Goal: Task Accomplishment & Management: Manage account settings

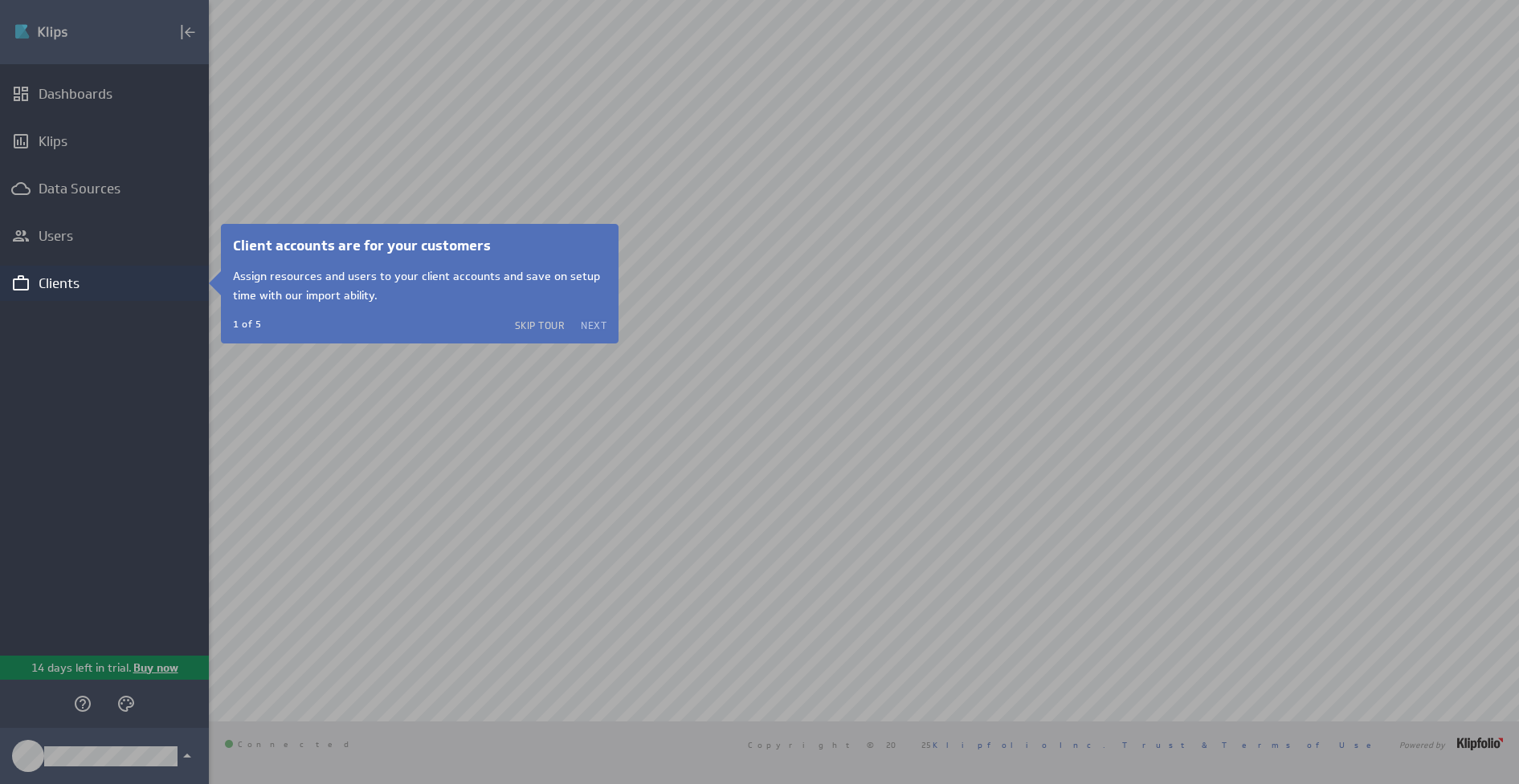
click at [599, 320] on button "Next" at bounding box center [592, 324] width 25 height 13
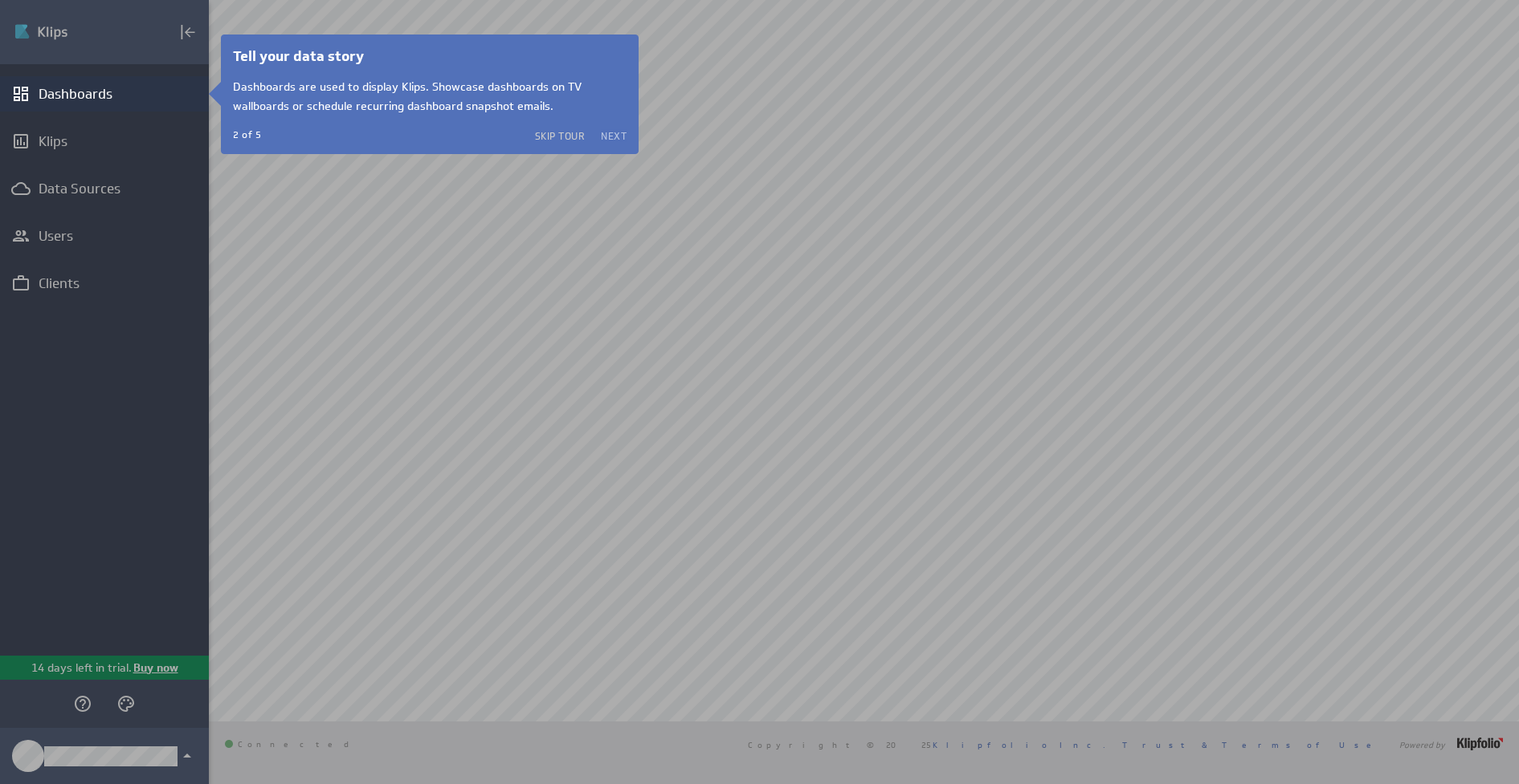
click at [613, 133] on button "Next" at bounding box center [612, 135] width 25 height 13
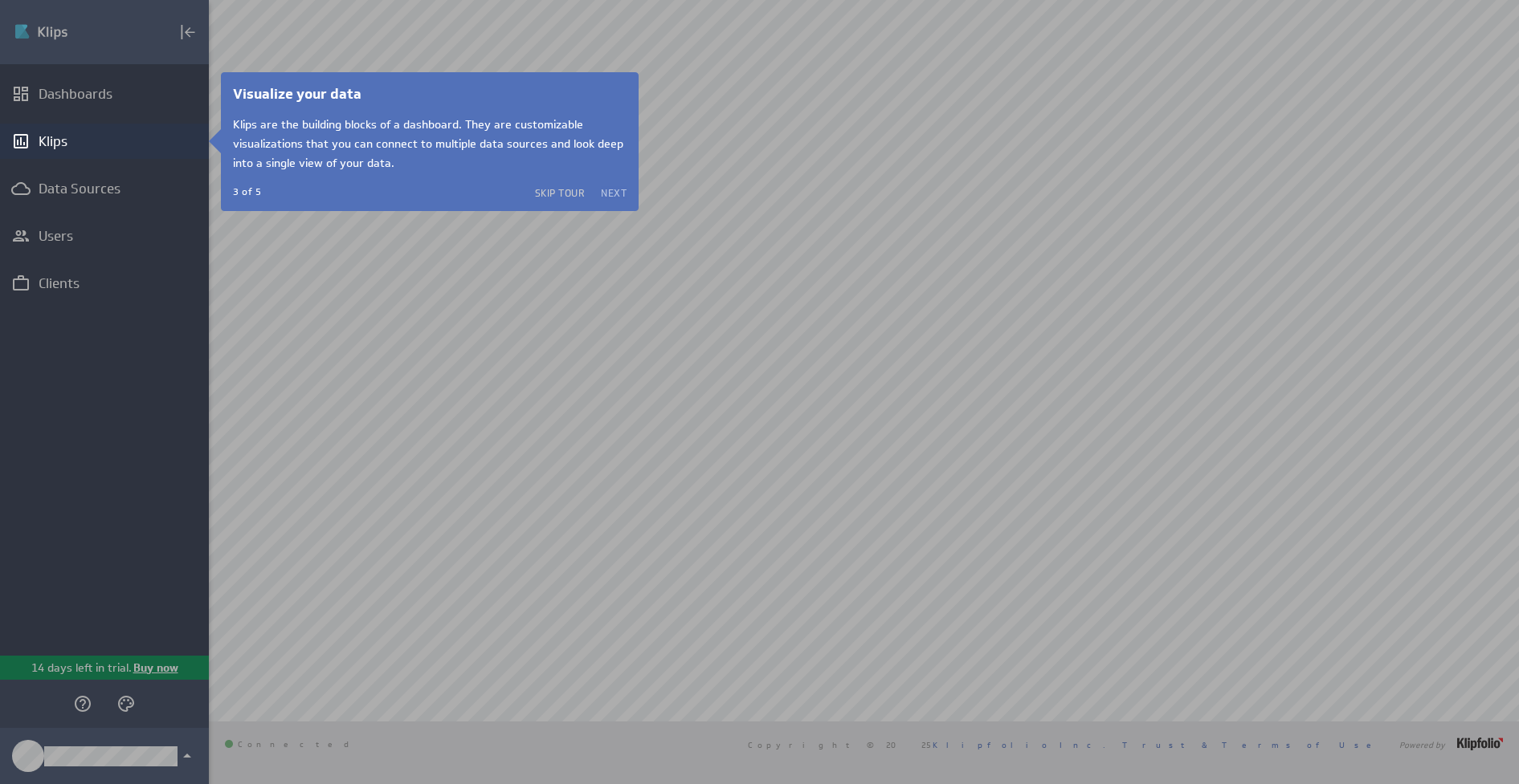
click at [614, 192] on button "Next" at bounding box center [612, 193] width 25 height 13
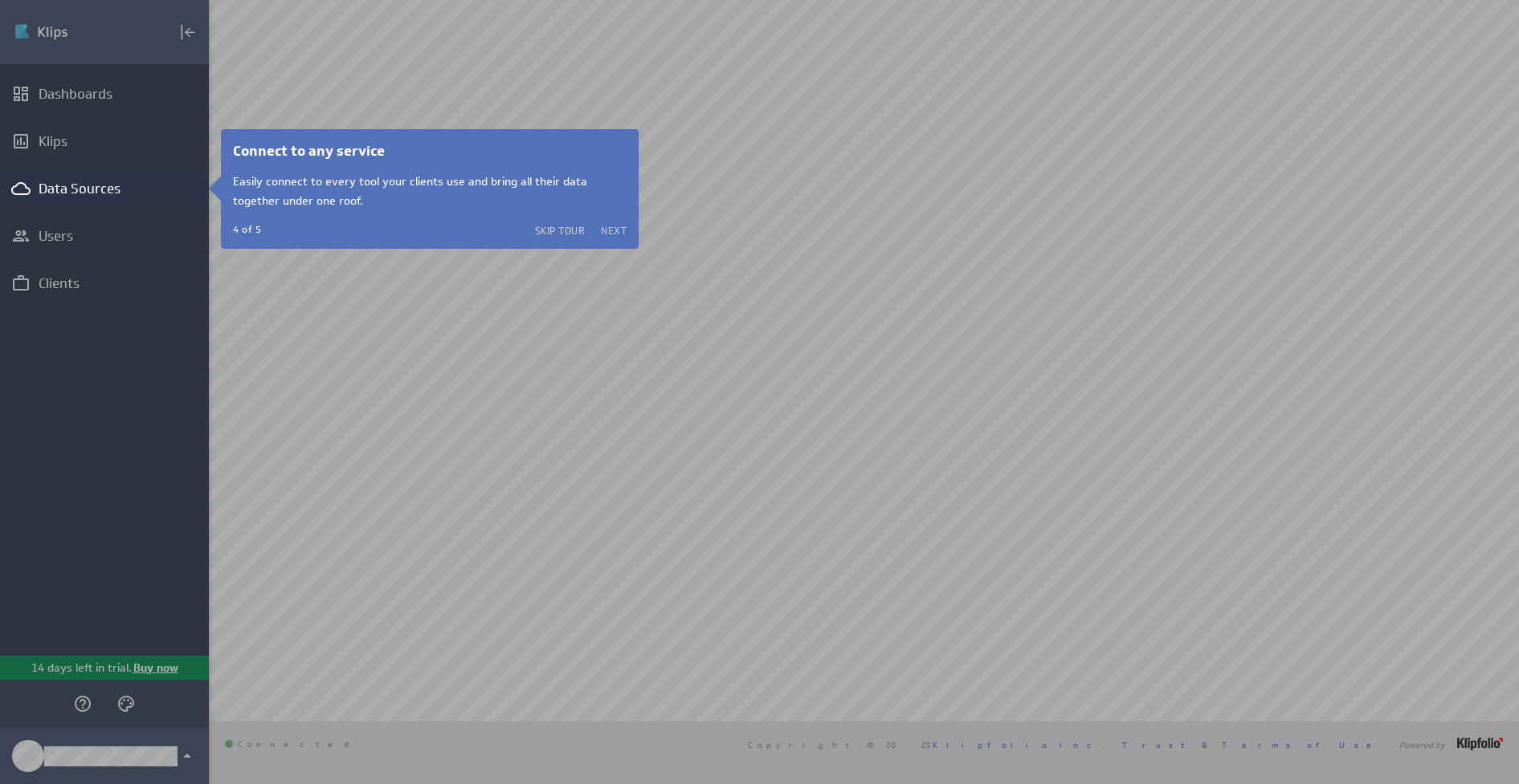
click at [614, 229] on button "Next" at bounding box center [612, 230] width 25 height 13
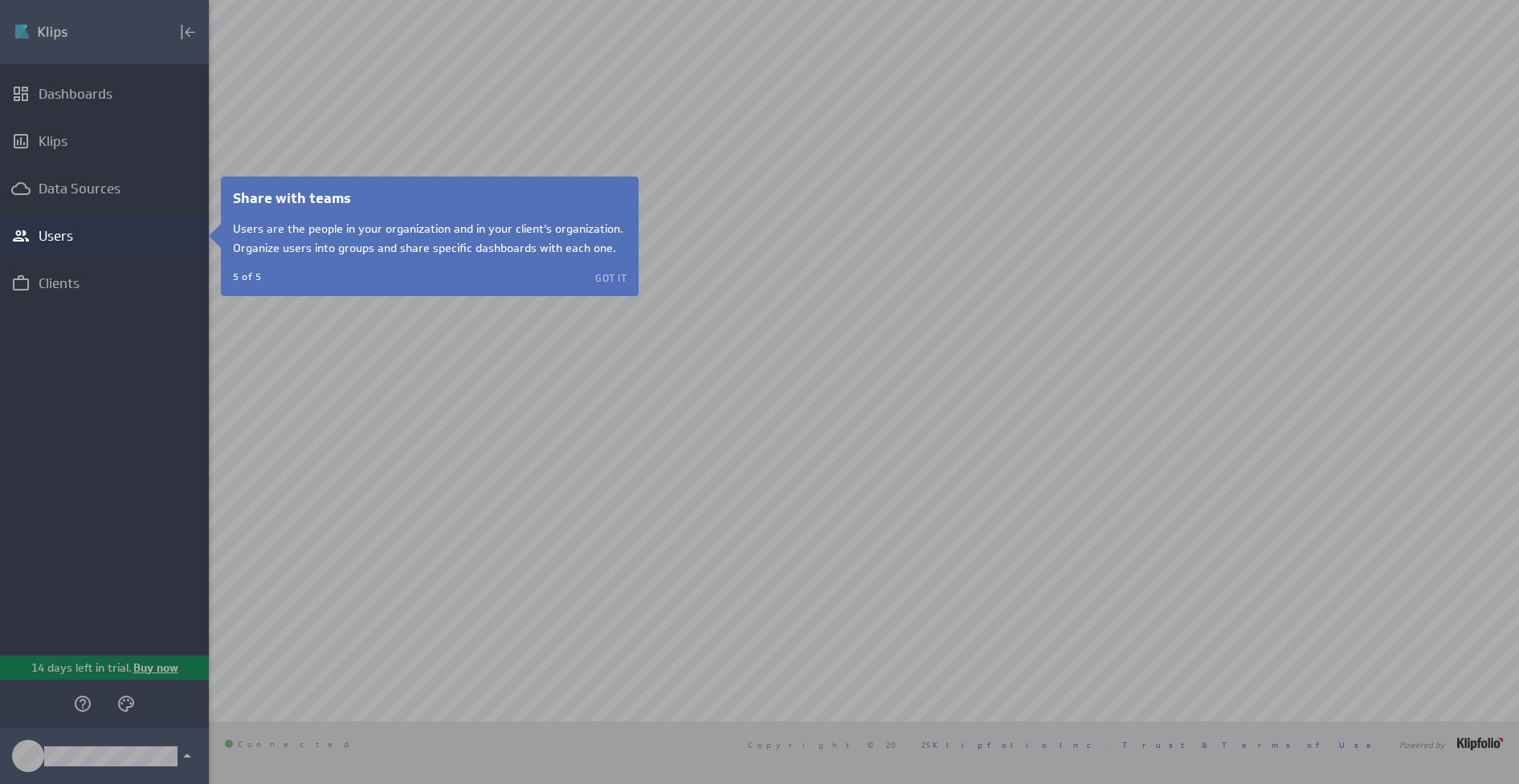
click at [612, 274] on button "Got it" at bounding box center [611, 277] width 31 height 13
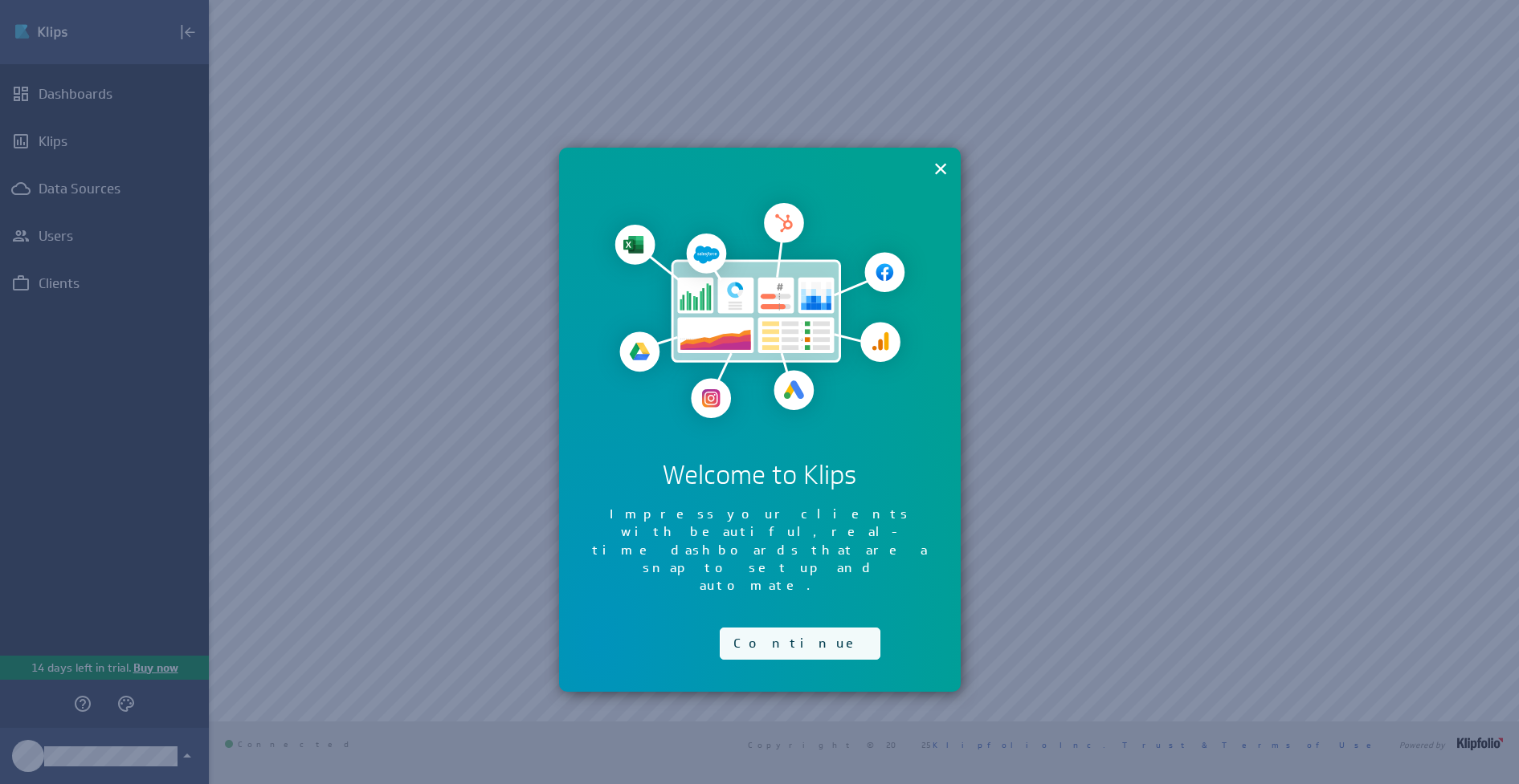
click at [762, 628] on button "Continue" at bounding box center [800, 644] width 161 height 32
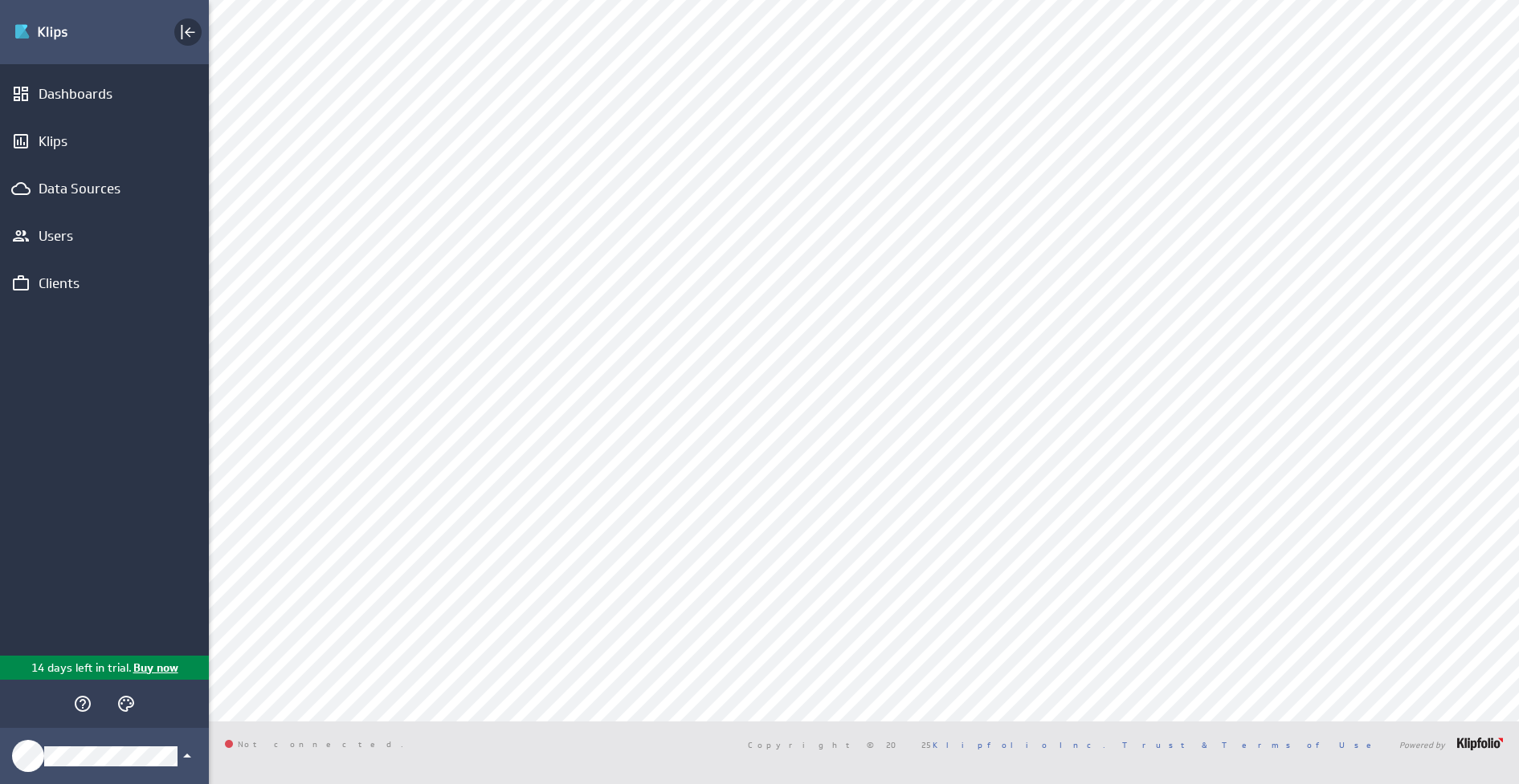
click at [180, 31] on icon "Collapse" at bounding box center [188, 32] width 19 height 19
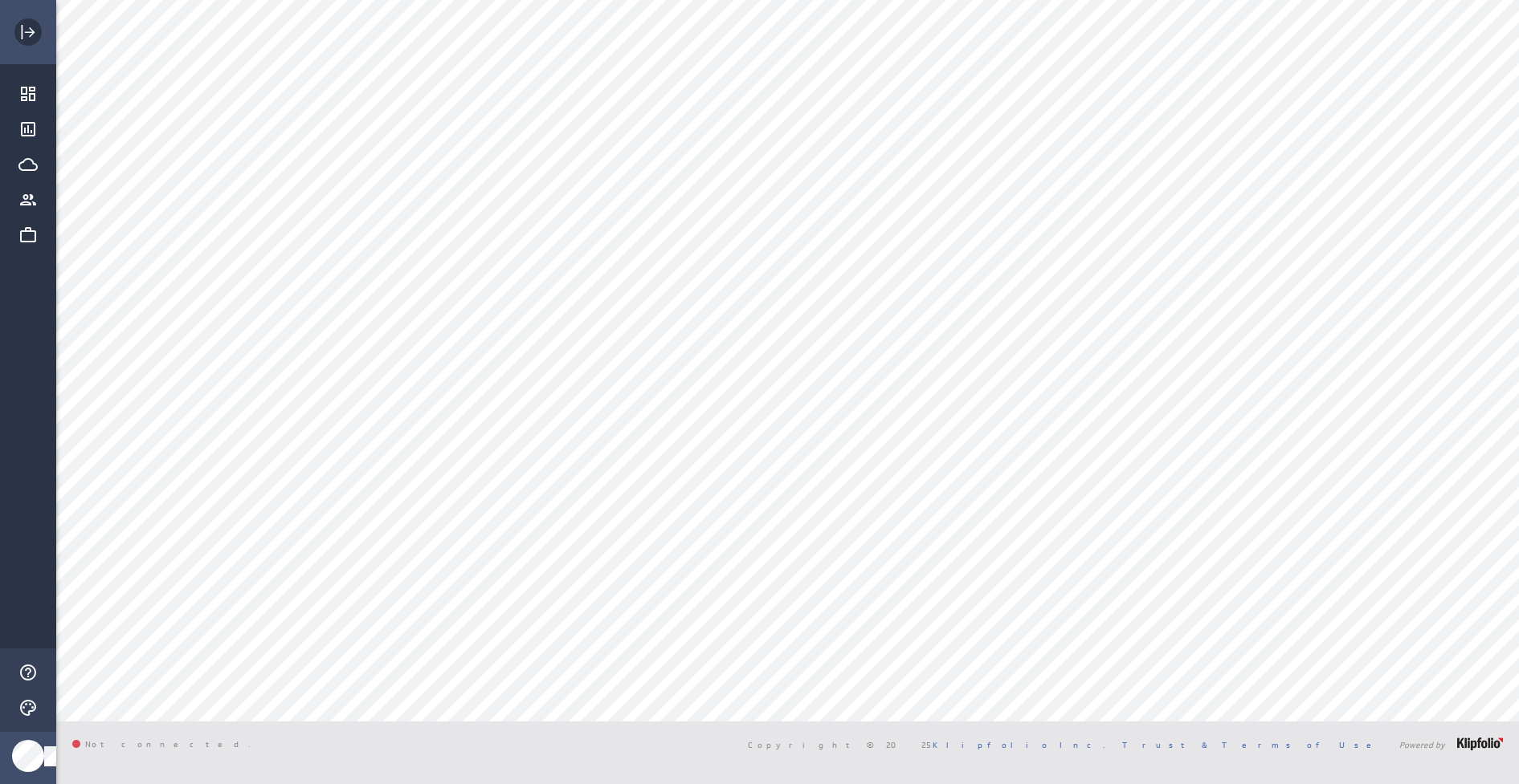
click at [20, 39] on icon "Expand" at bounding box center [28, 32] width 19 height 19
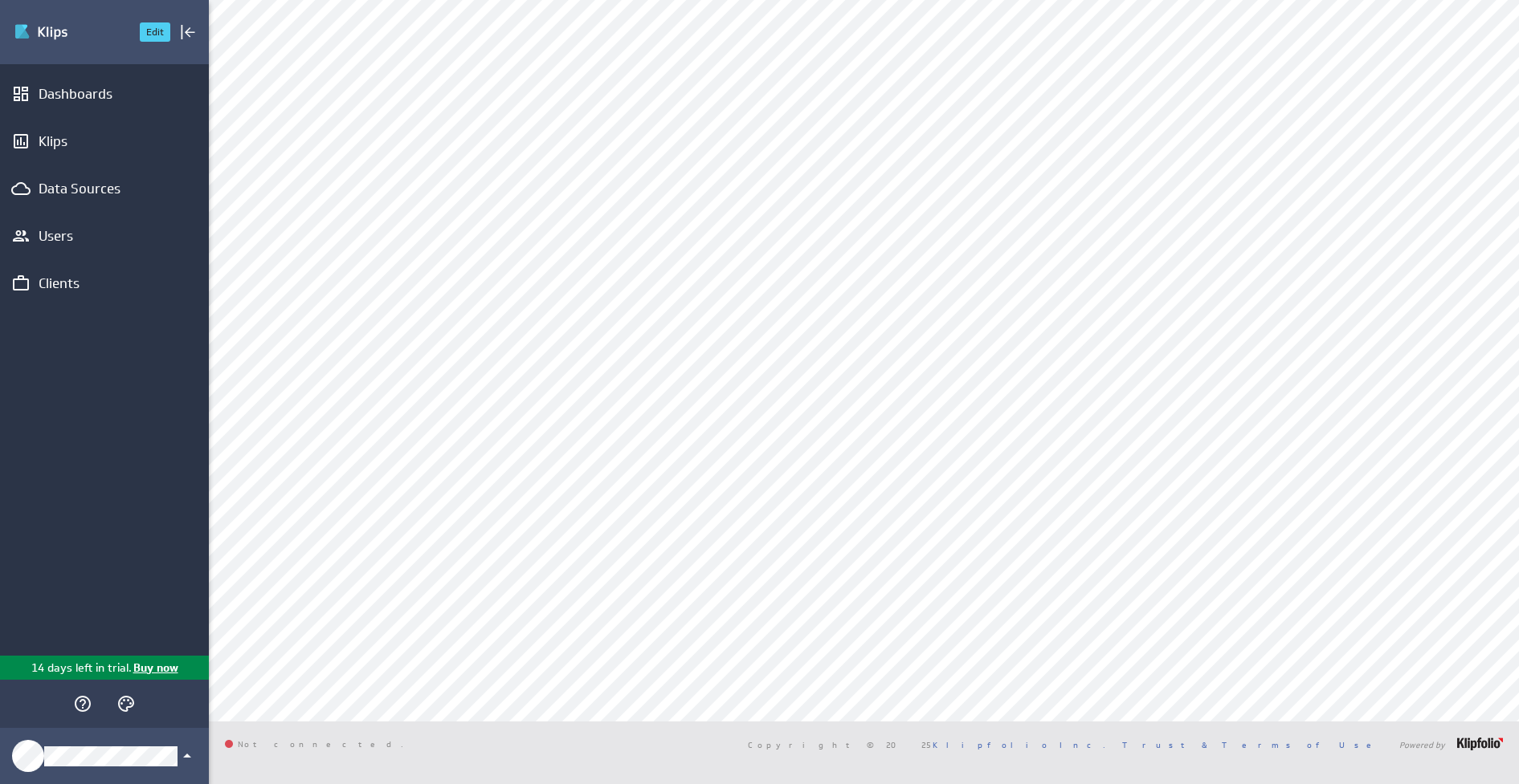
click at [26, 29] on img "Go to Dashboards" at bounding box center [70, 31] width 113 height 25
click at [154, 35] on button "Edit" at bounding box center [154, 32] width 31 height 19
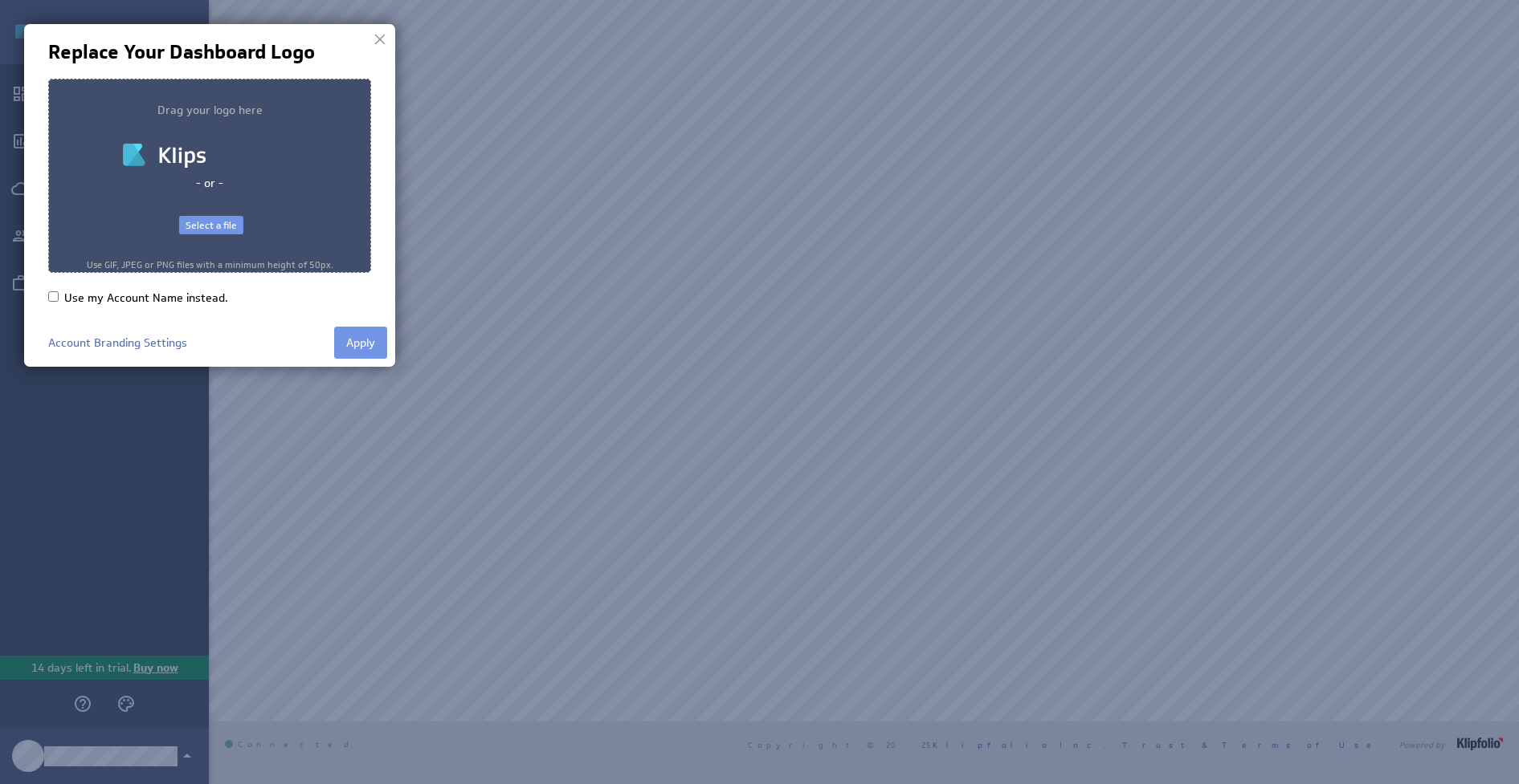
click at [140, 404] on div at bounding box center [759, 392] width 1519 height 784
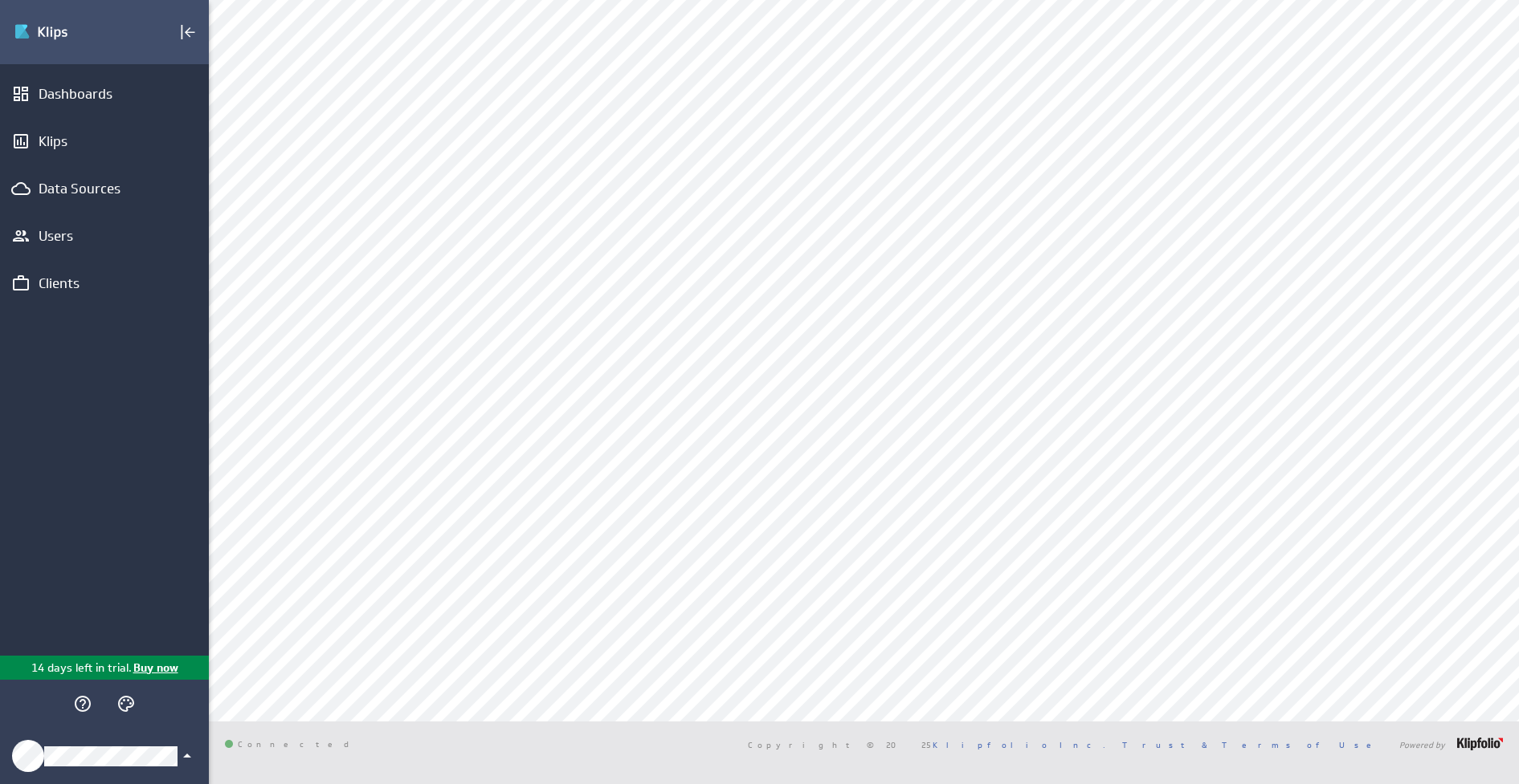
click at [186, 752] on icon "Klipfolio Account" at bounding box center [187, 756] width 19 height 19
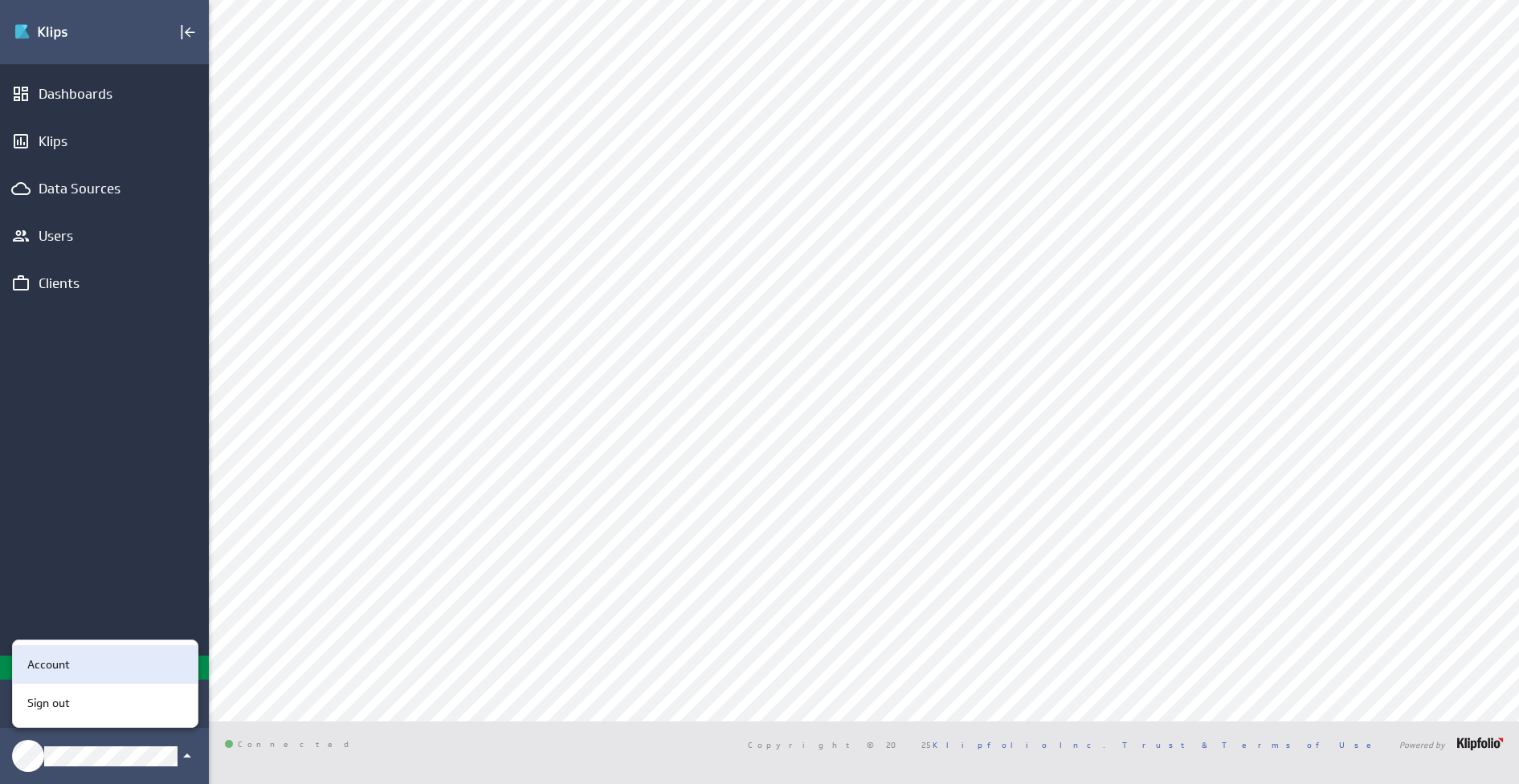
click at [45, 659] on p "Account" at bounding box center [48, 665] width 43 height 17
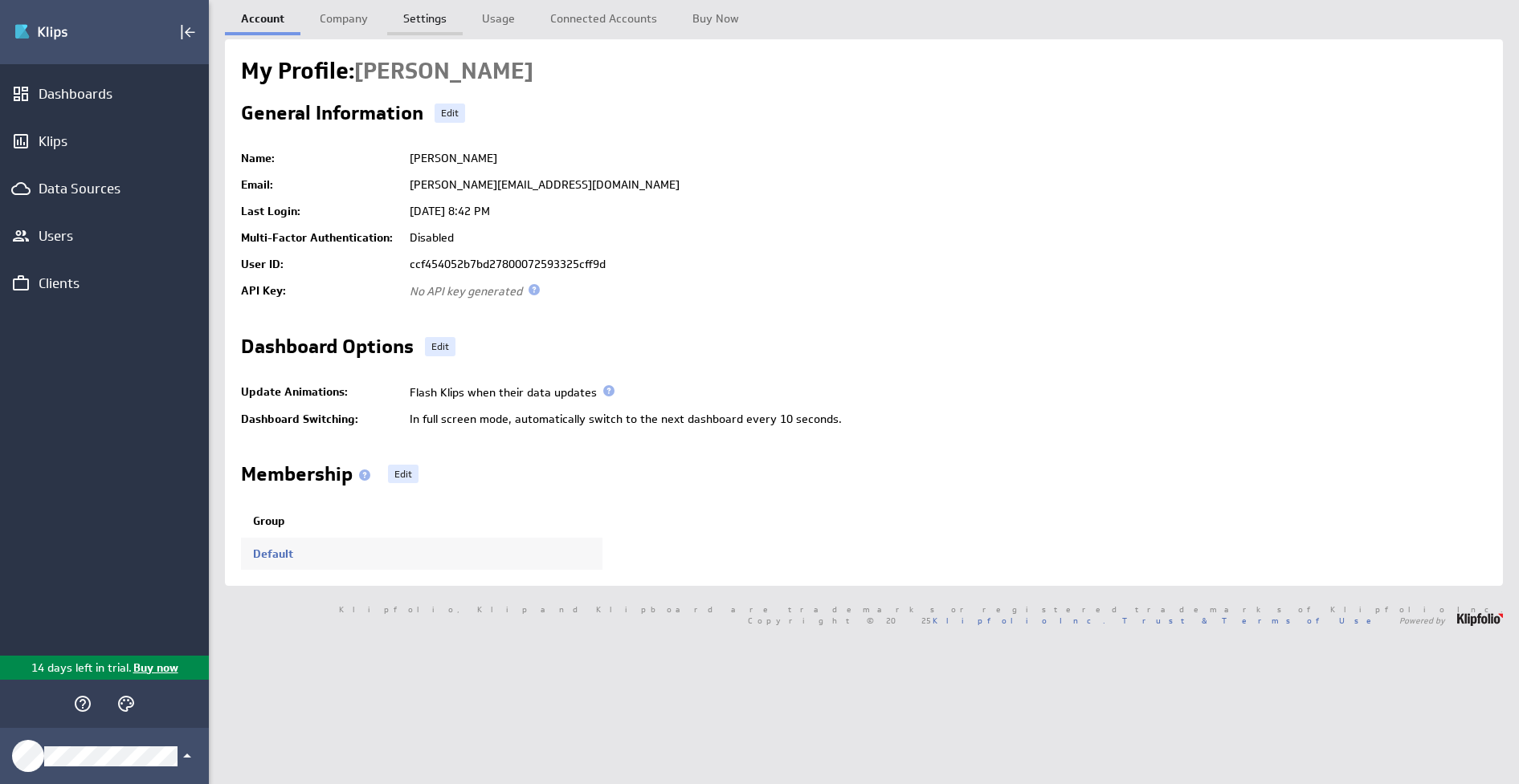
click at [429, 12] on link "Settings" at bounding box center [425, 16] width 76 height 32
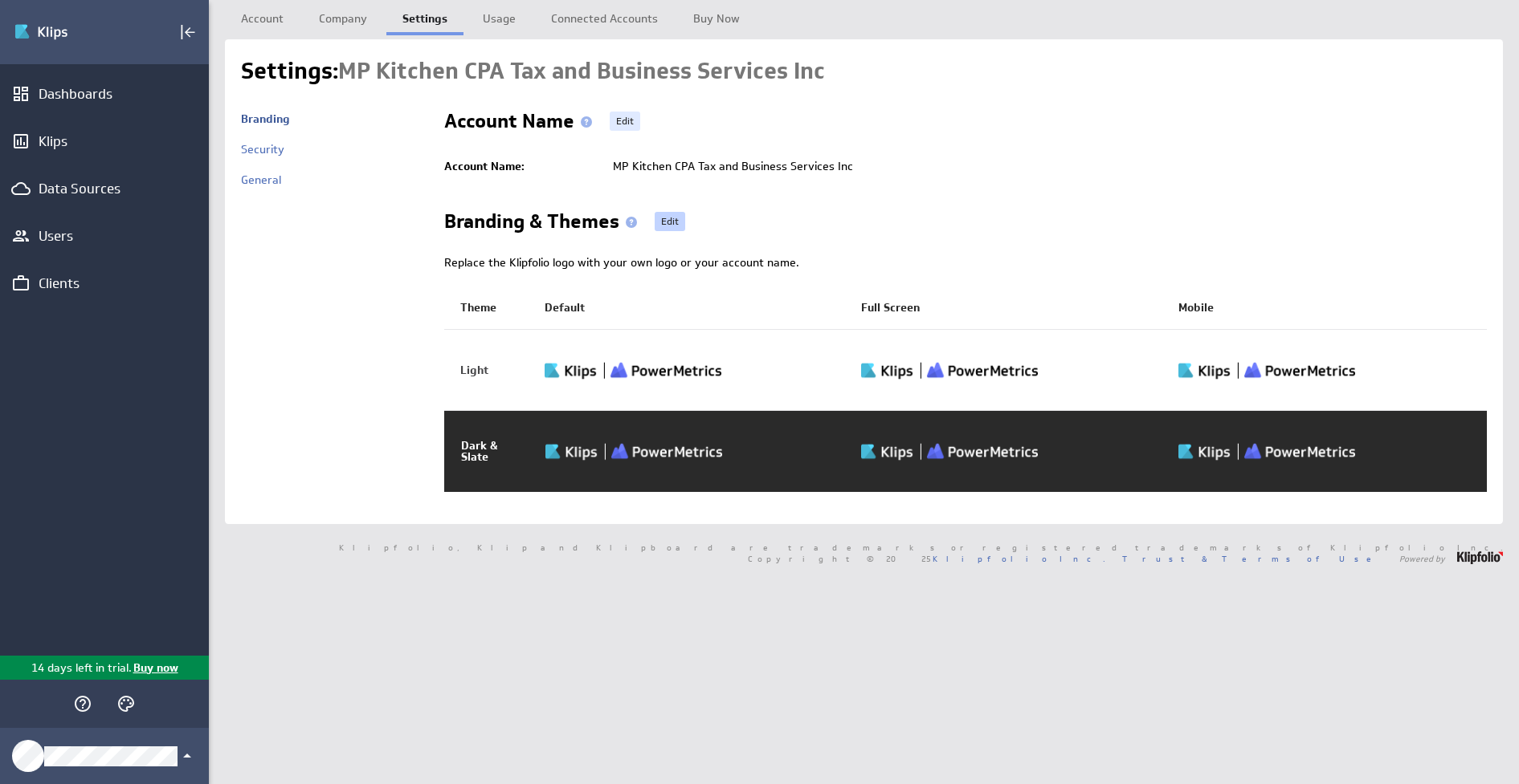
click at [672, 216] on link "Edit" at bounding box center [669, 222] width 31 height 19
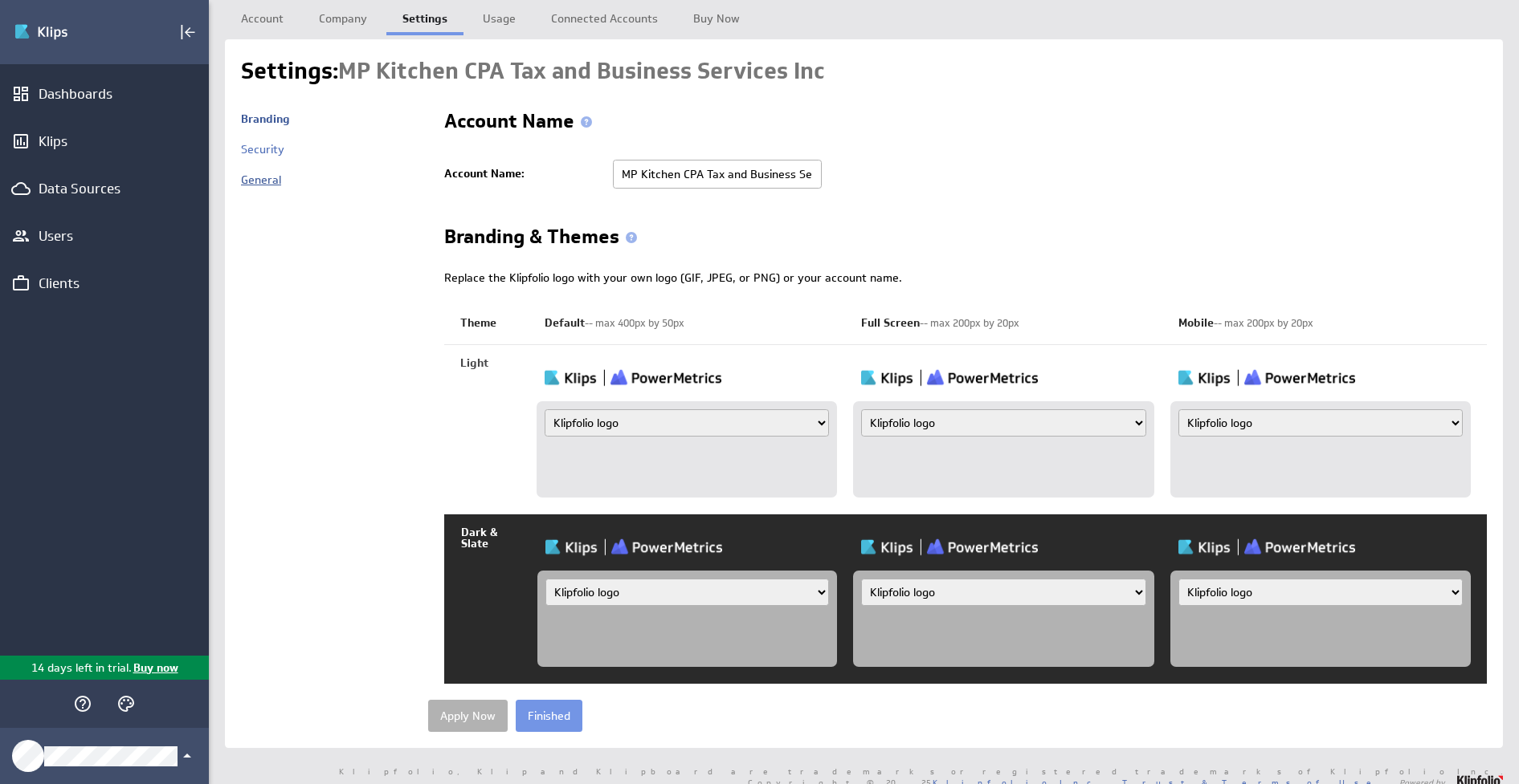
click at [257, 177] on link "General" at bounding box center [261, 180] width 40 height 15
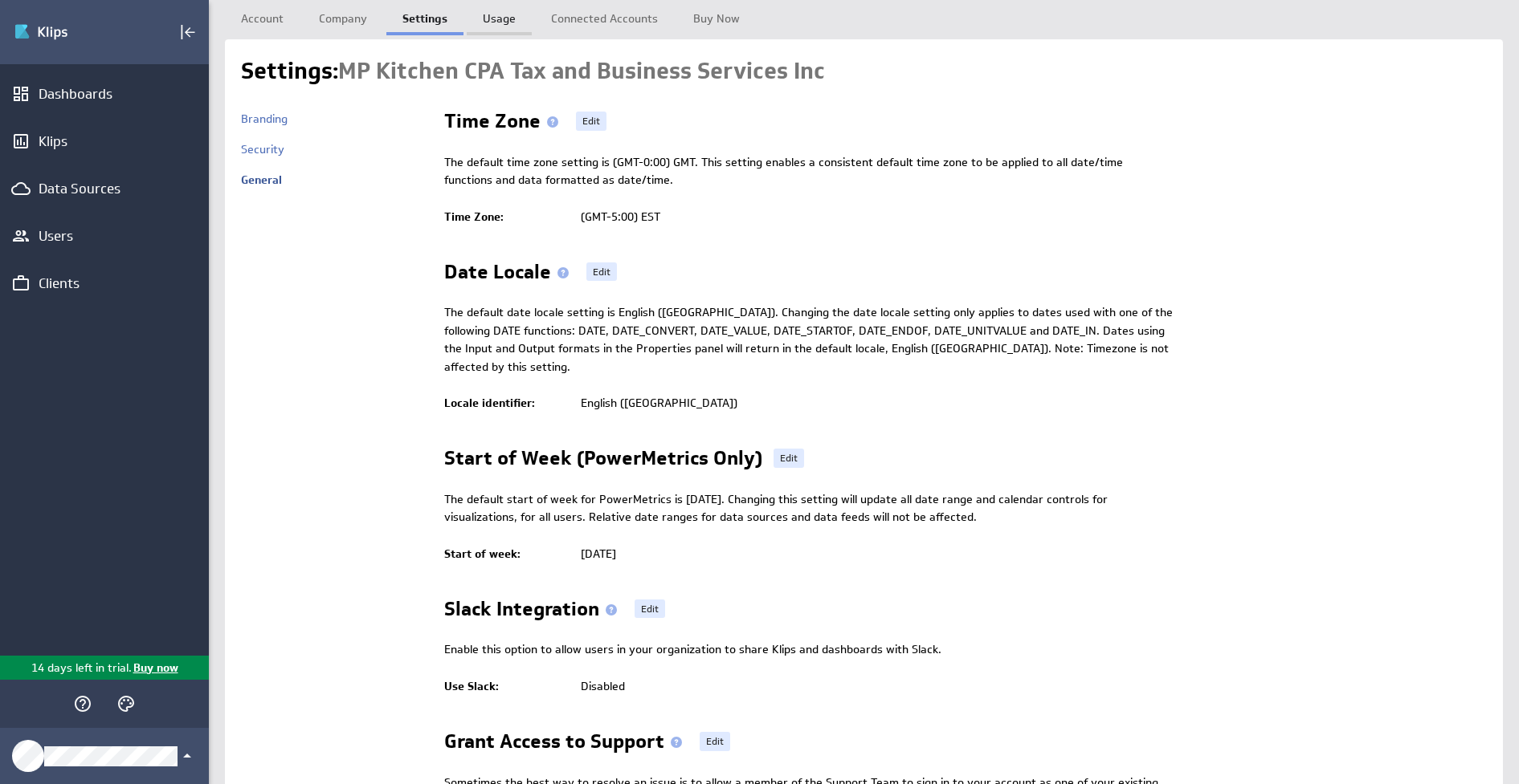
click at [503, 25] on link "Usage" at bounding box center [499, 16] width 65 height 32
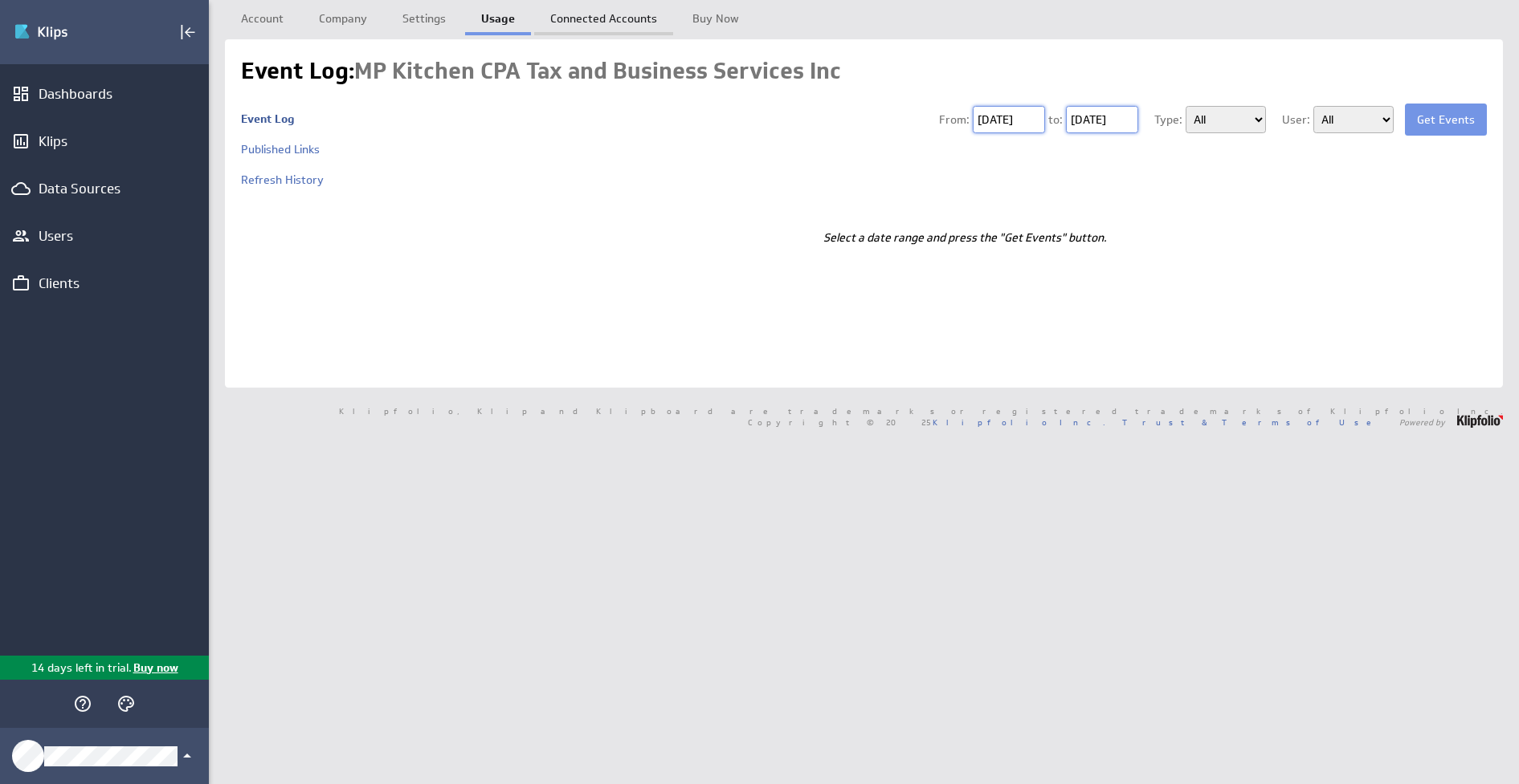
click at [580, 17] on link "Connected Accounts" at bounding box center [603, 16] width 139 height 32
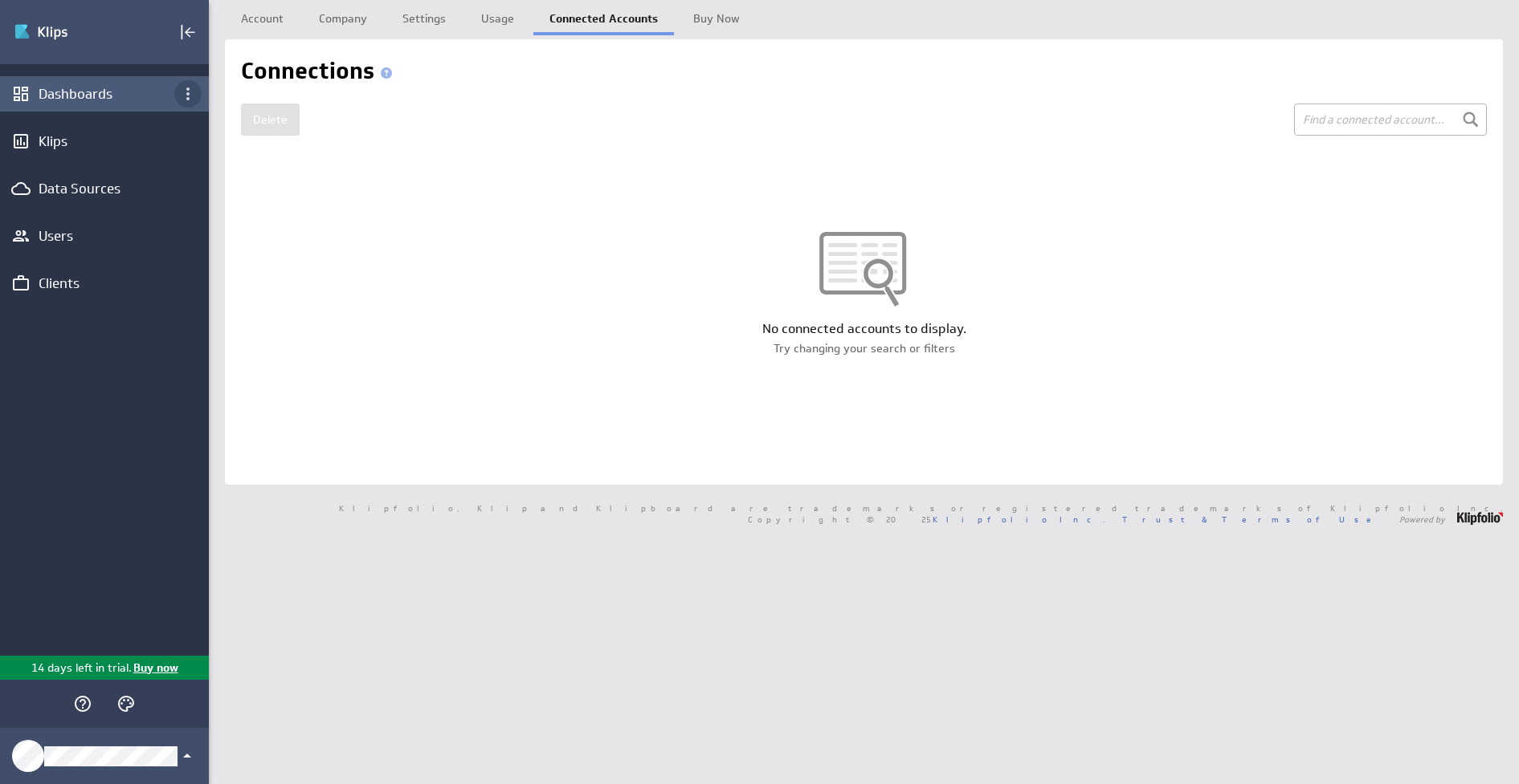
click at [188, 92] on icon "Dashboard menu" at bounding box center [188, 93] width 3 height 13
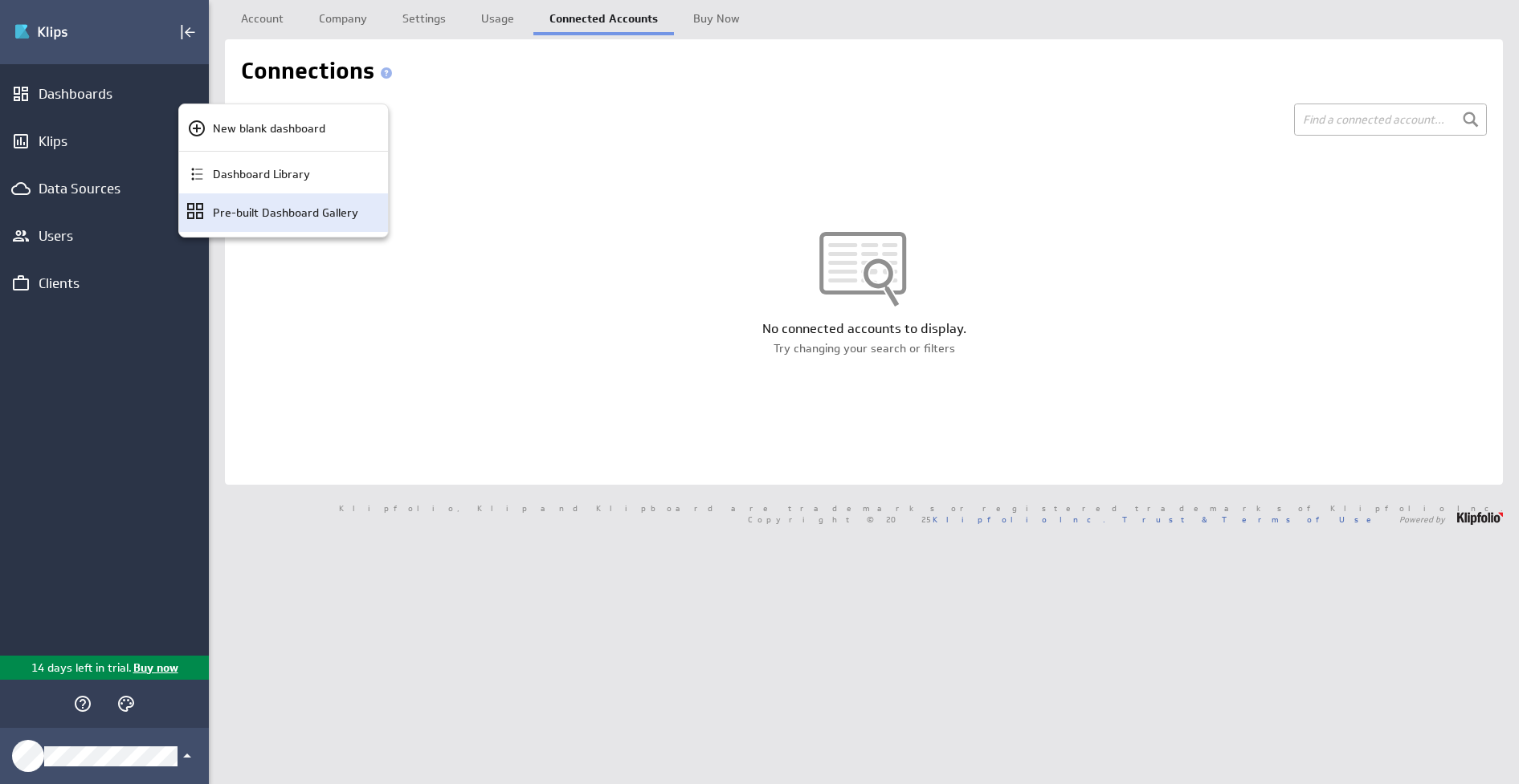
click at [196, 214] on icon "Pre-built Dashboard Gallery" at bounding box center [195, 211] width 16 height 16
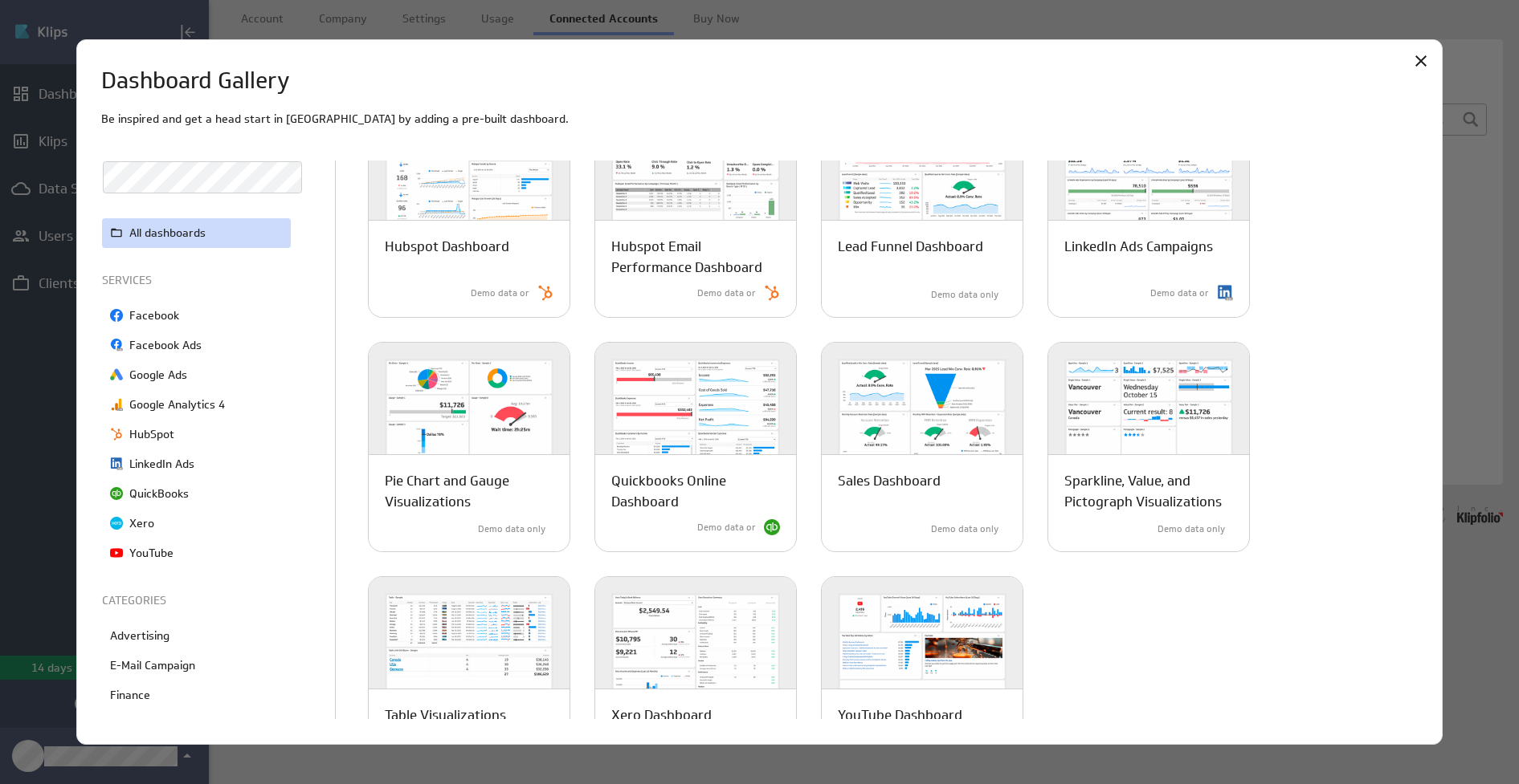
scroll to position [638, 0]
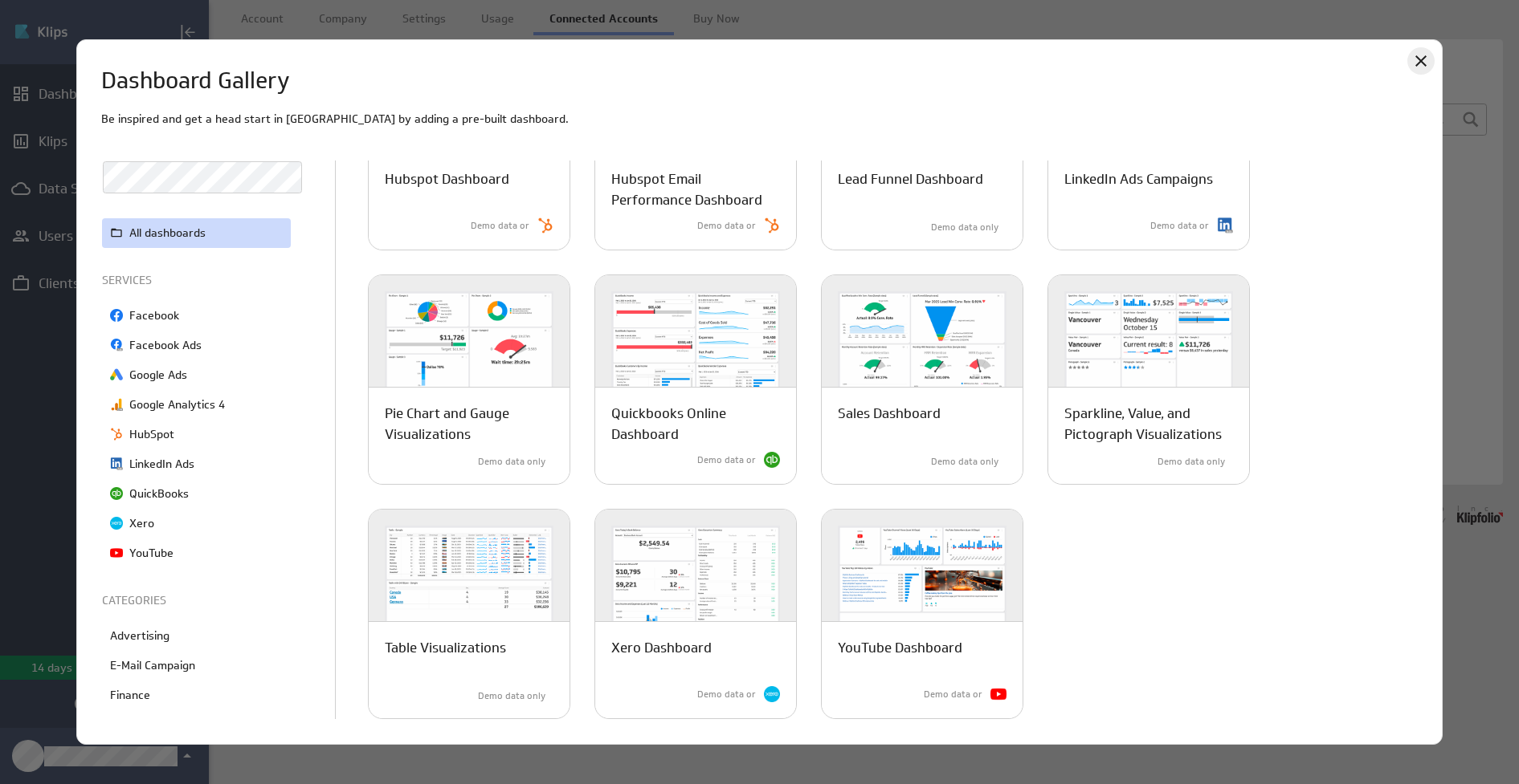
click at [1419, 61] on icon "Close" at bounding box center [1420, 61] width 19 height 19
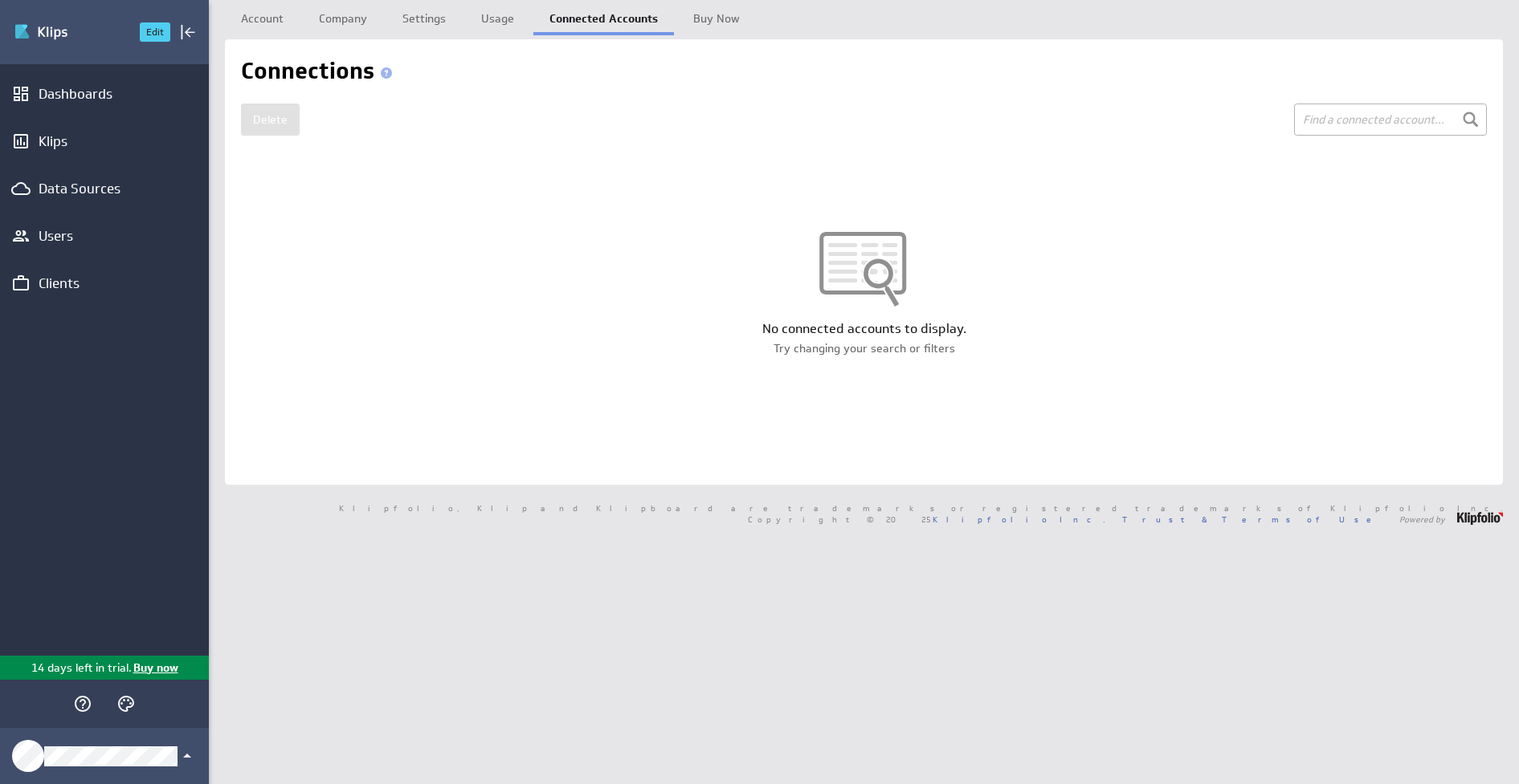
click at [61, 32] on img "Go to Dashboards" at bounding box center [70, 31] width 113 height 25
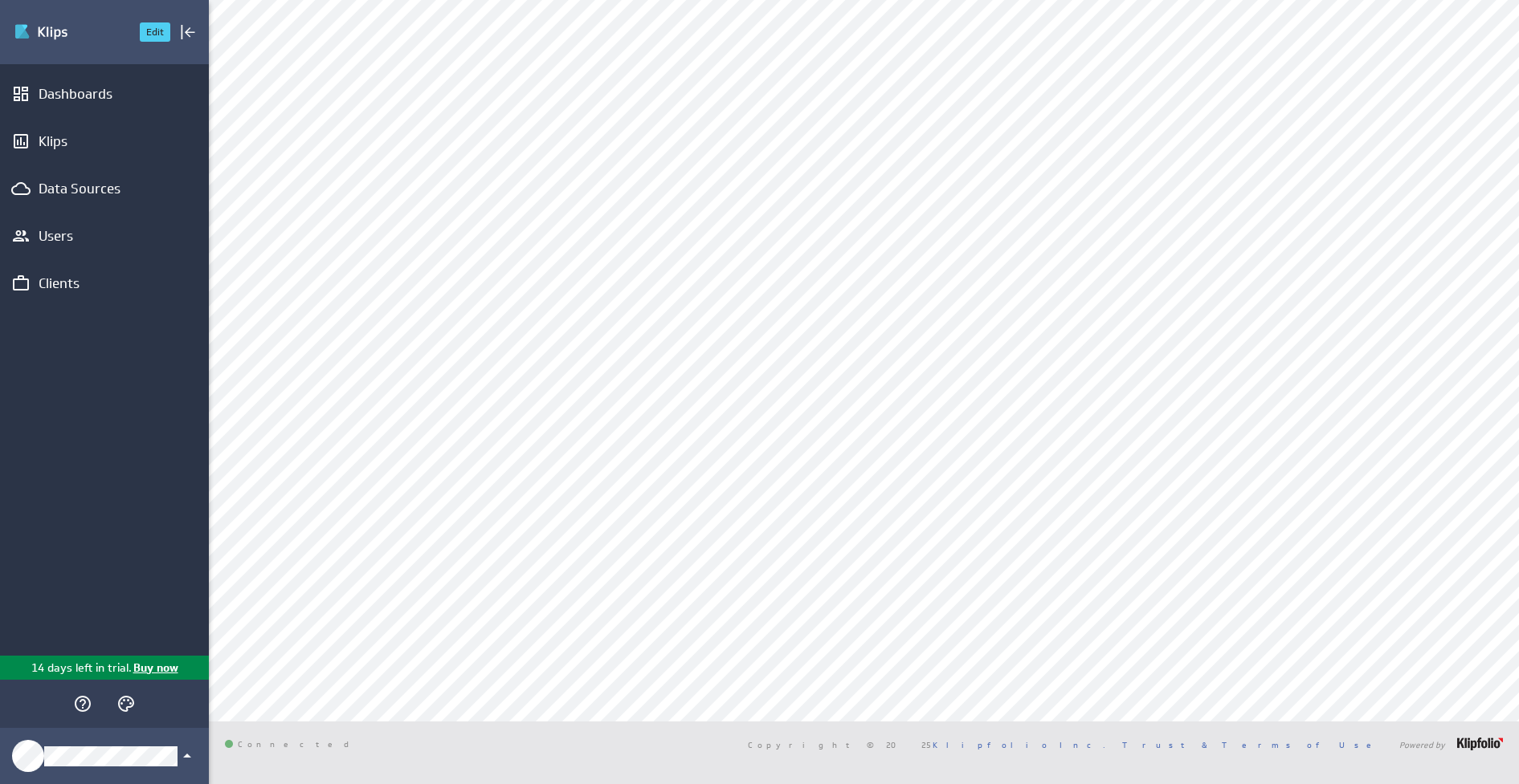
click at [67, 35] on img "Go to Dashboards" at bounding box center [70, 31] width 113 height 25
click at [192, 91] on icon "Dashboard menu" at bounding box center [188, 94] width 19 height 19
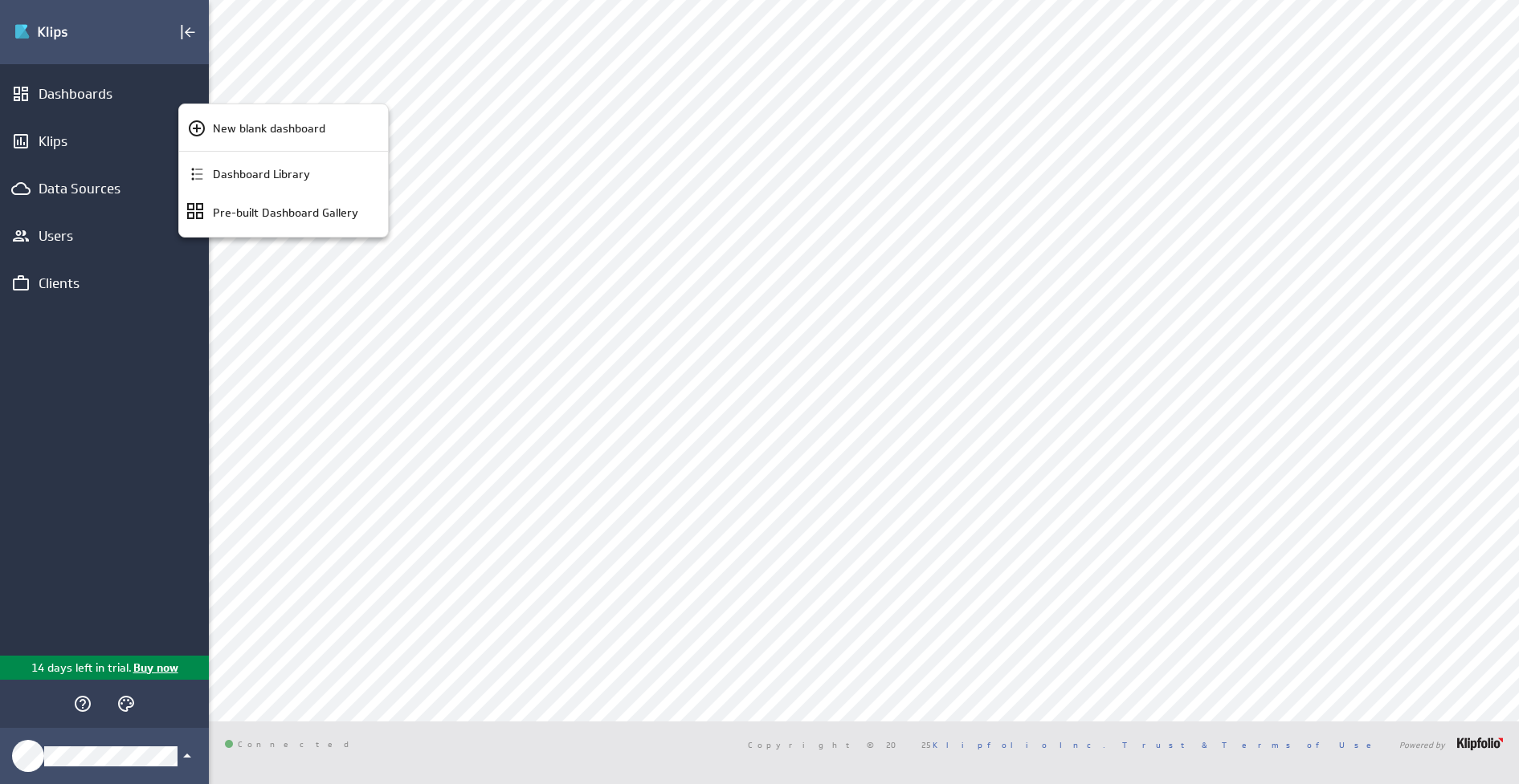
click at [345, 55] on div at bounding box center [759, 392] width 1519 height 784
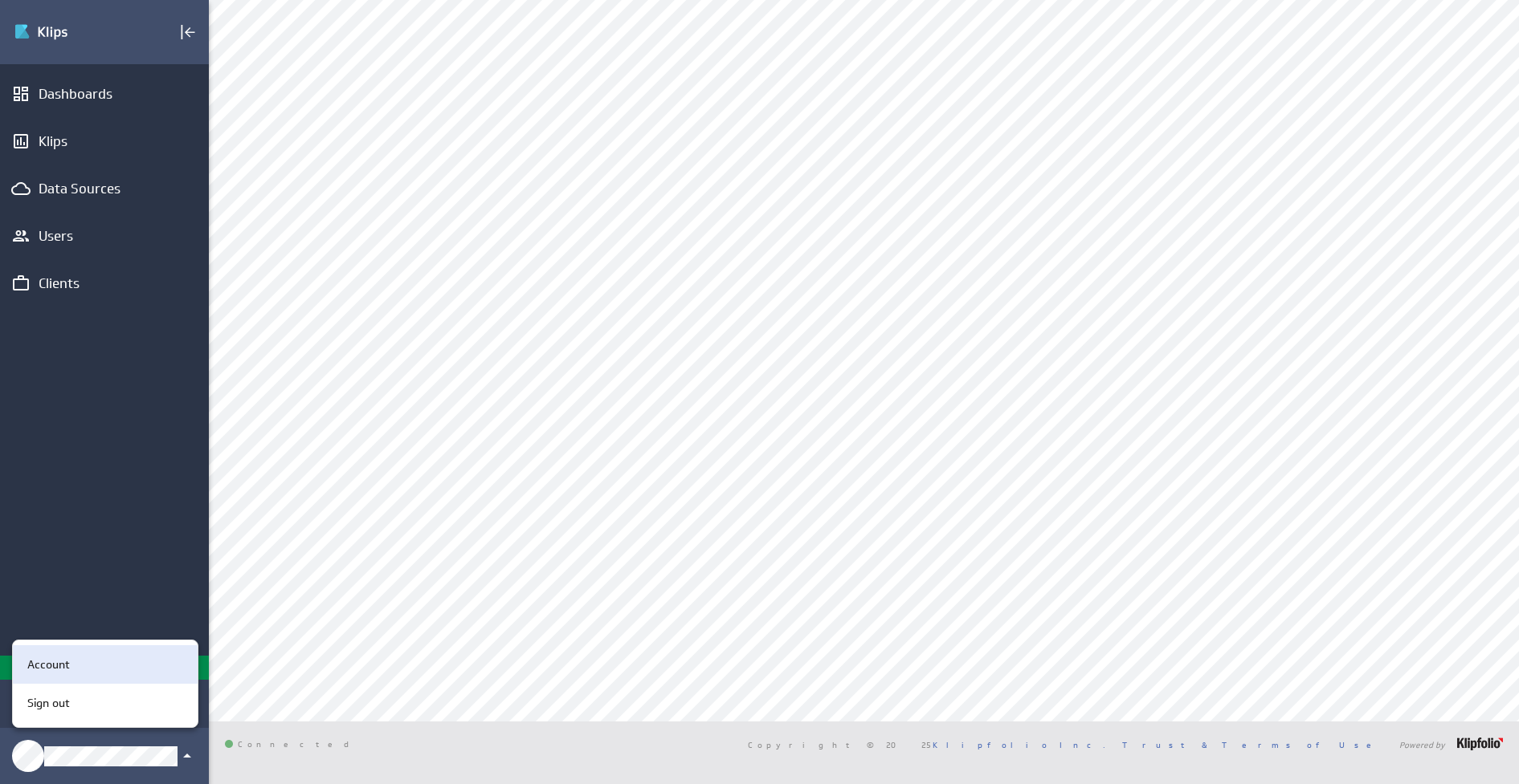
click at [56, 659] on p "Account" at bounding box center [48, 665] width 43 height 17
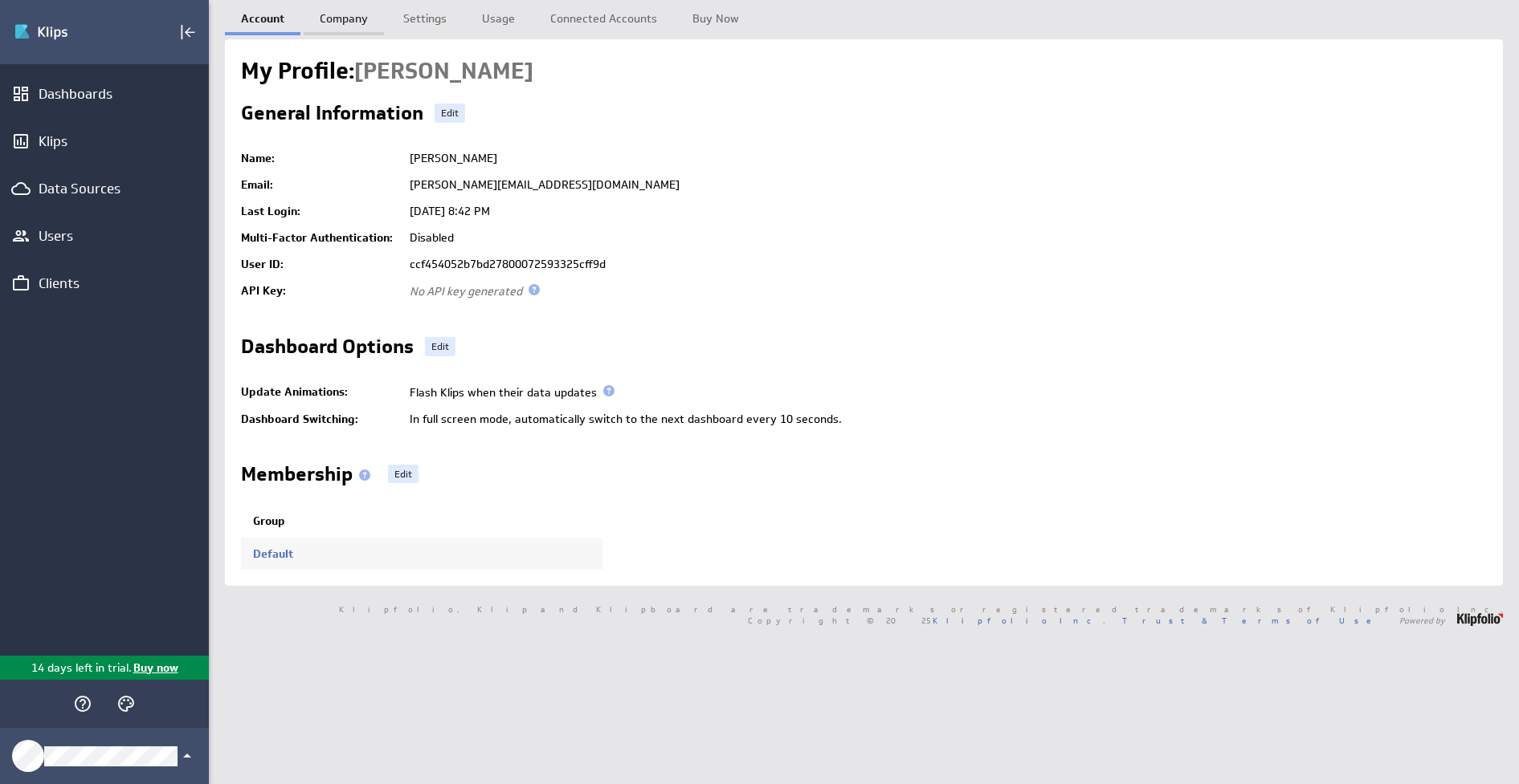
click at [339, 22] on link "Company" at bounding box center [344, 16] width 80 height 32
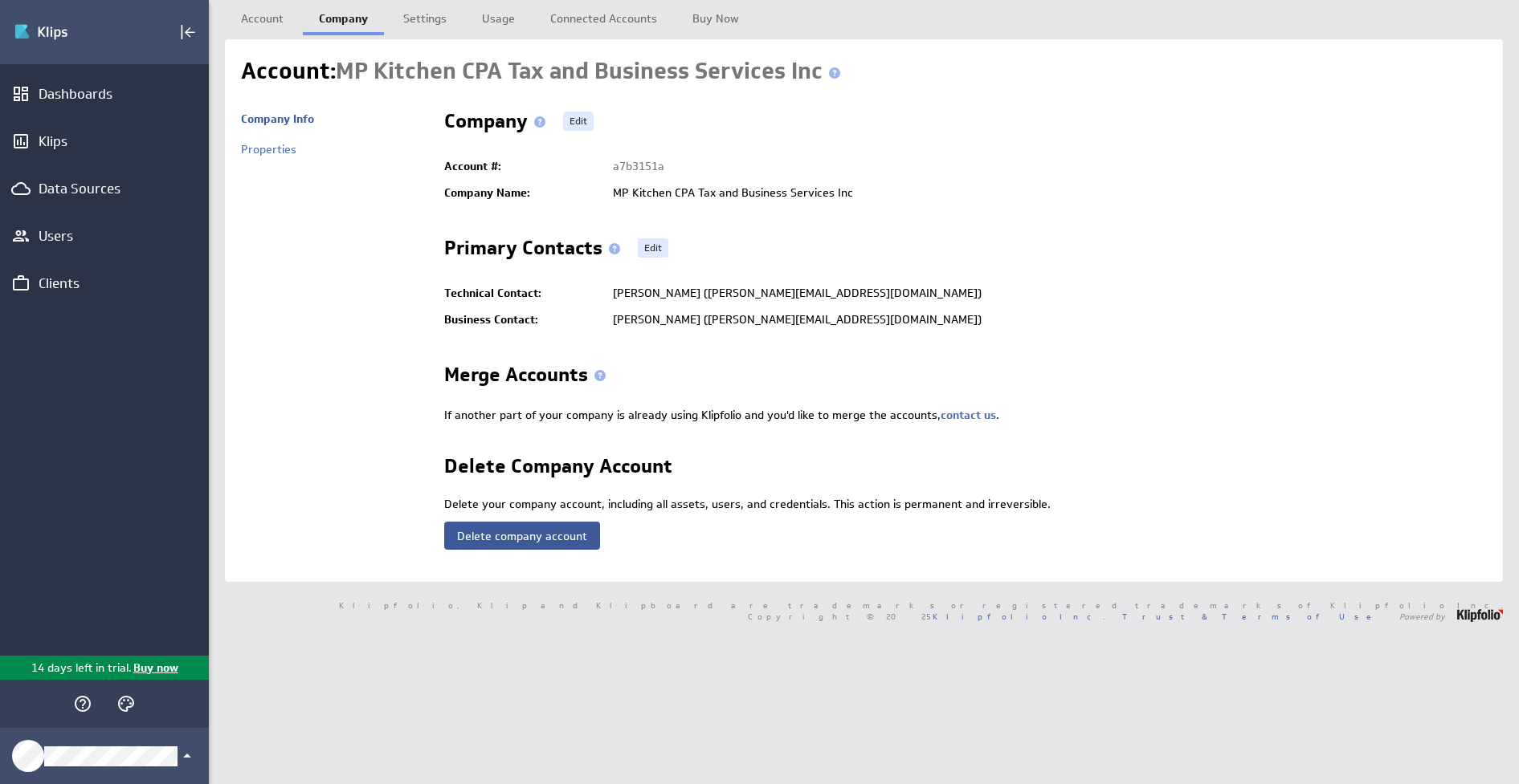
click at [537, 528] on button "Delete company account" at bounding box center [522, 535] width 156 height 28
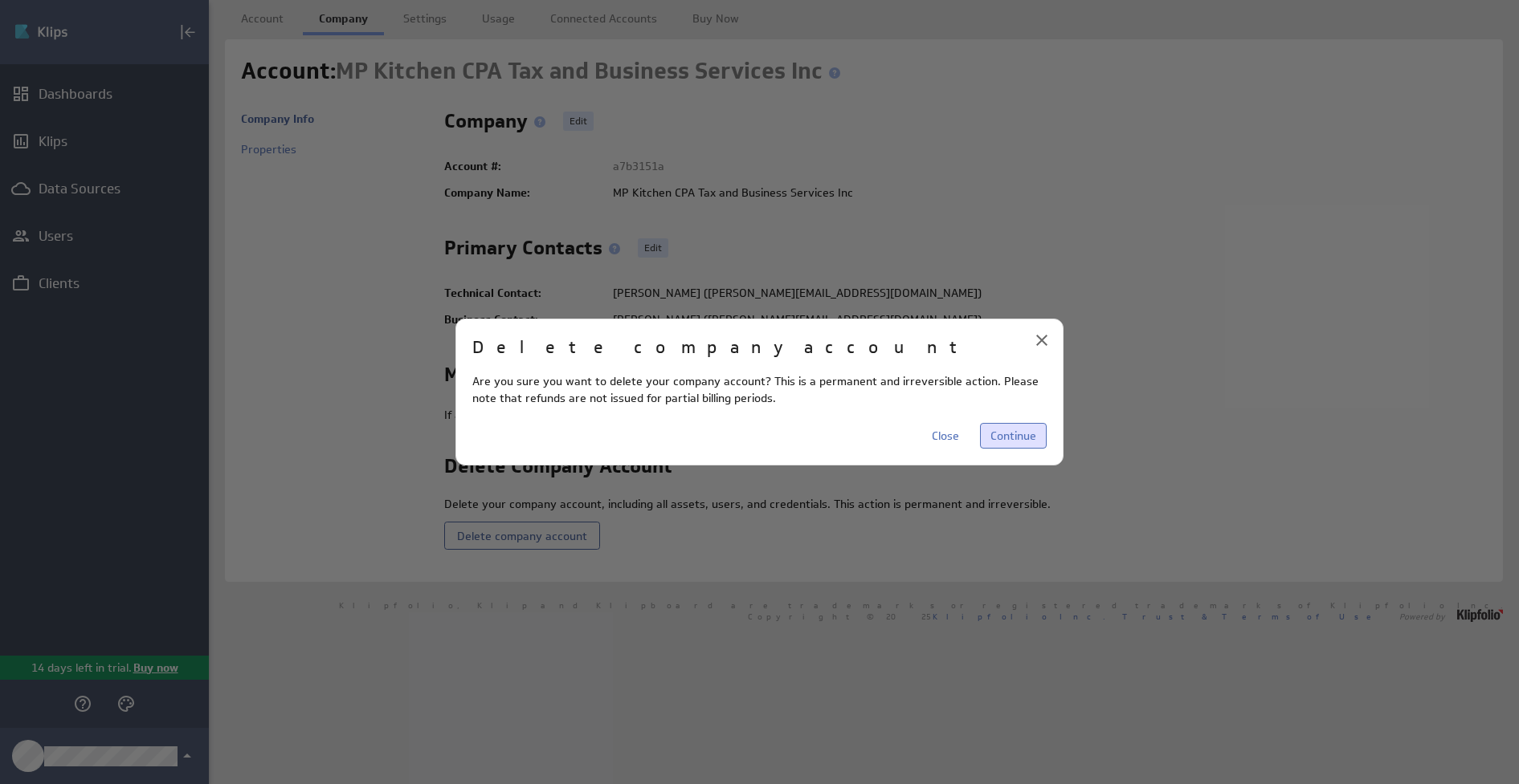
click at [998, 427] on button "Continue" at bounding box center [1013, 435] width 66 height 25
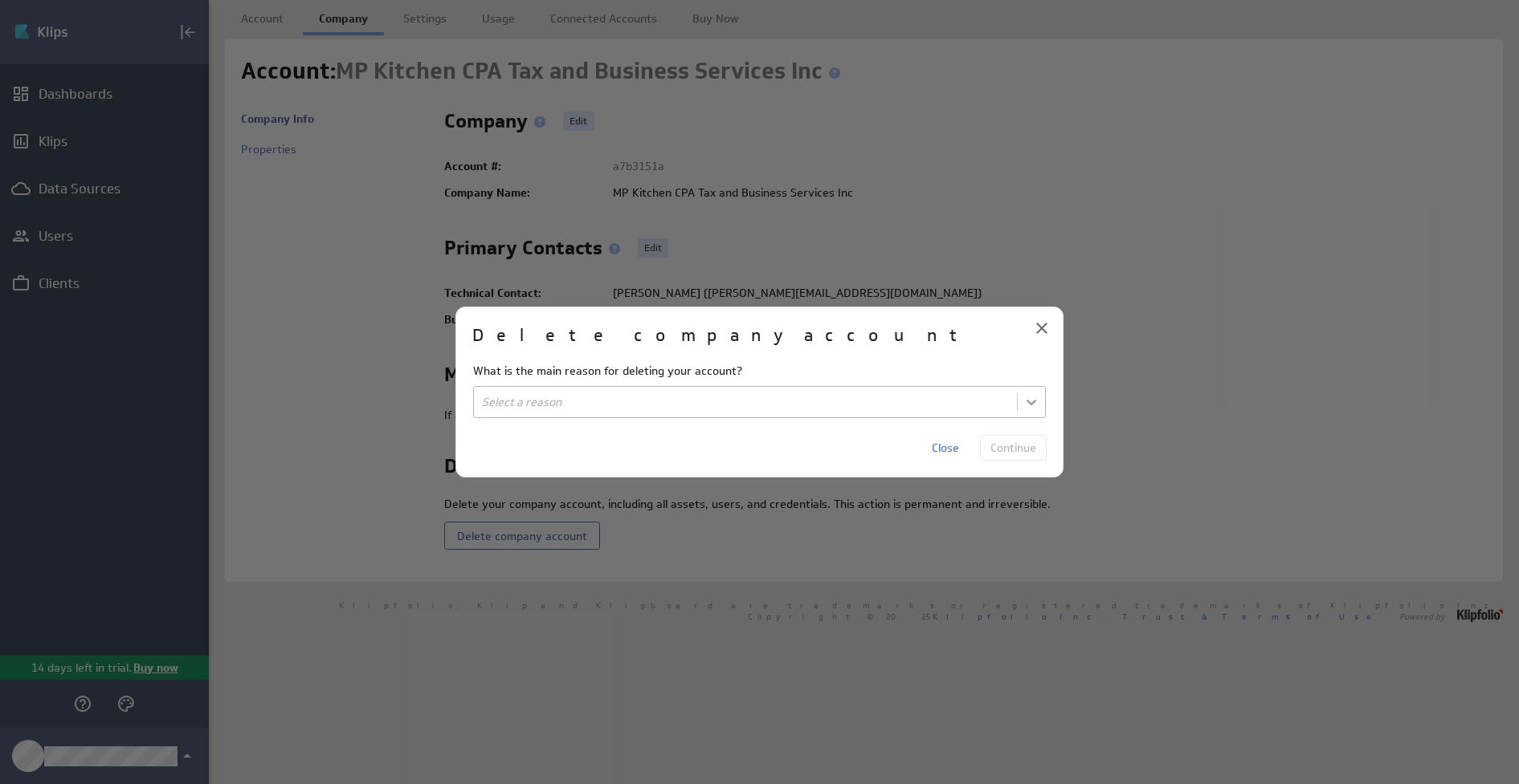
click at [1028, 401] on body "(no message) Edit Dashboards Klips Data Sources Users Clients 14 days left in t…" at bounding box center [759, 392] width 1519 height 784
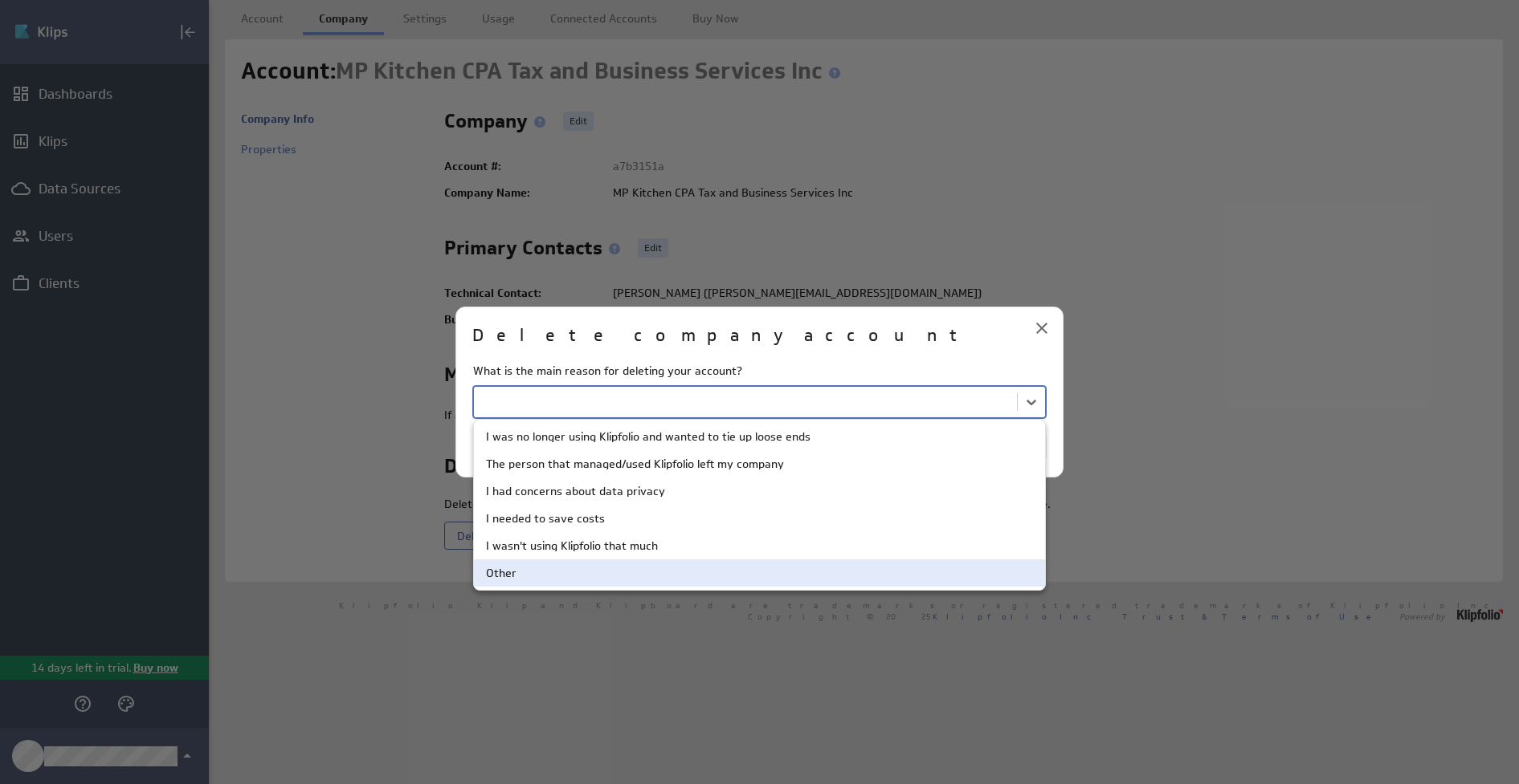
click at [523, 569] on div "Other" at bounding box center [759, 573] width 546 height 11
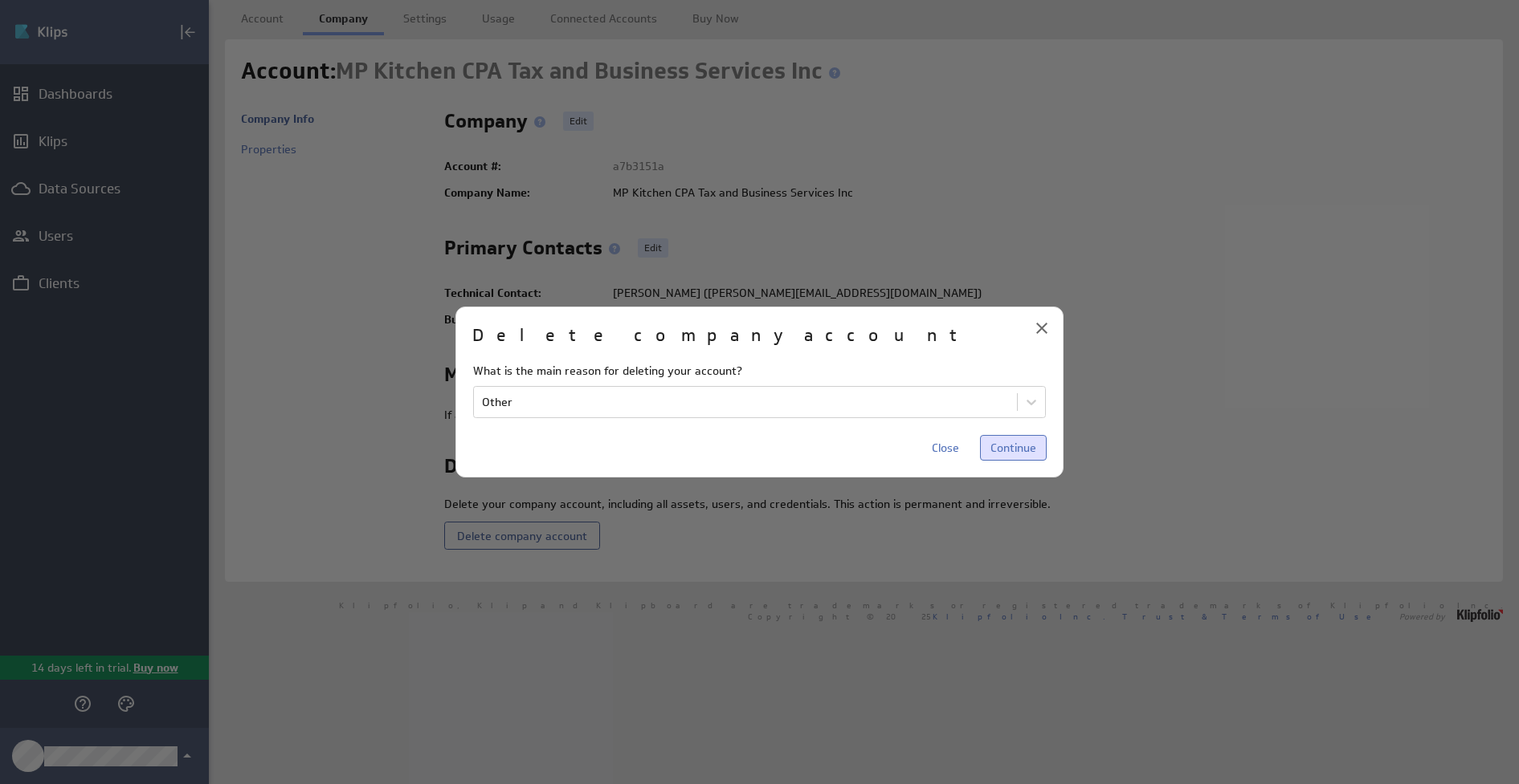
click at [1004, 447] on span "Continue" at bounding box center [1013, 447] width 45 height 15
click at [1016, 450] on span "Delete account" at bounding box center [996, 447] width 79 height 15
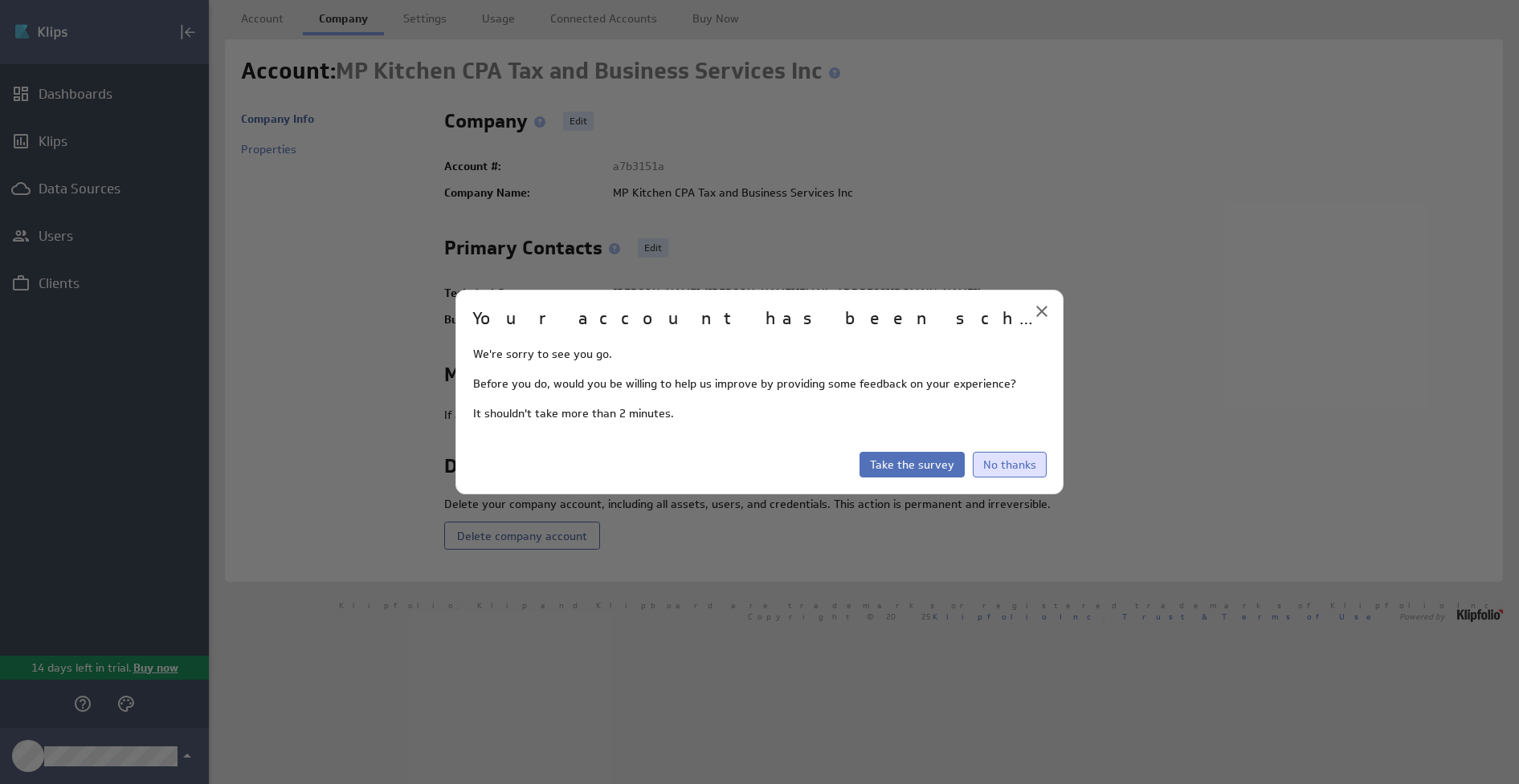
click at [1000, 463] on span "No thanks" at bounding box center [1009, 465] width 53 height 15
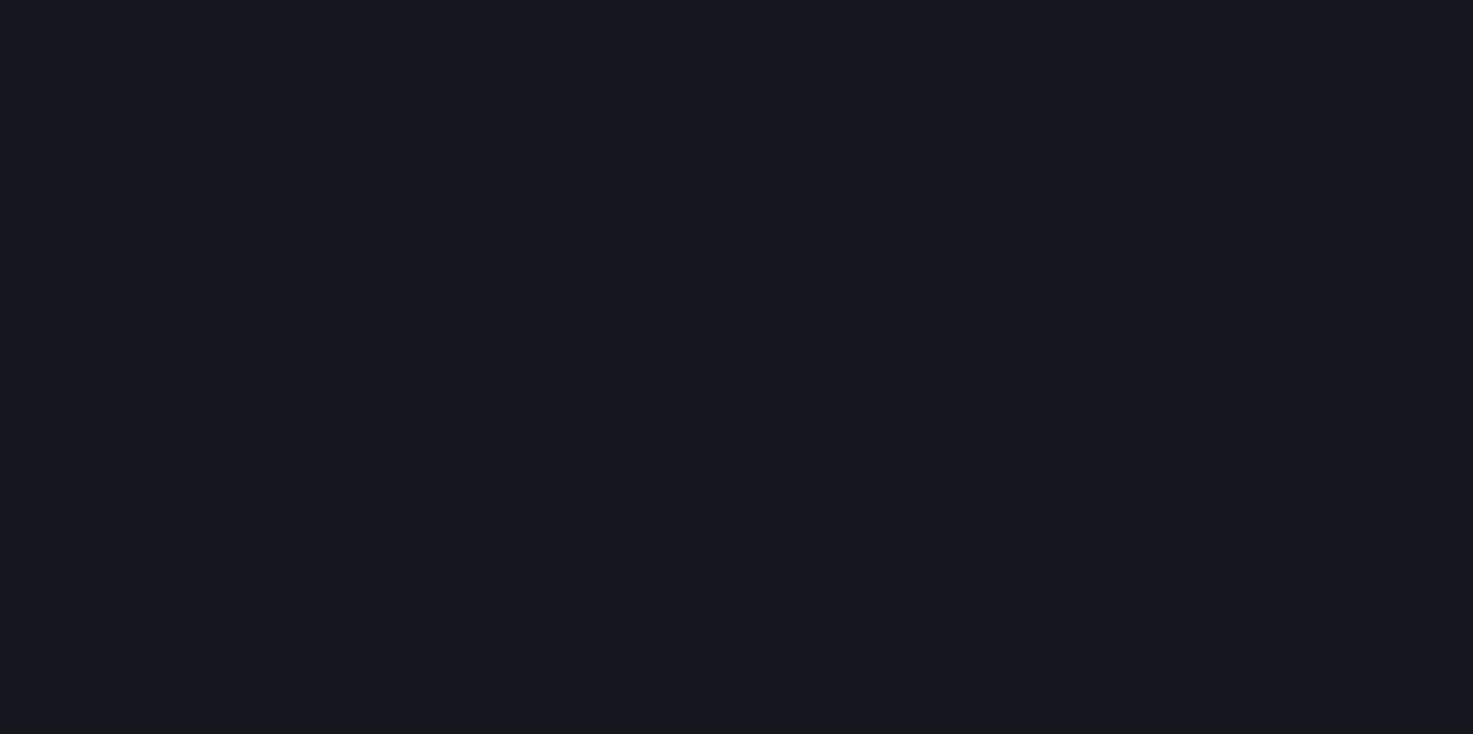
scroll to position [734, 1474]
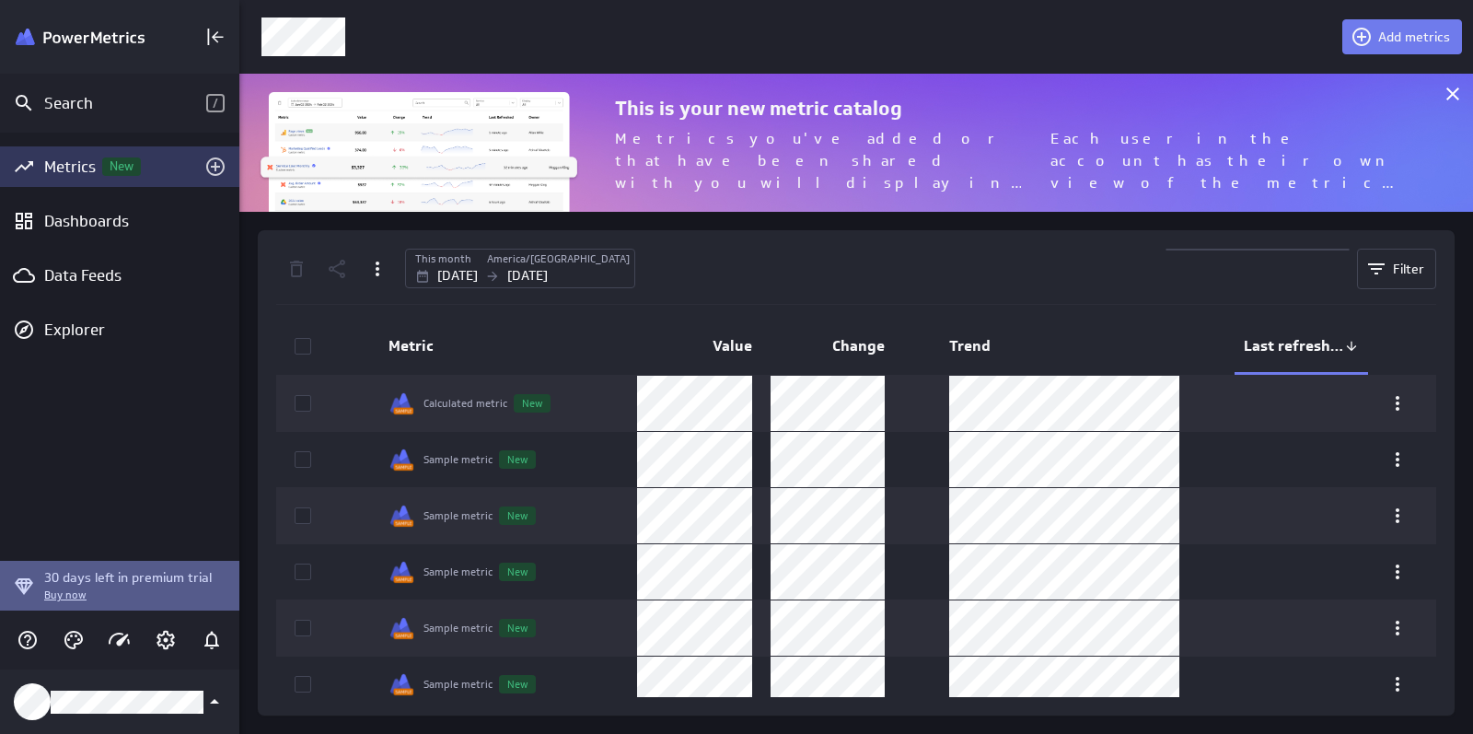
scroll to position [734, 1234]
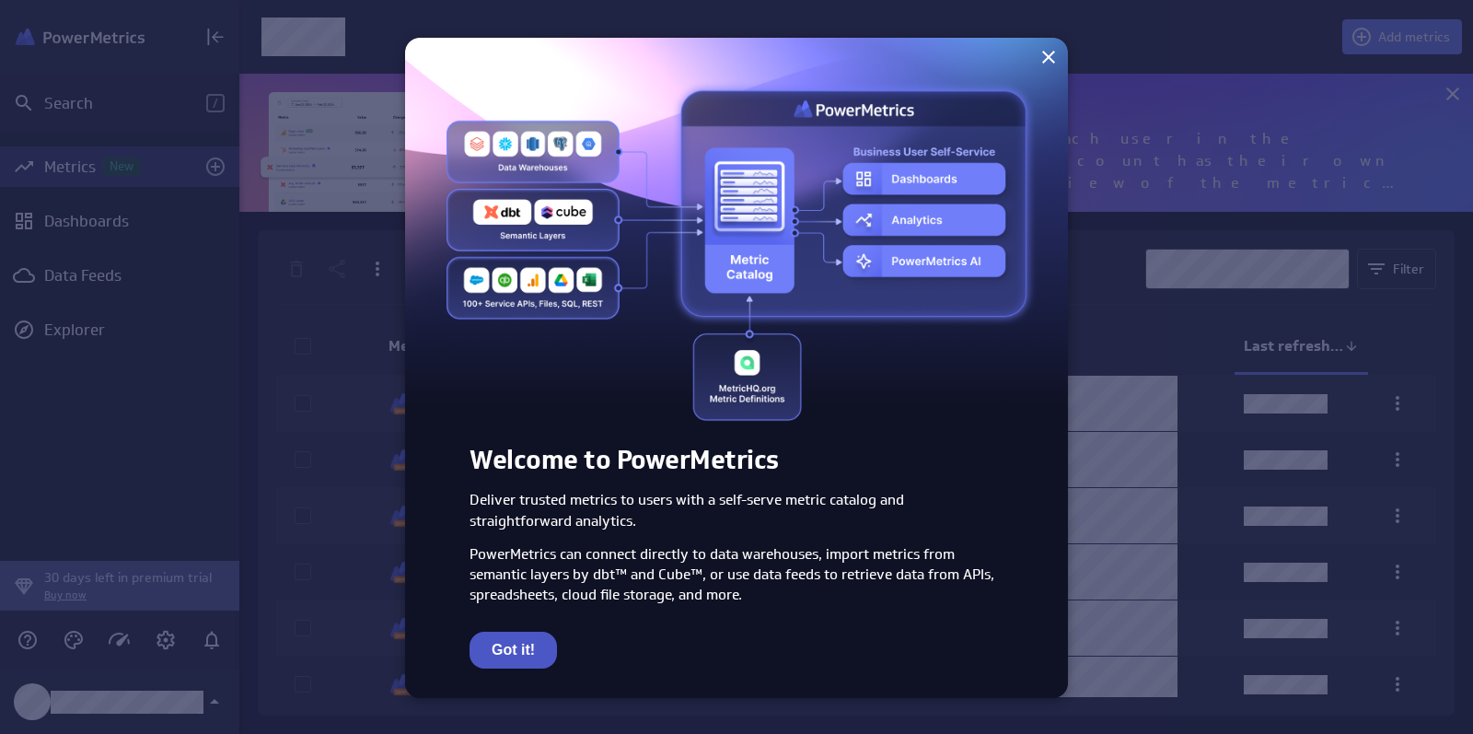
click at [508, 648] on button "Got it!" at bounding box center [512, 649] width 87 height 37
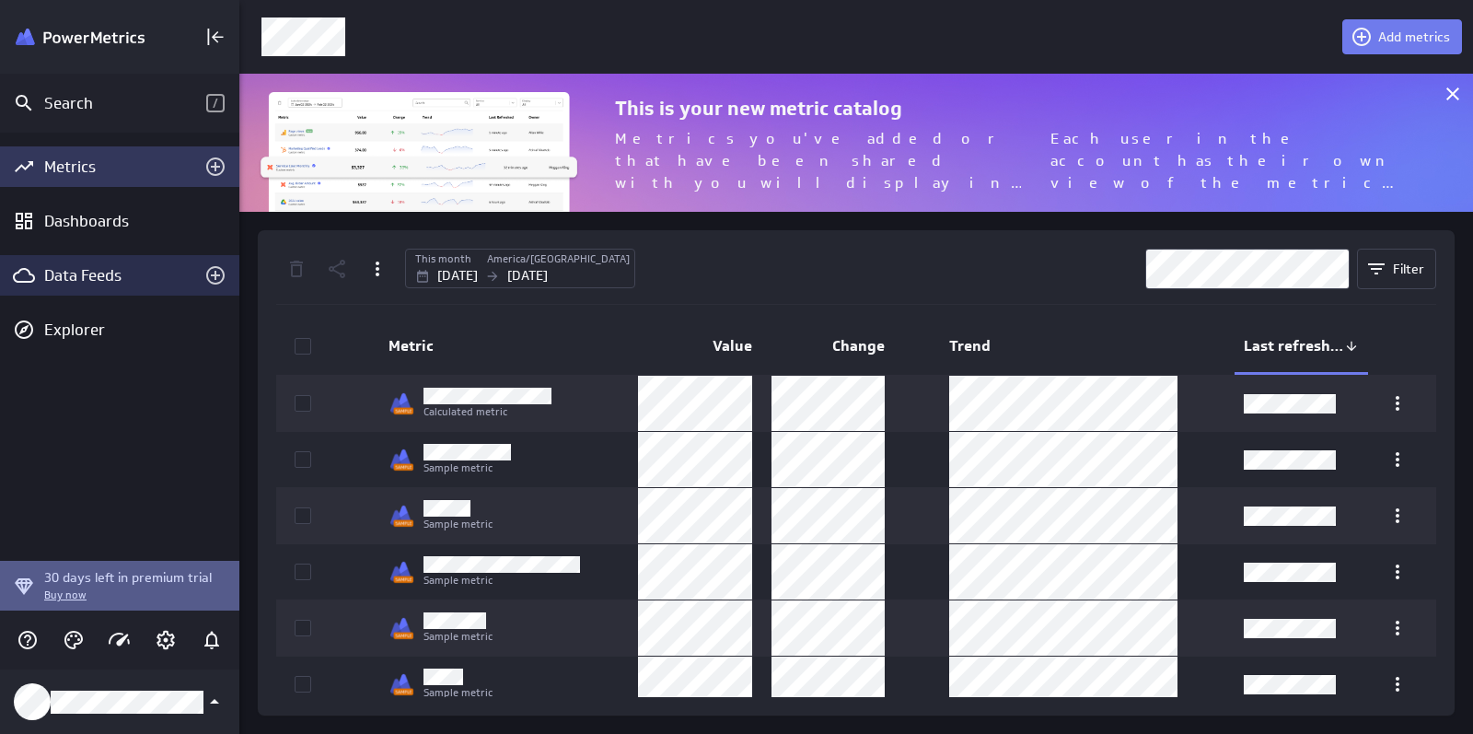
click at [63, 273] on div "Data Feeds" at bounding box center [119, 275] width 151 height 20
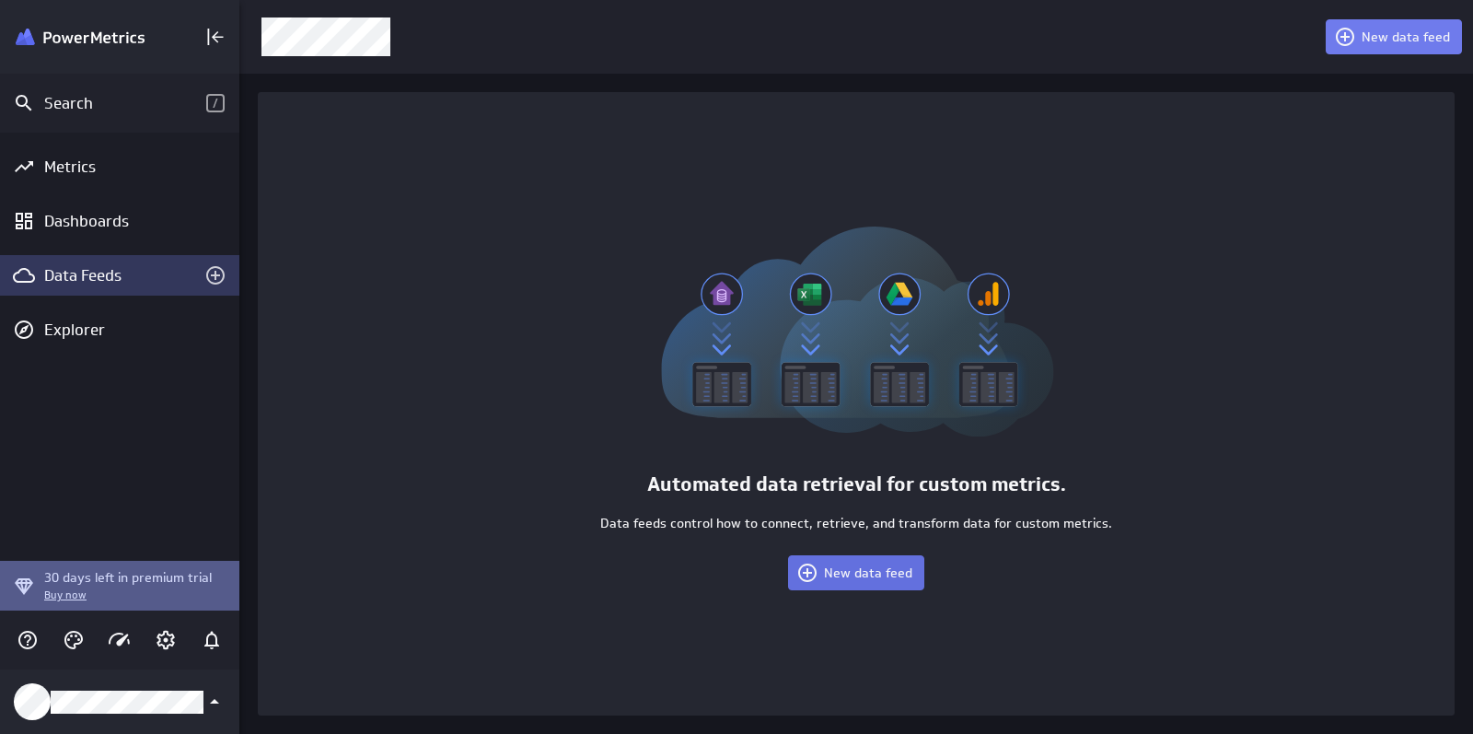
click at [827, 572] on span "New data feed" at bounding box center [868, 572] width 88 height 17
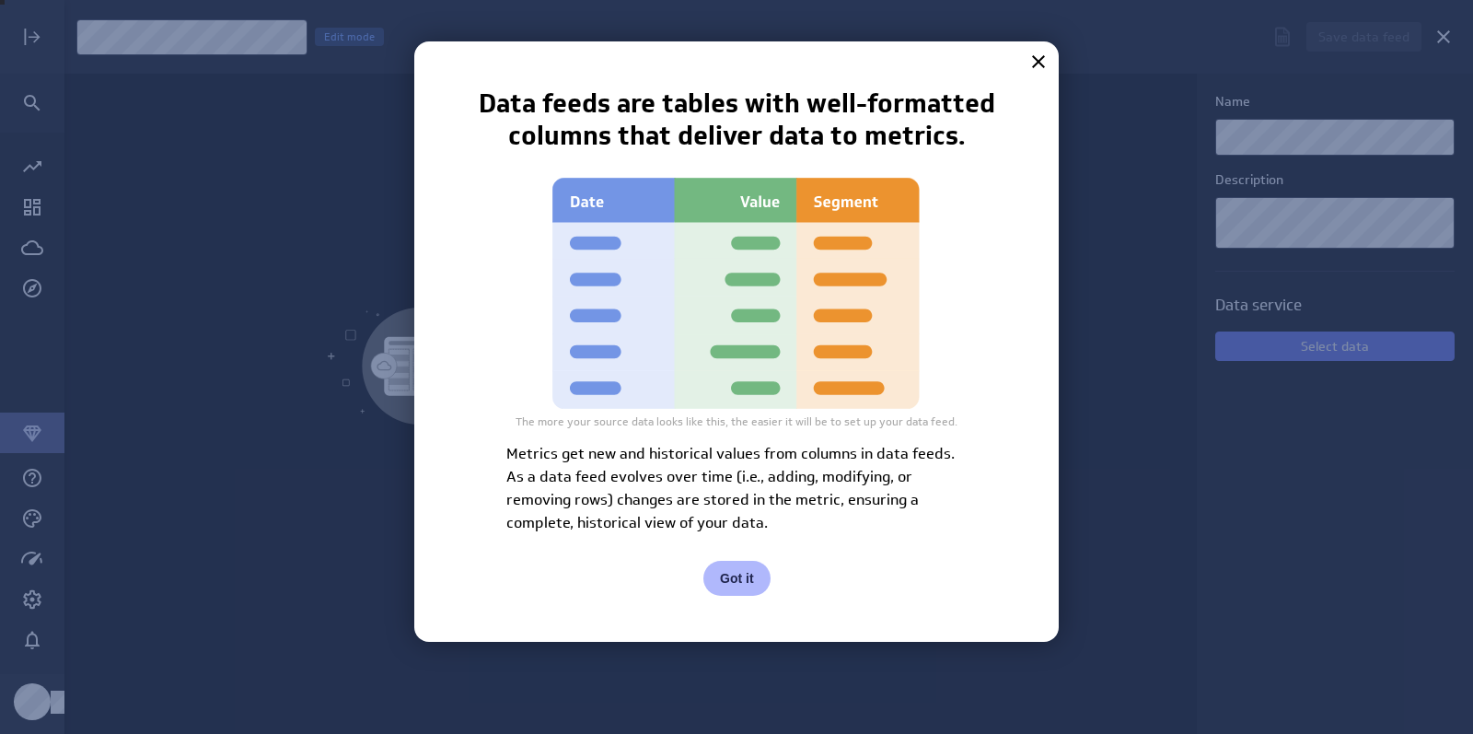
scroll to position [734, 1409]
click at [734, 571] on button "Got it" at bounding box center [736, 578] width 67 height 35
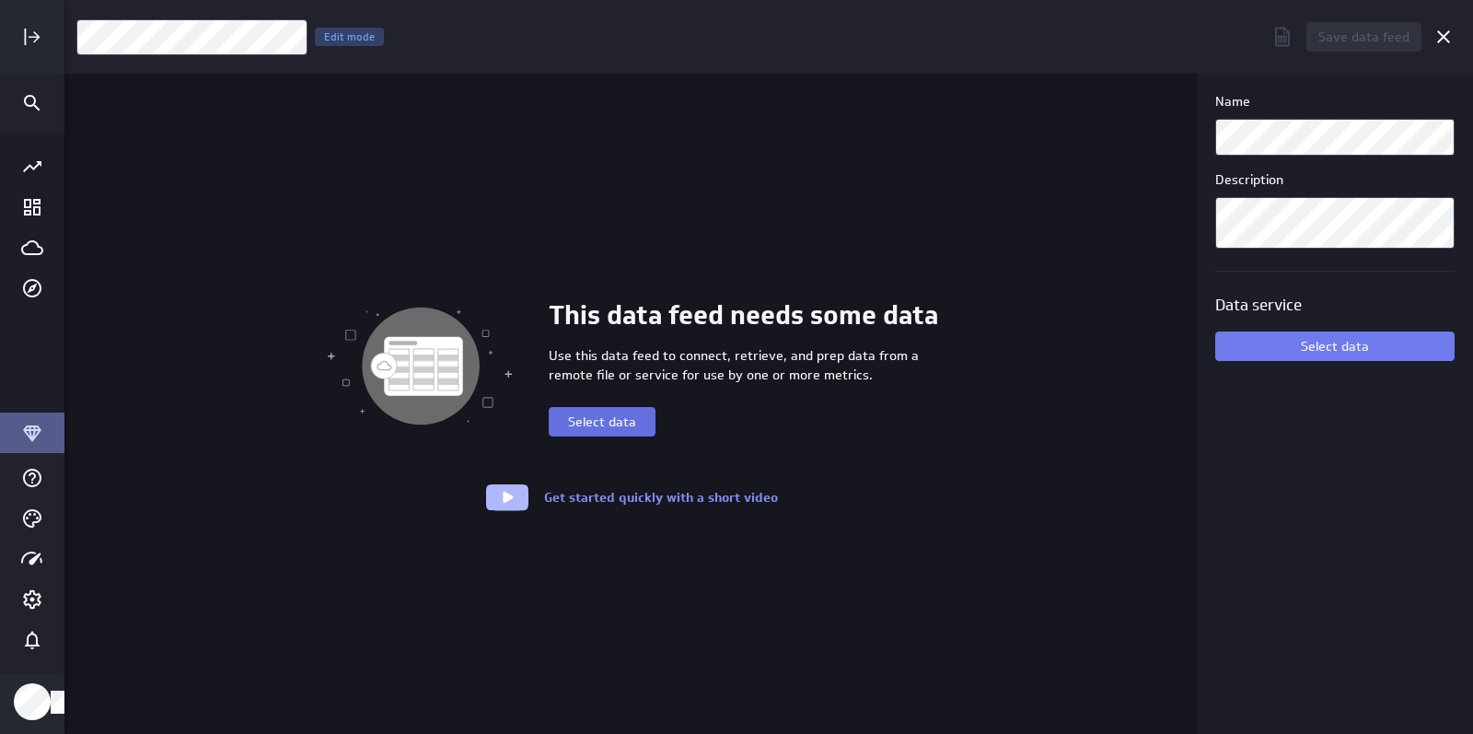
click at [608, 421] on span "Select data" at bounding box center [602, 421] width 68 height 17
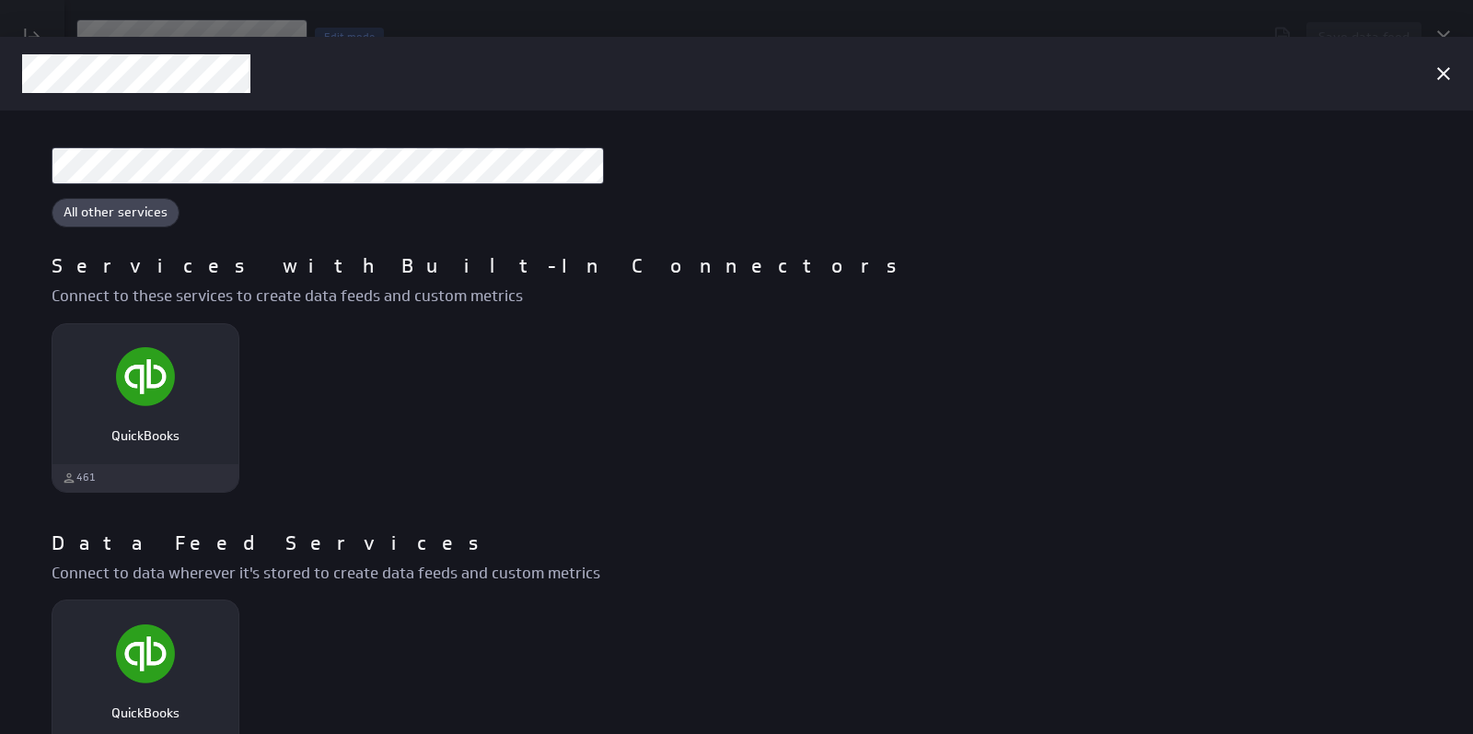
scroll to position [0, 0]
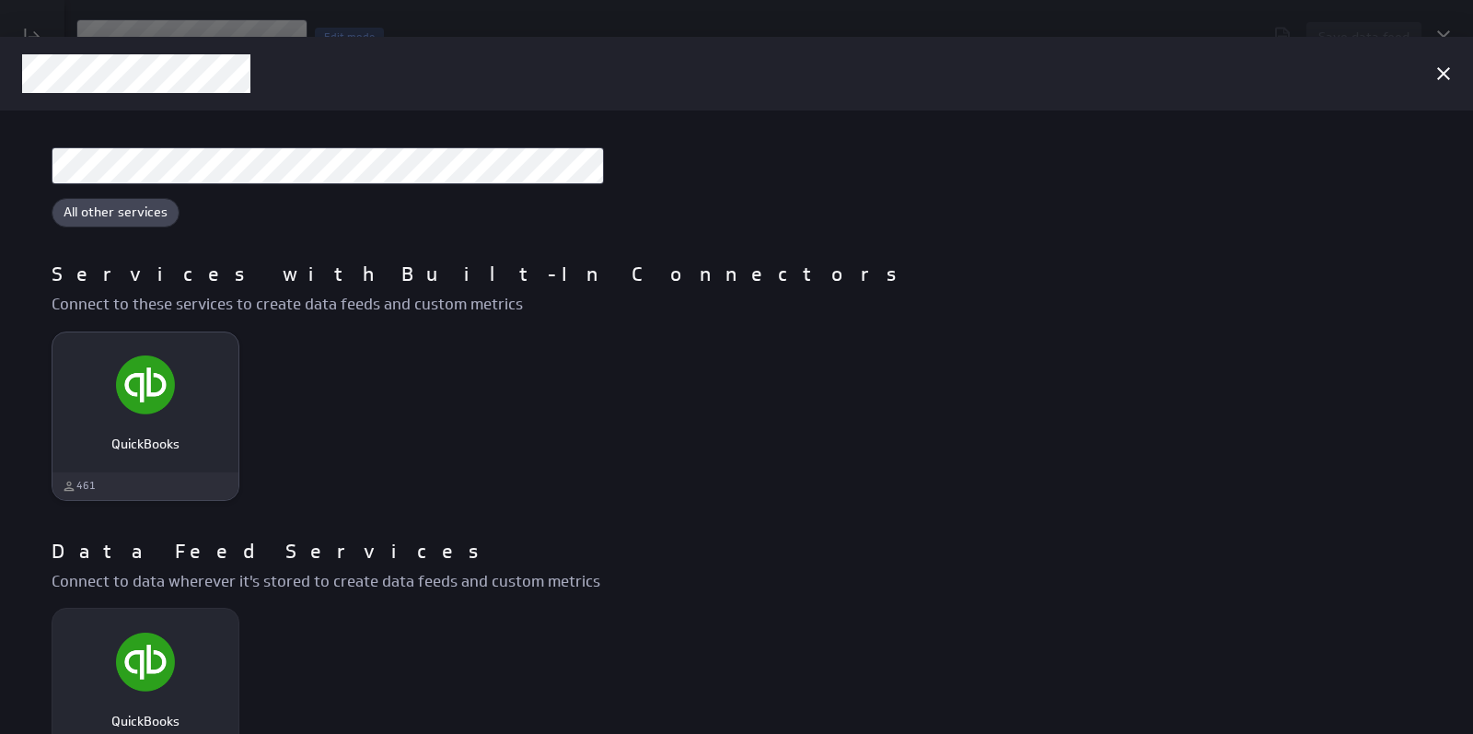
click at [148, 402] on img "QuickBooks" at bounding box center [145, 384] width 59 height 59
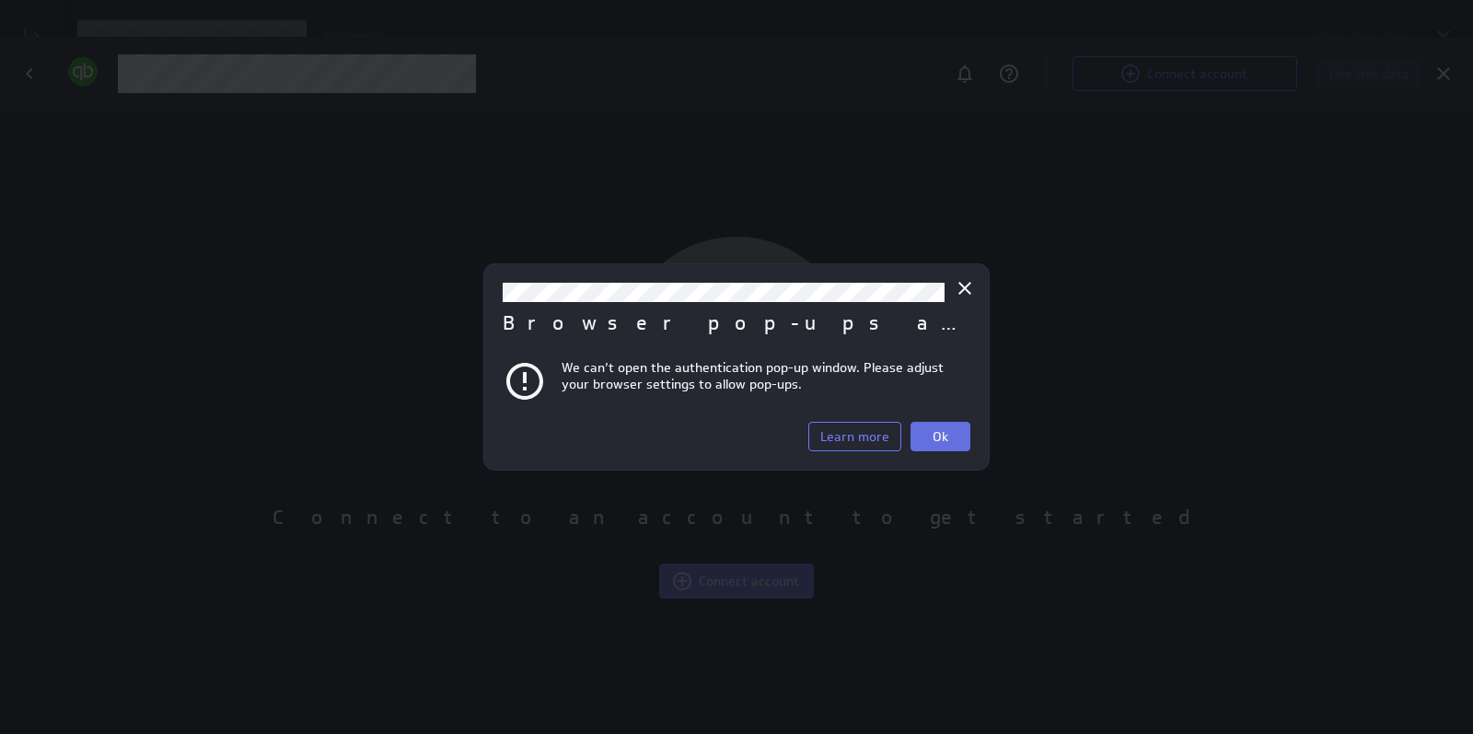
click at [933, 430] on span "Ok" at bounding box center [940, 436] width 16 height 17
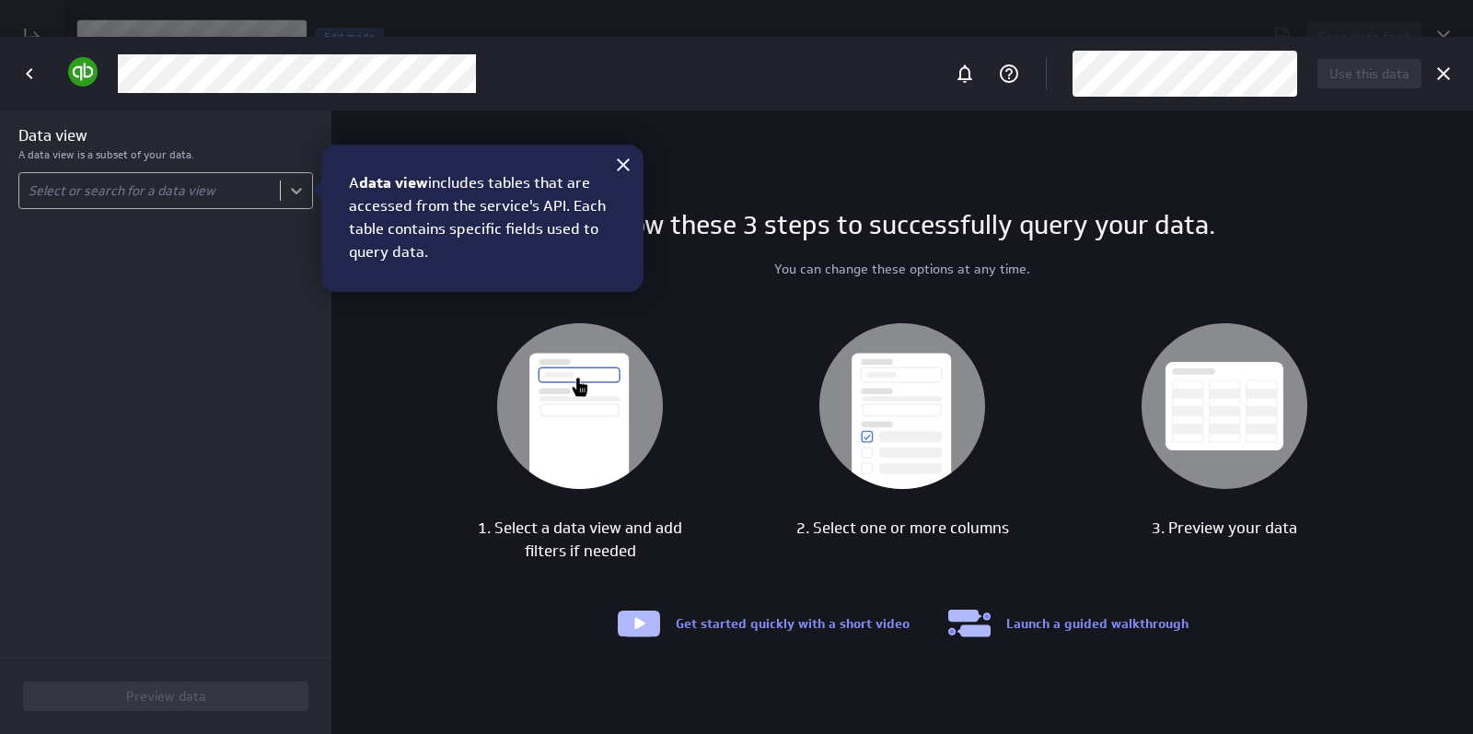
click at [294, 191] on body "Save data feed Untitled data feed Edit mode This data feed needs some data Use …" at bounding box center [736, 367] width 1473 height 734
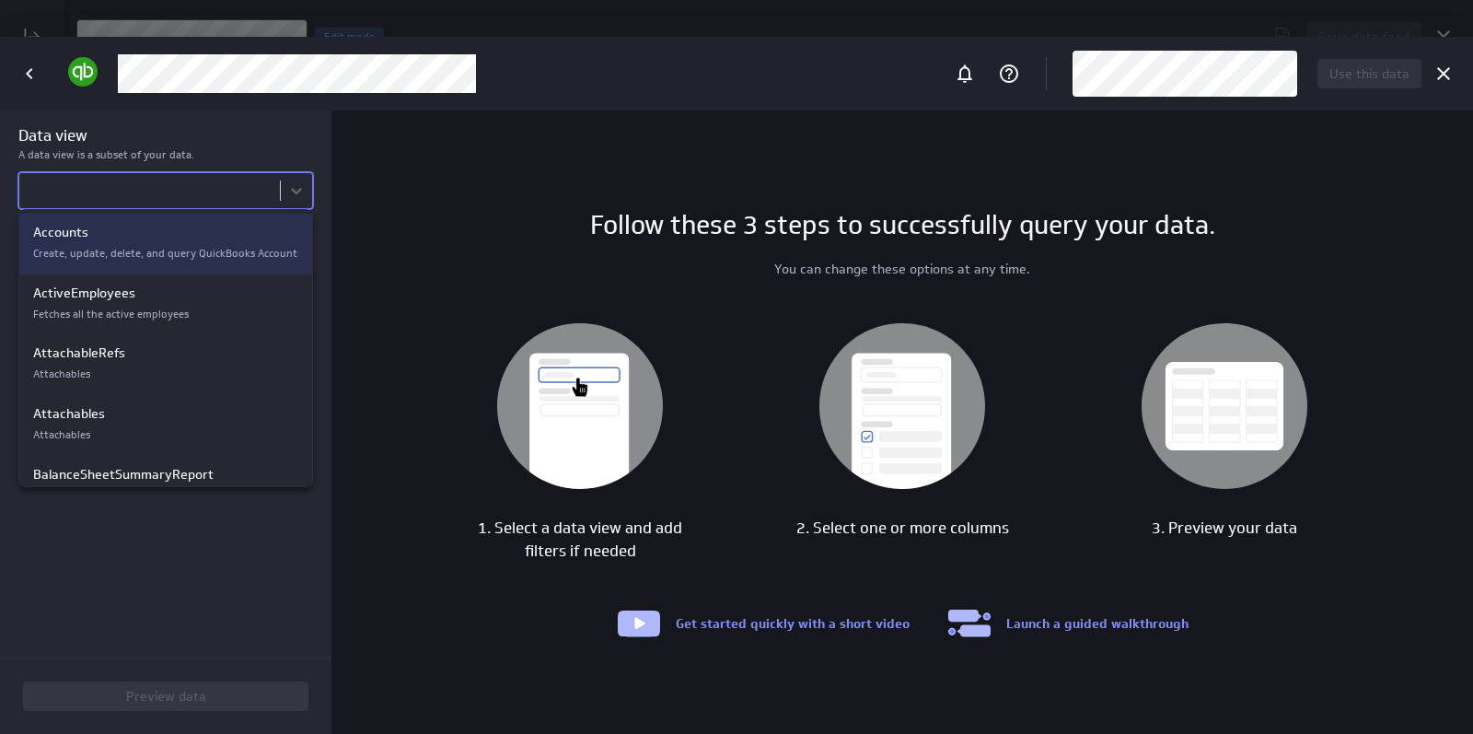
click at [105, 249] on p "Create, update, delete, and query QuickBooks Accounts." at bounding box center [165, 254] width 265 height 16
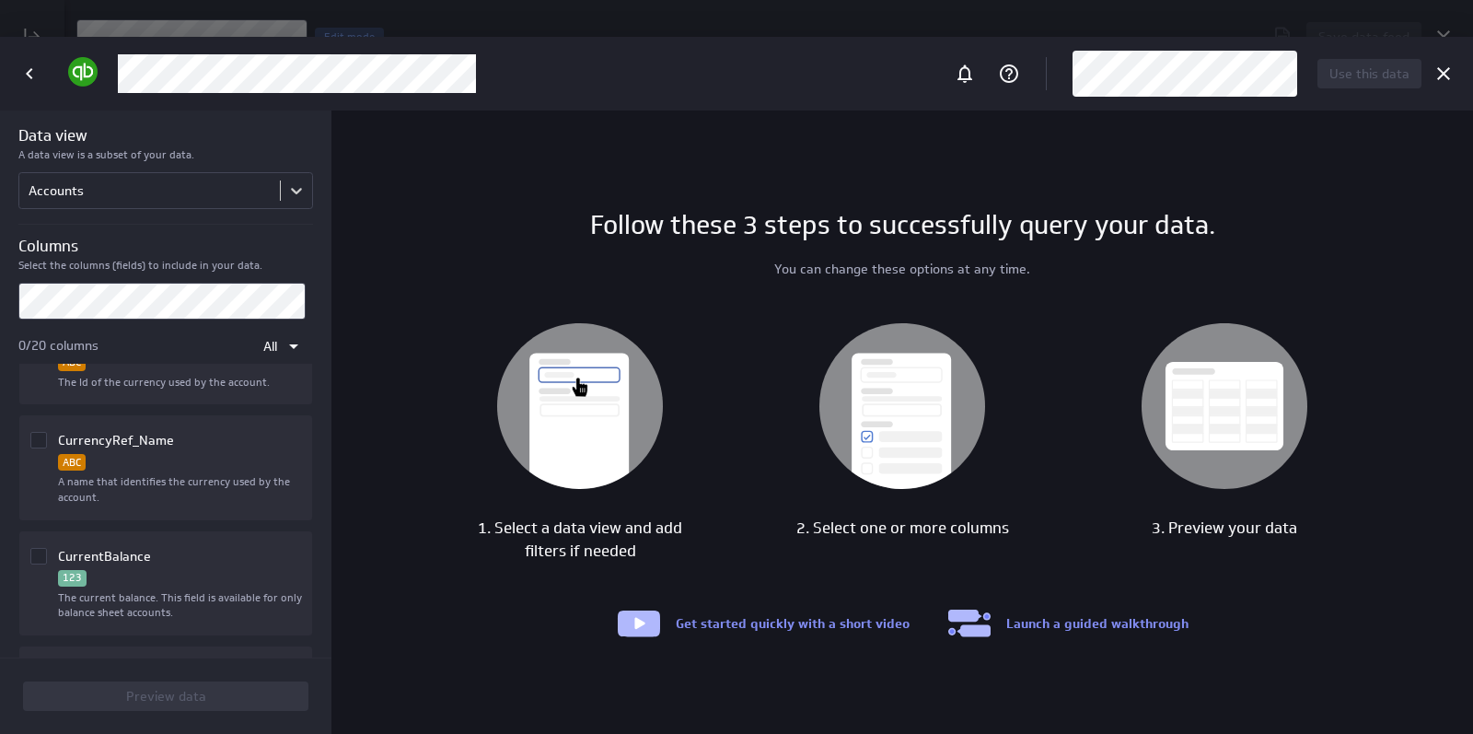
scroll to position [690, 0]
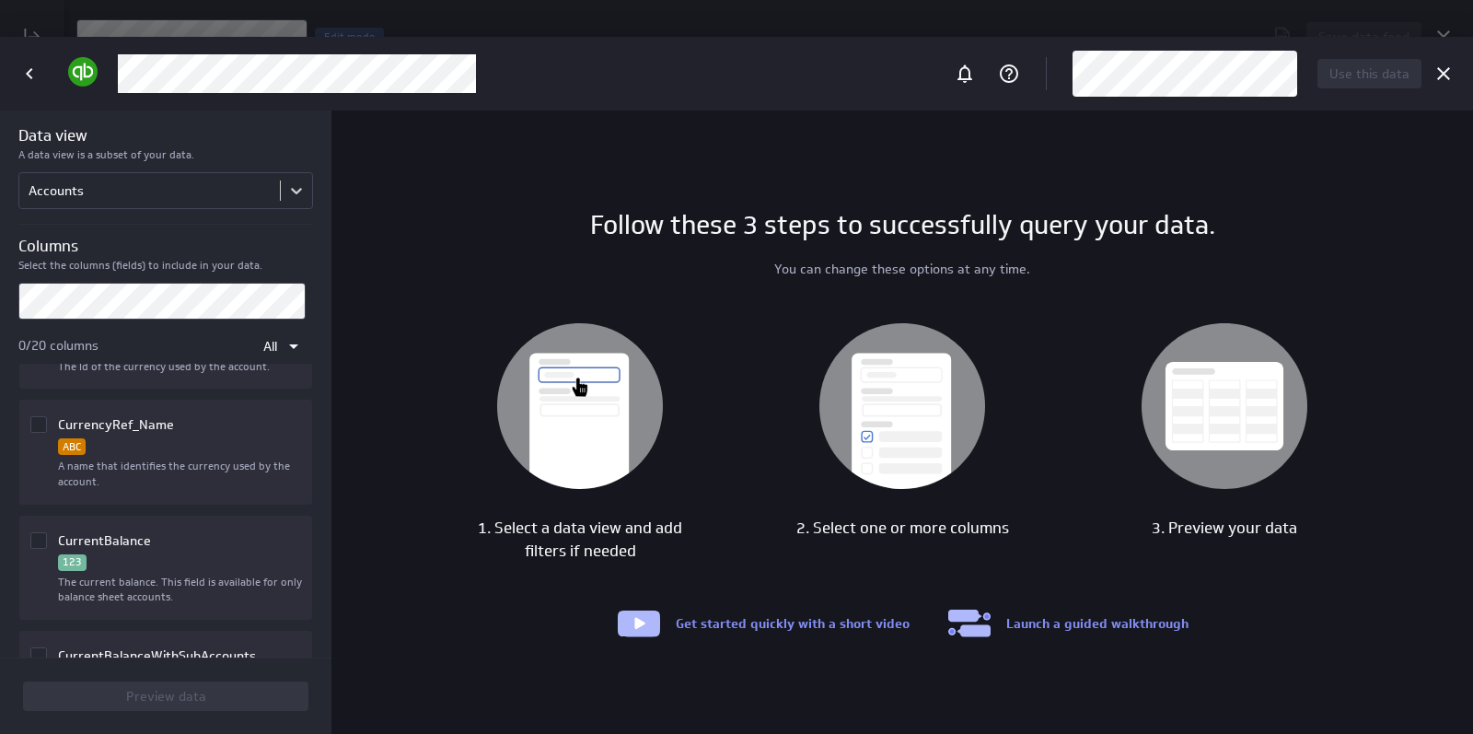
click at [33, 532] on div "Column CurrentBalance" at bounding box center [38, 570] width 17 height 76
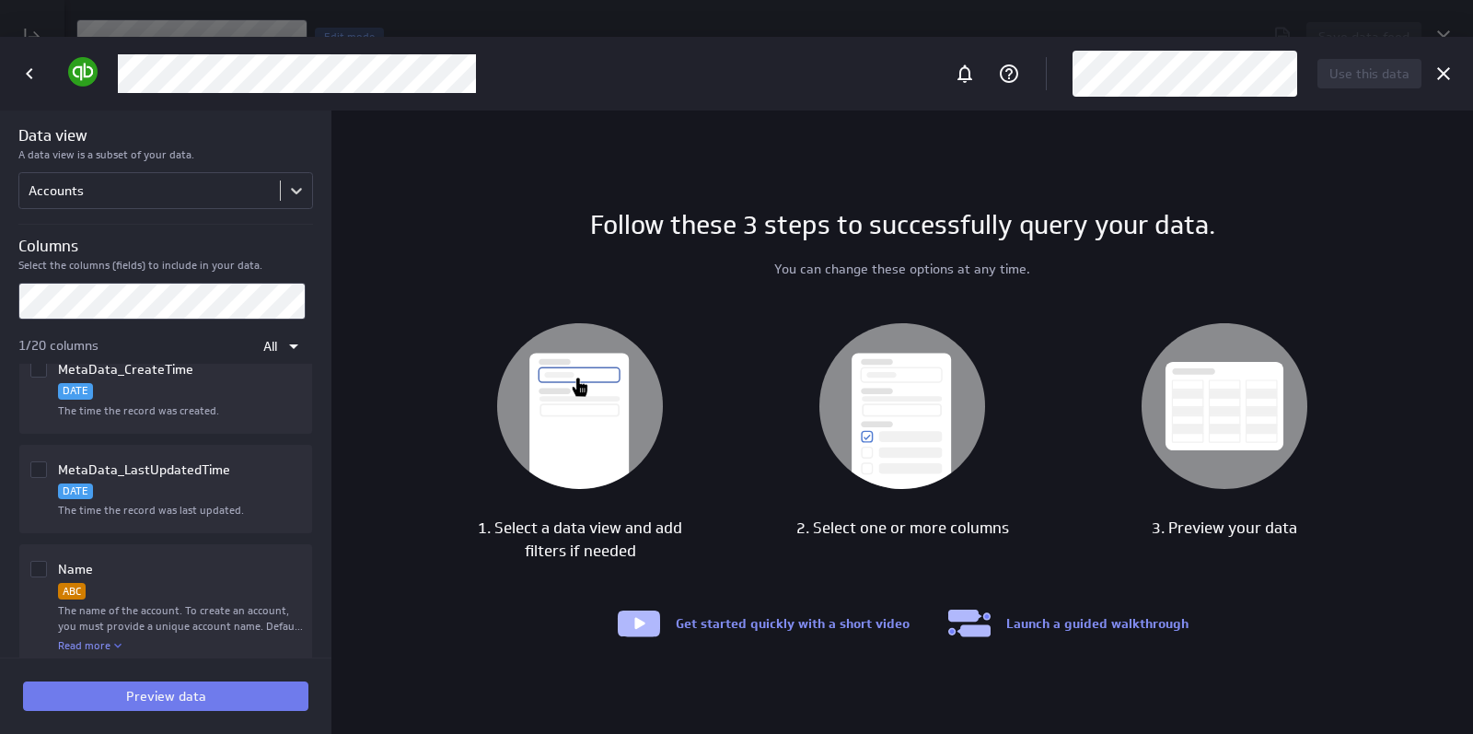
scroll to position [1453, 0]
click at [40, 561] on icon "Column Name" at bounding box center [38, 568] width 15 height 15
click at [0, 0] on input "Column Name" at bounding box center [0, 0] width 0 height 0
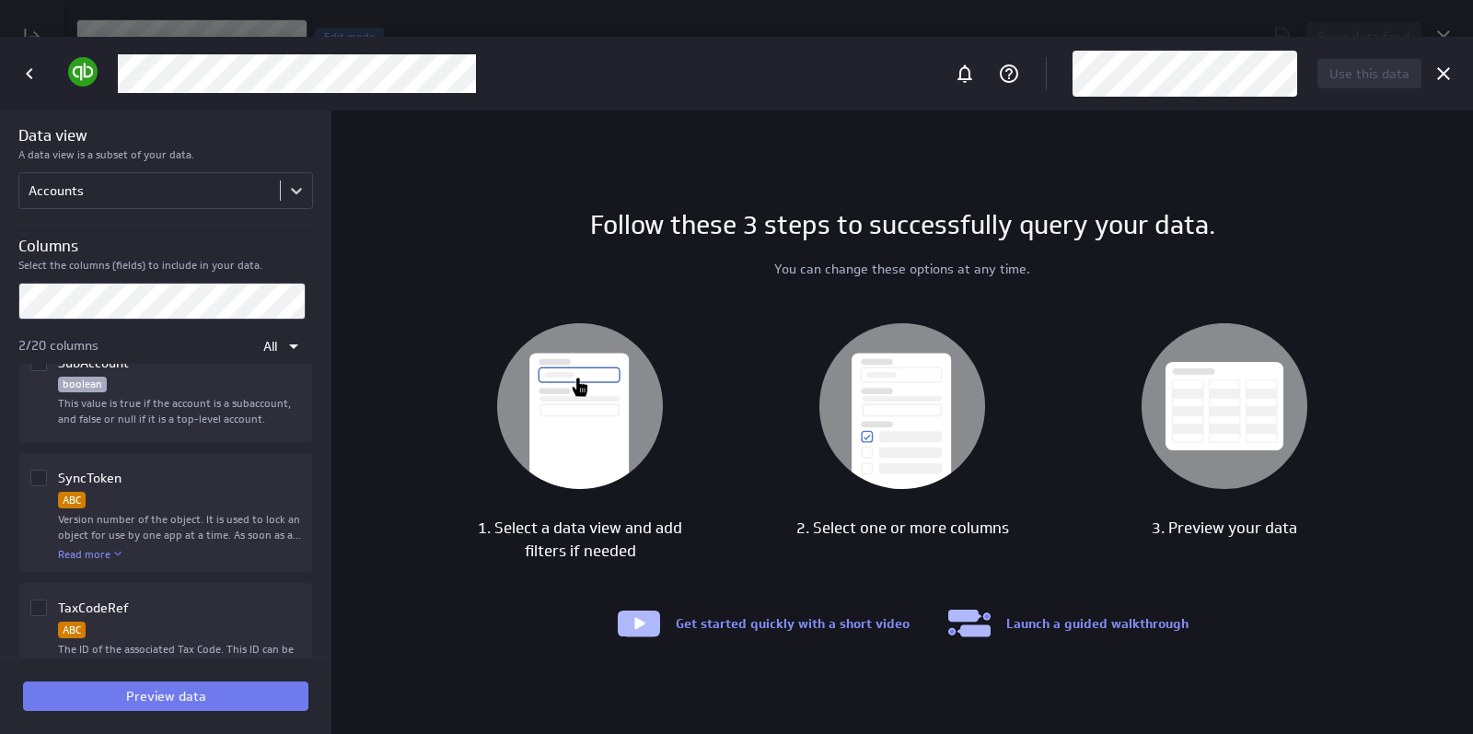
scroll to position [1988, 0]
click at [160, 700] on span "Preview data" at bounding box center [166, 696] width 80 height 17
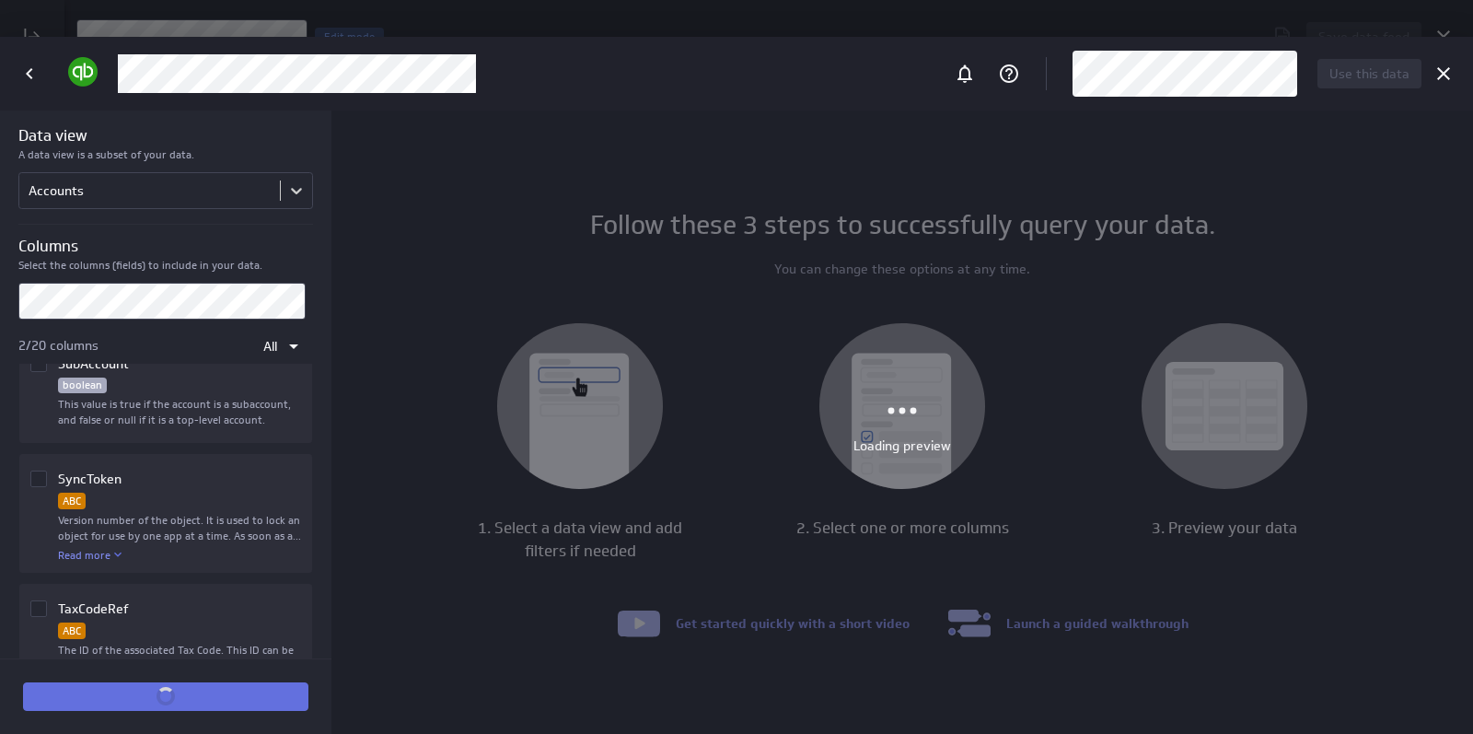
scroll to position [1987, 0]
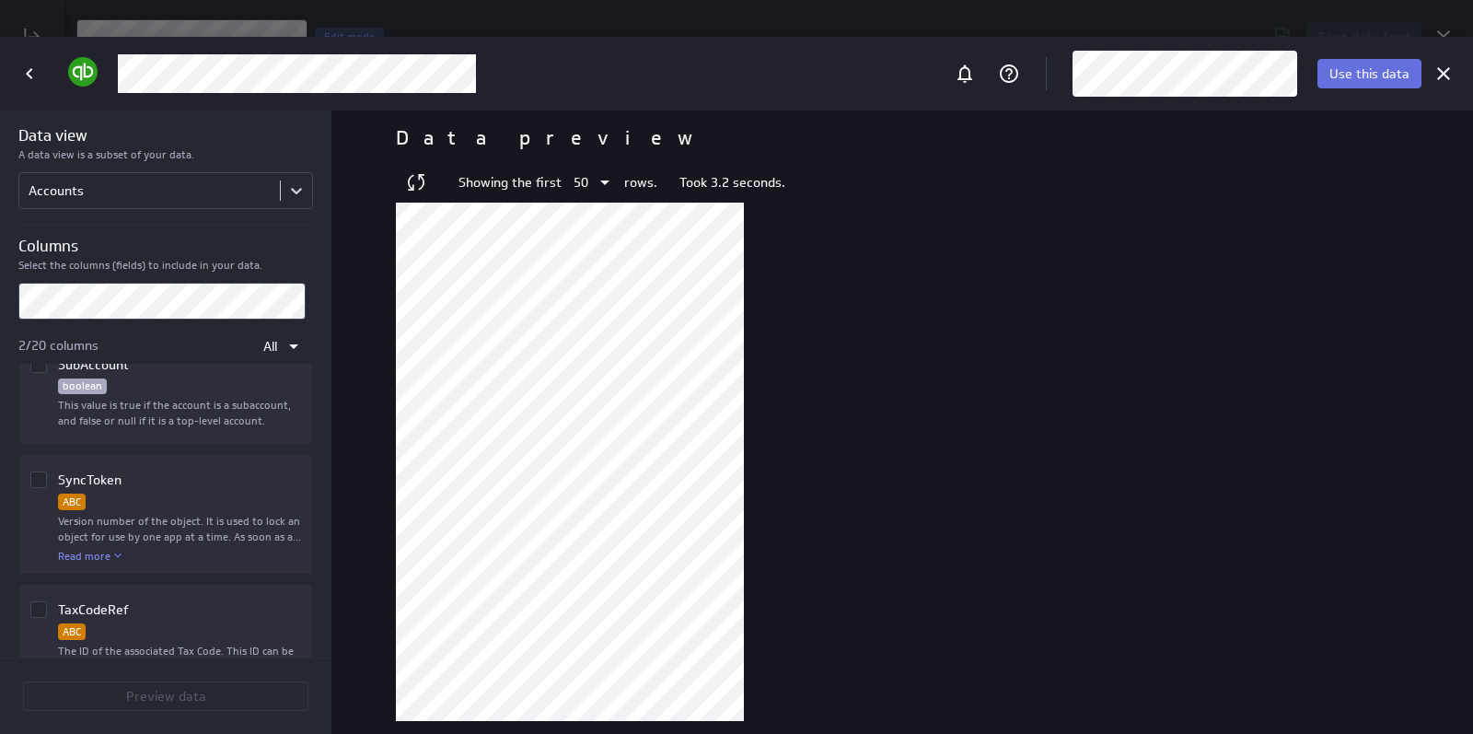
click at [1377, 78] on span "Use this data" at bounding box center [1369, 73] width 80 height 17
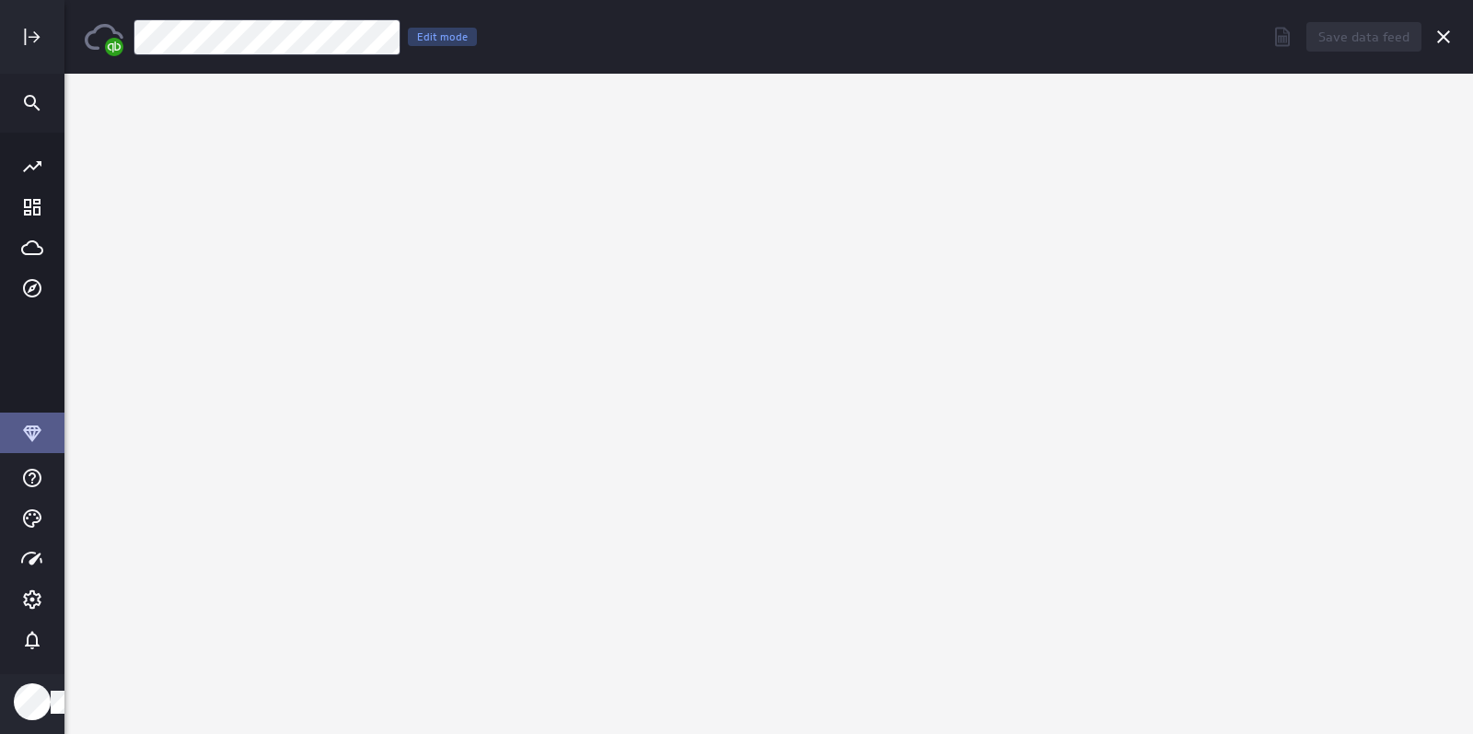
scroll to position [0, 0]
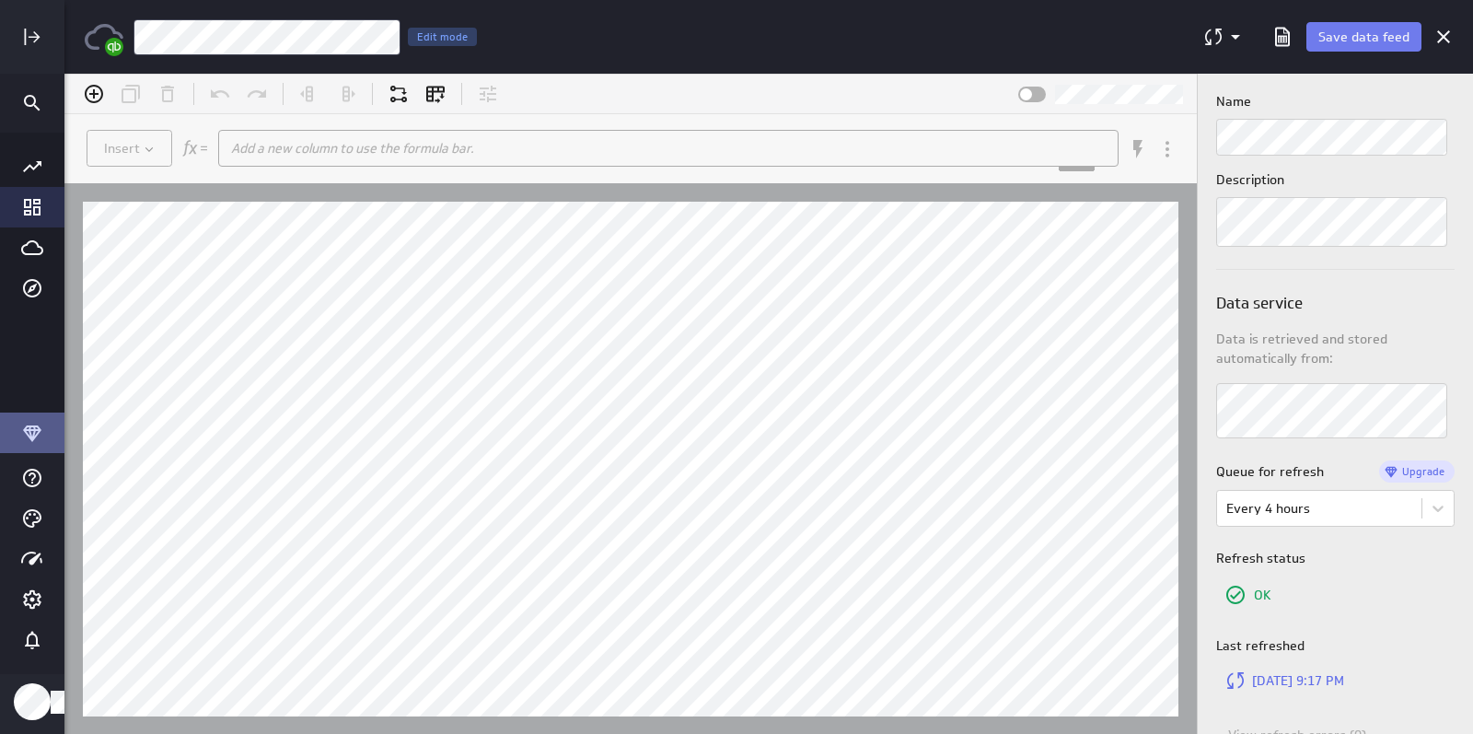
click at [24, 205] on icon "Go to Dashboard Library" at bounding box center [32, 207] width 17 height 17
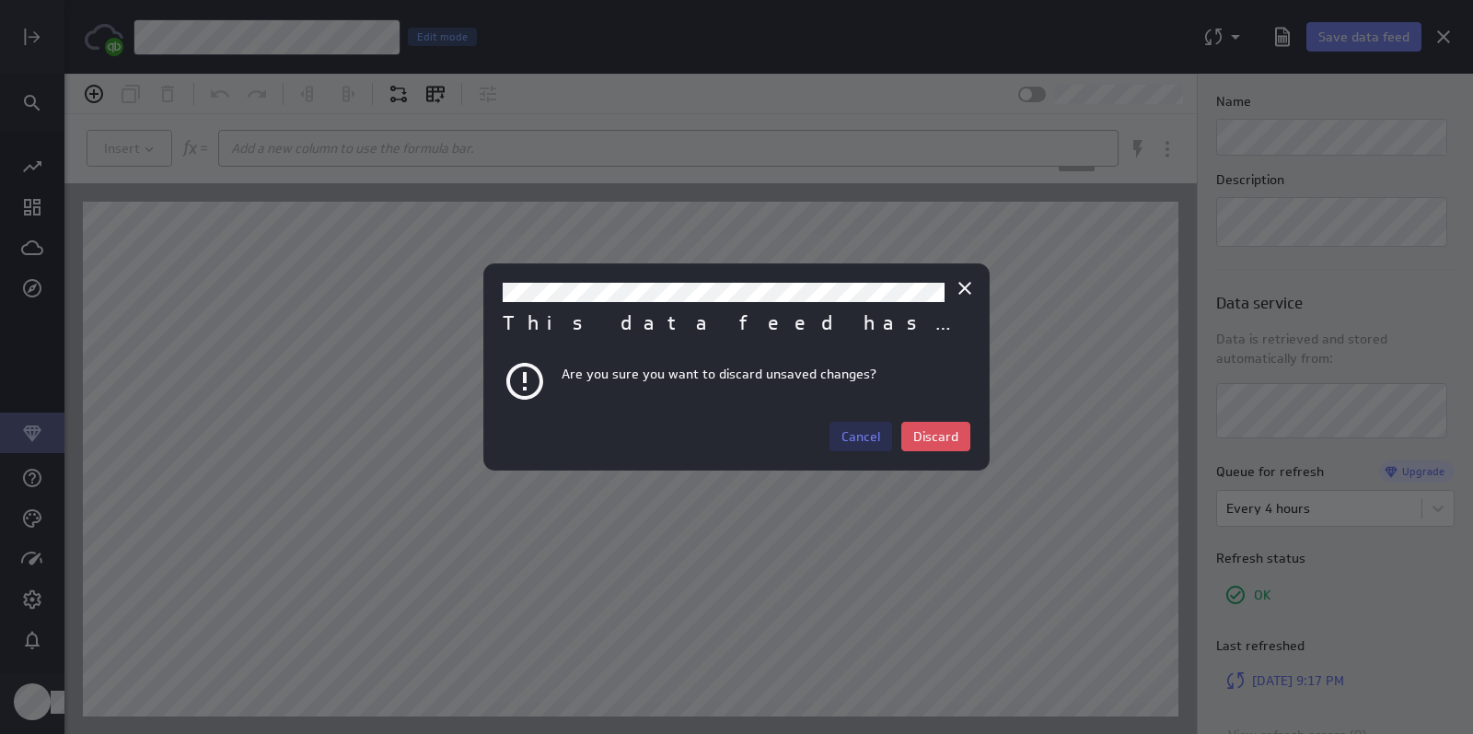
click at [861, 447] on button "Cancel" at bounding box center [860, 436] width 63 height 29
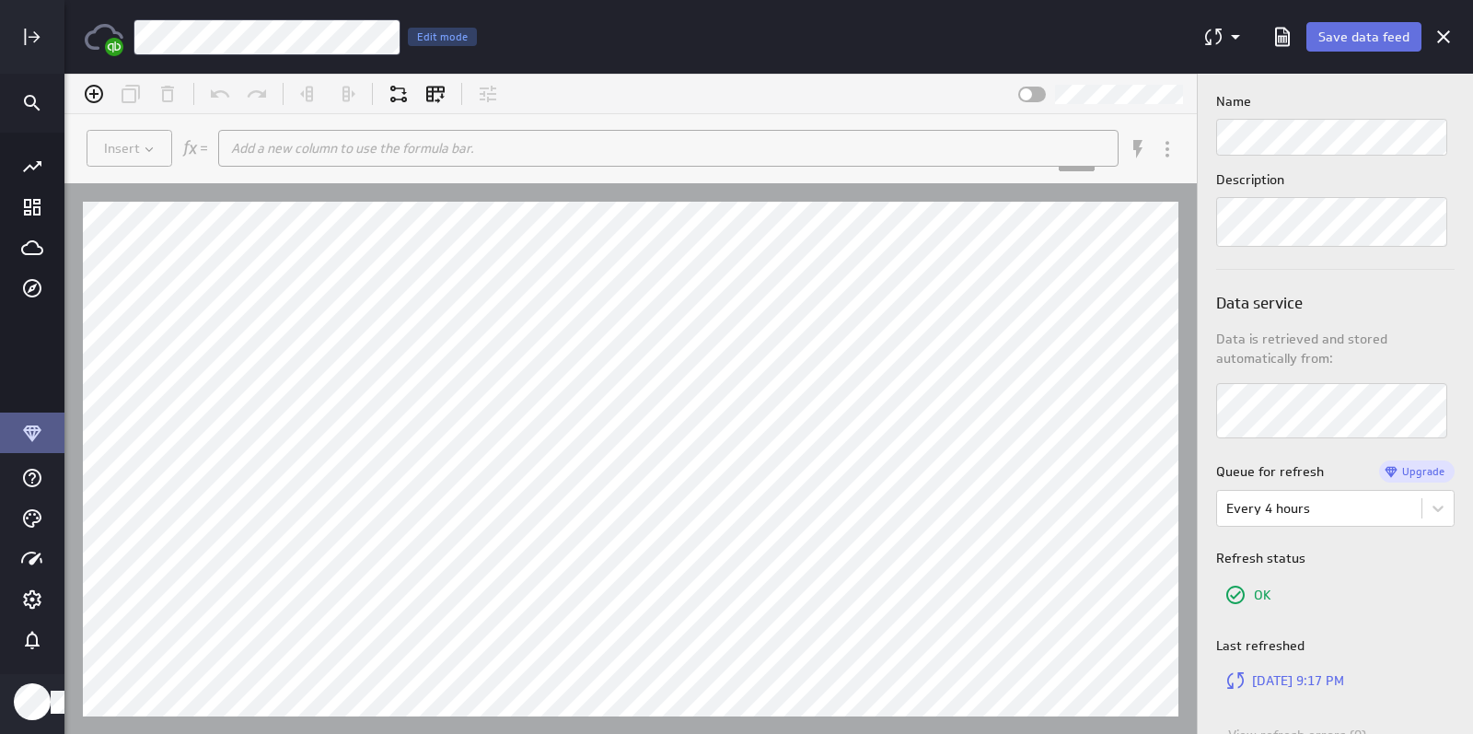
click at [1350, 36] on span "Save data feed" at bounding box center [1363, 37] width 91 height 17
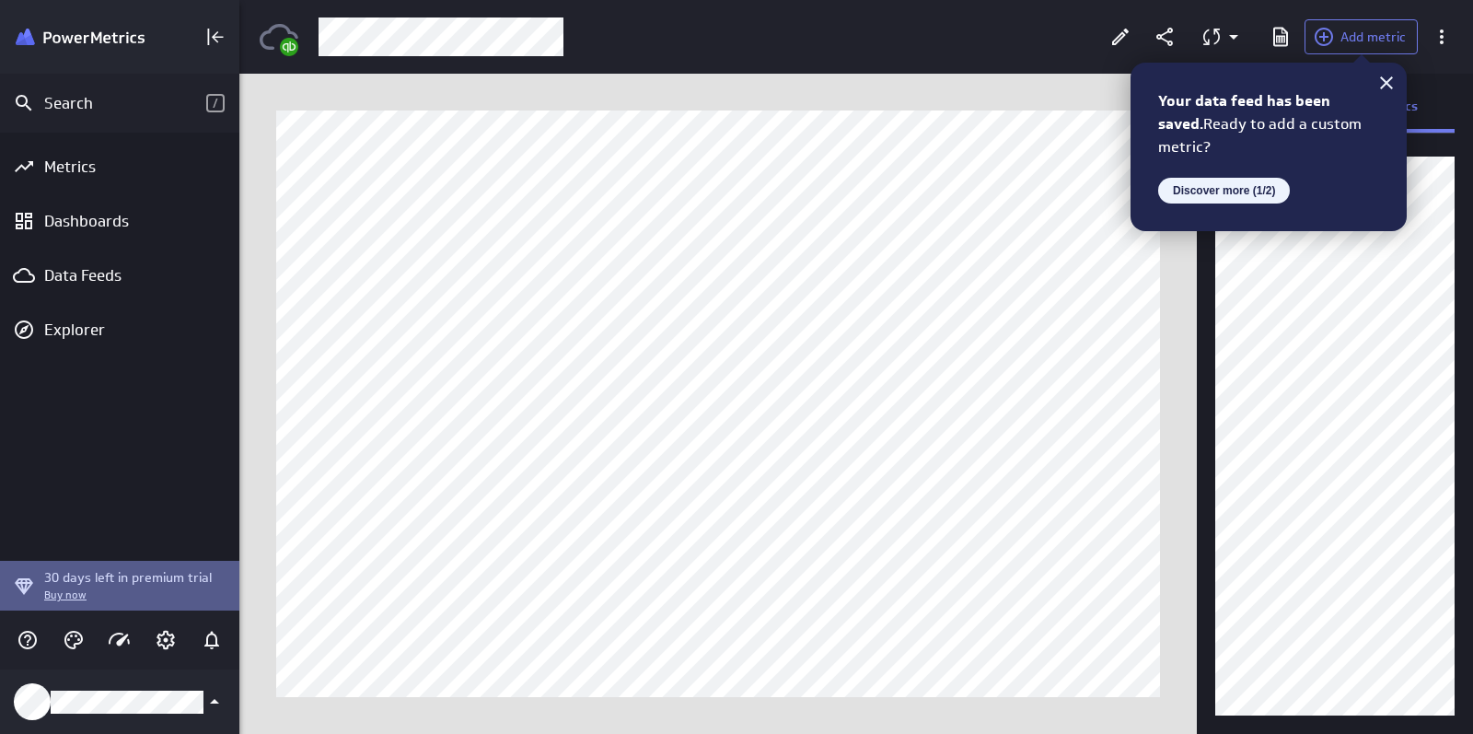
click at [1243, 183] on button "Discover more (1/2)" at bounding box center [1224, 191] width 132 height 26
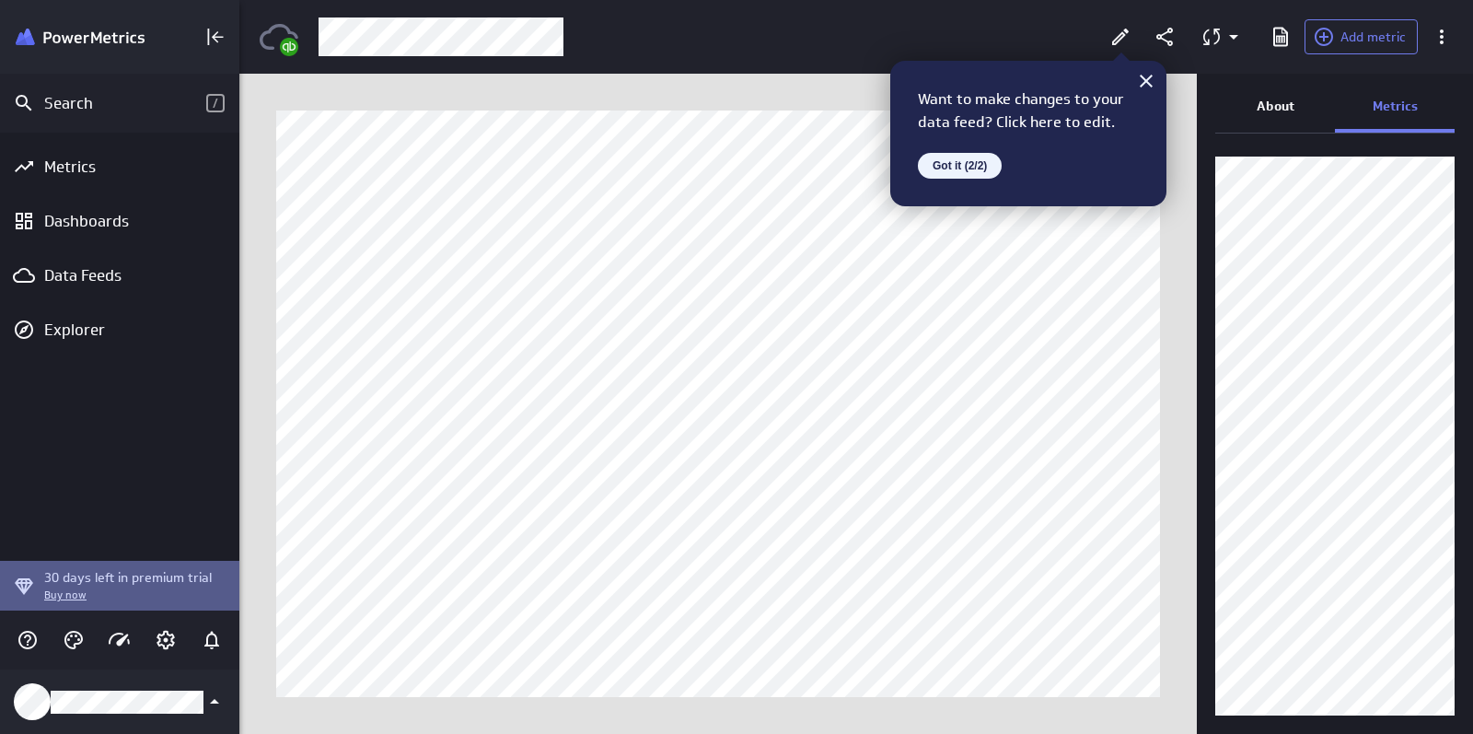
click at [967, 165] on button "Got it (2/2)" at bounding box center [960, 166] width 84 height 26
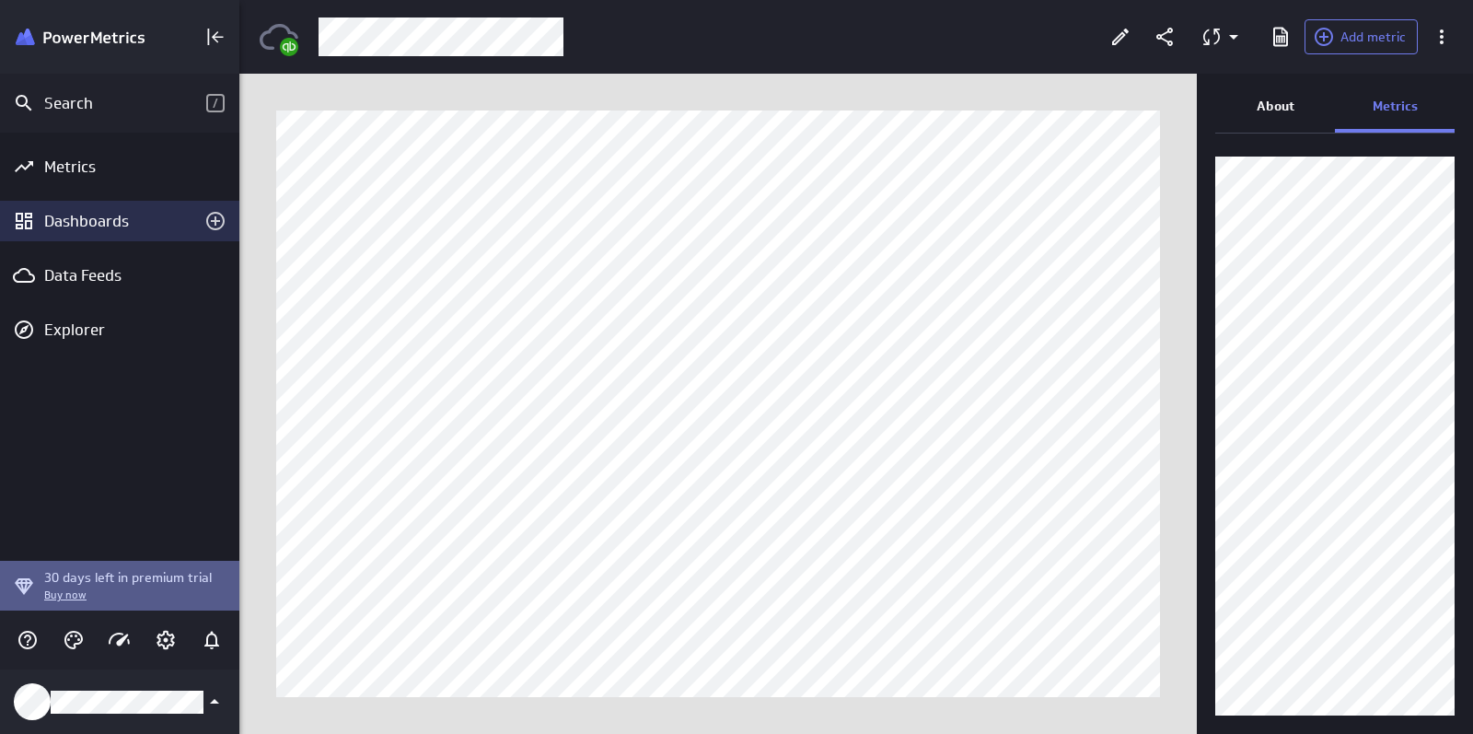
click at [48, 216] on div "Dashboards" at bounding box center [119, 221] width 151 height 20
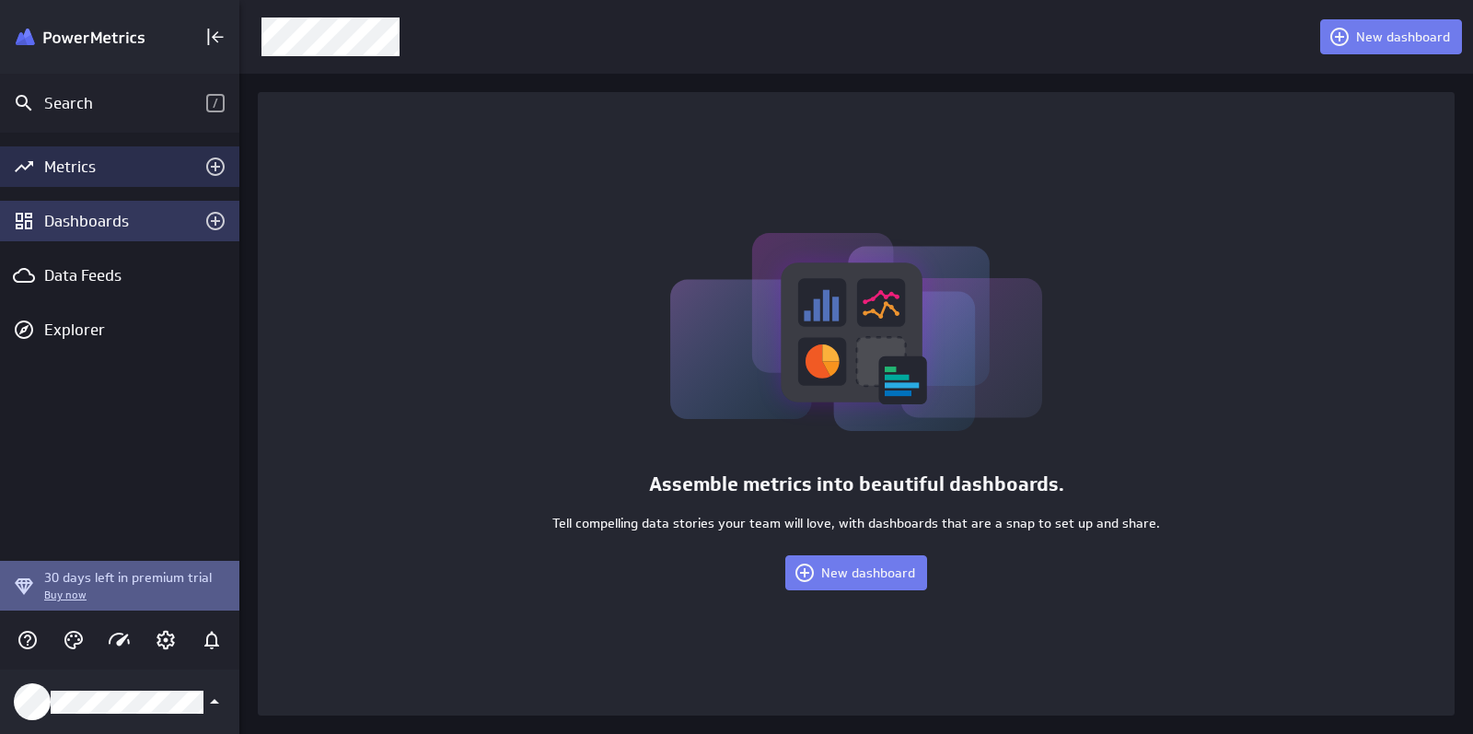
click at [98, 178] on div "Metrics" at bounding box center [119, 166] width 239 height 40
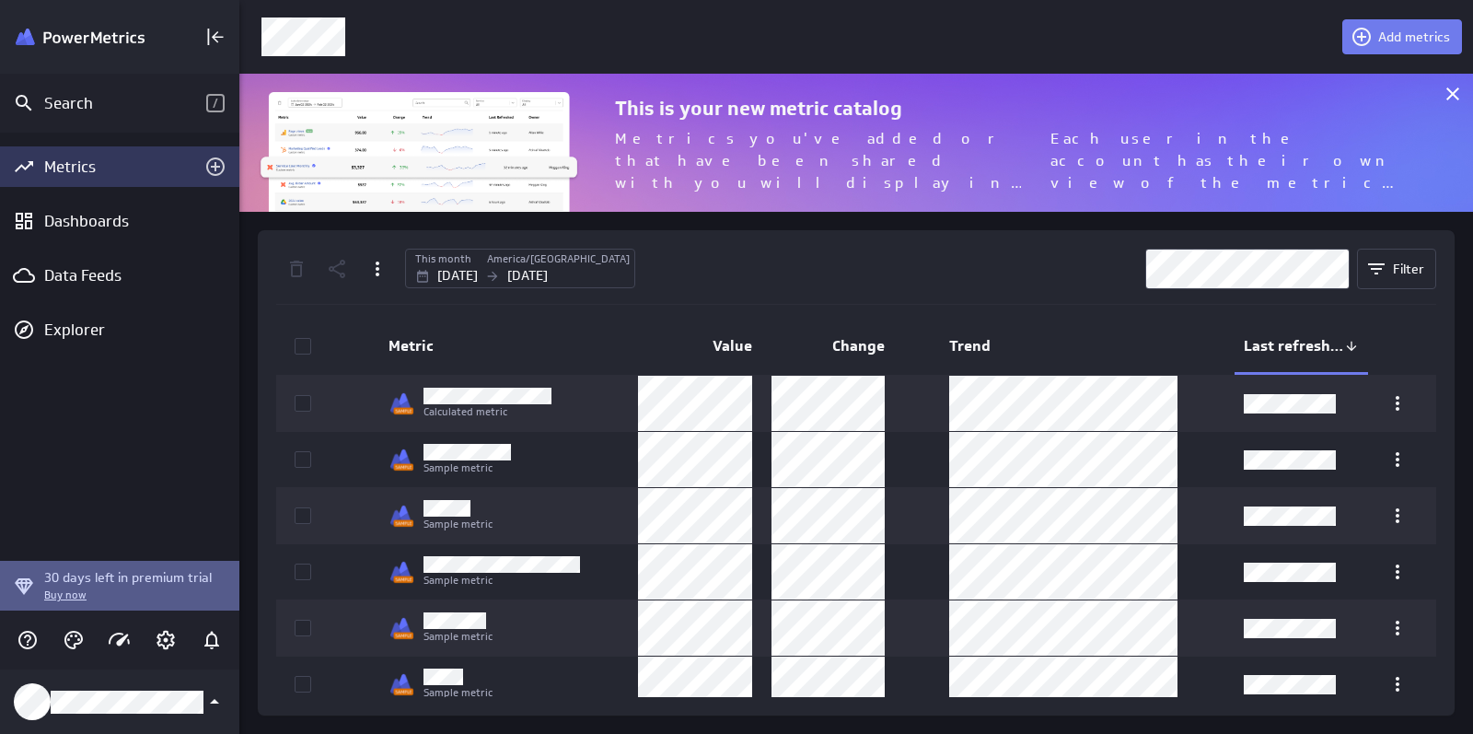
scroll to position [139, 1234]
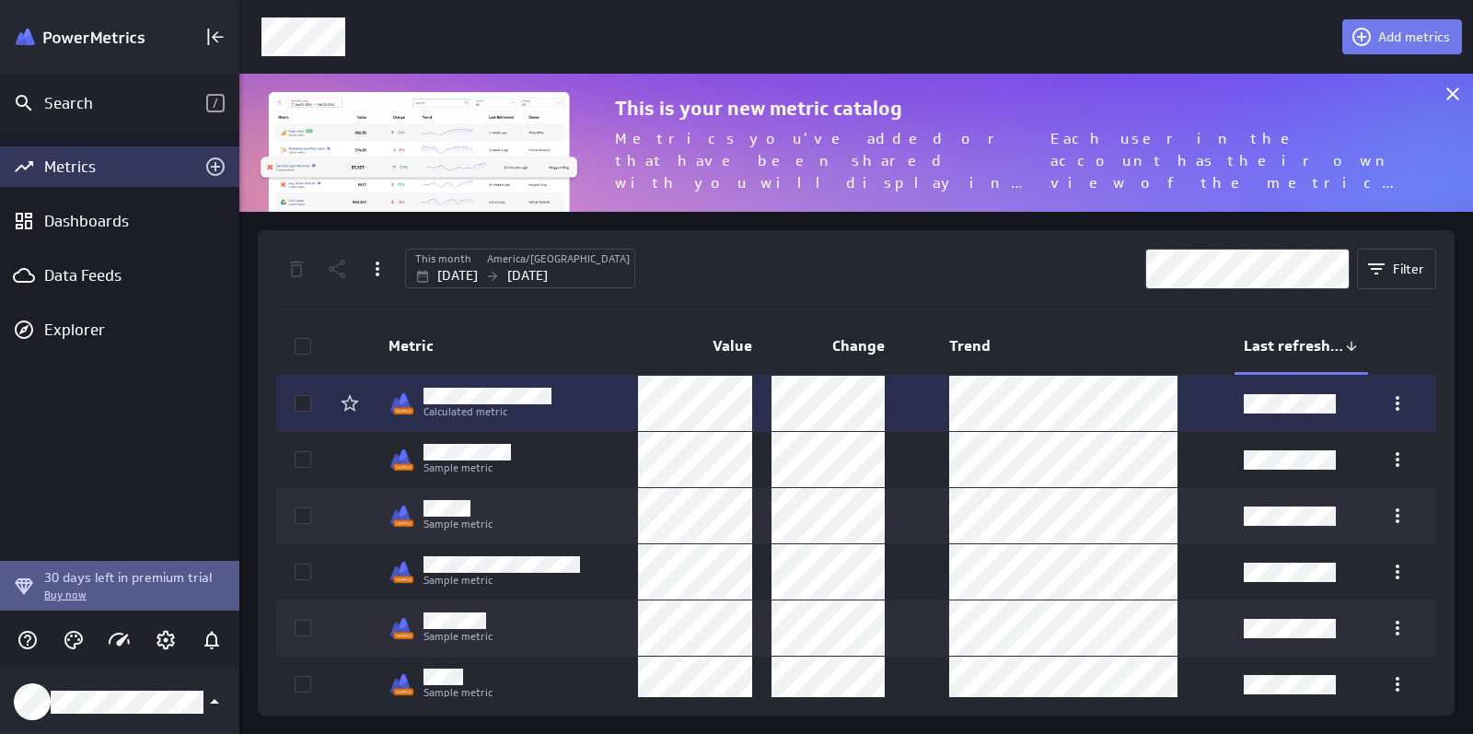
click at [295, 407] on icon at bounding box center [302, 403] width 15 height 15
click at [0, 0] on input "checkbox" at bounding box center [0, 0] width 0 height 0
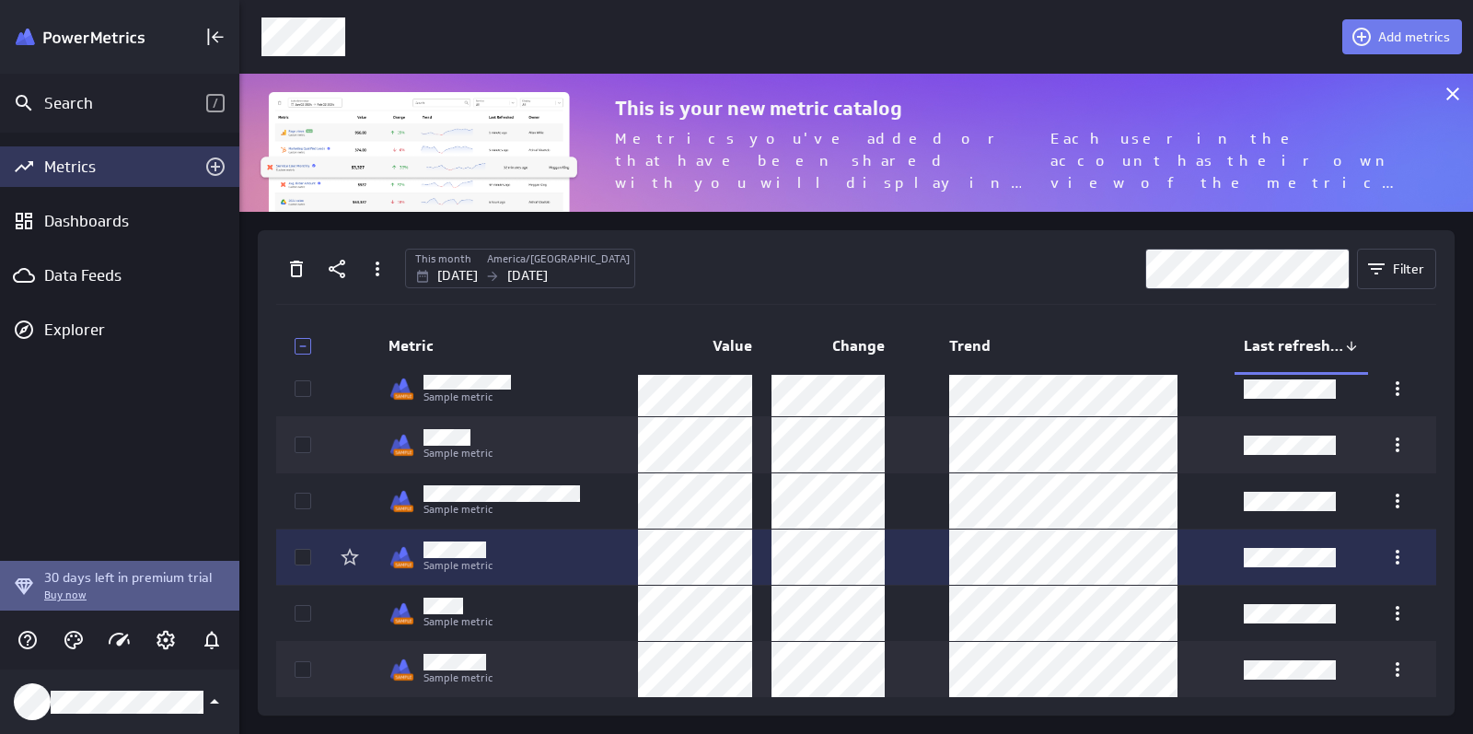
scroll to position [71, 0]
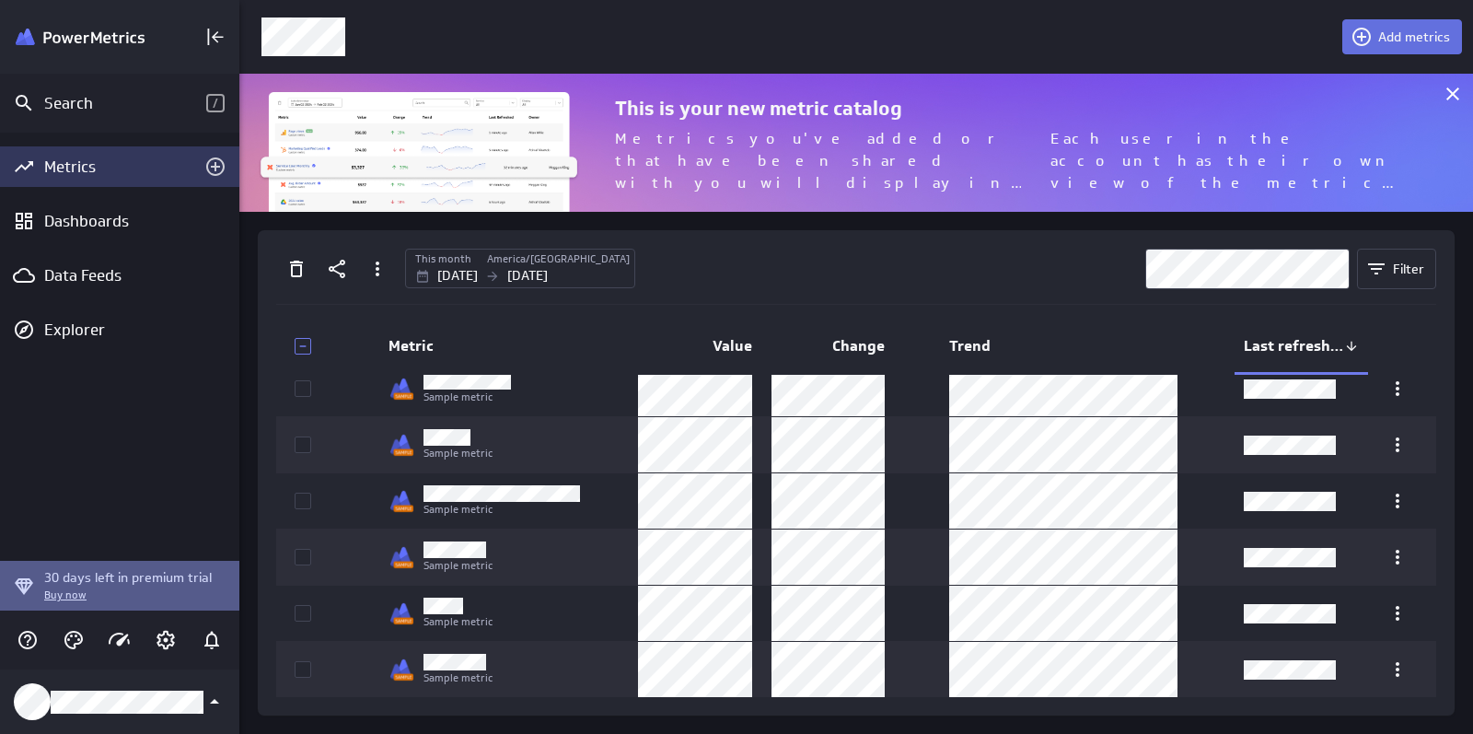
click at [1414, 29] on span "Add metrics" at bounding box center [1414, 37] width 72 height 17
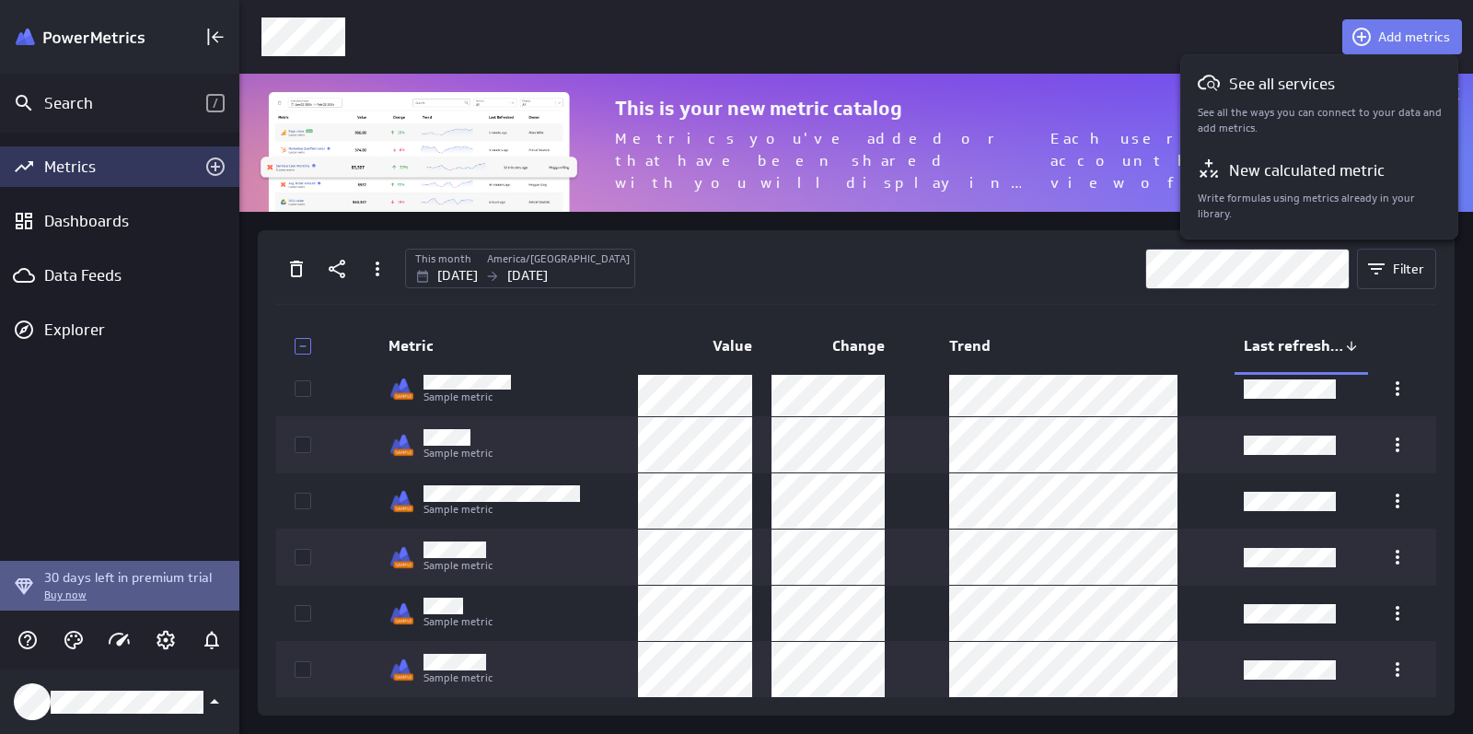
click at [896, 220] on div at bounding box center [736, 367] width 1473 height 734
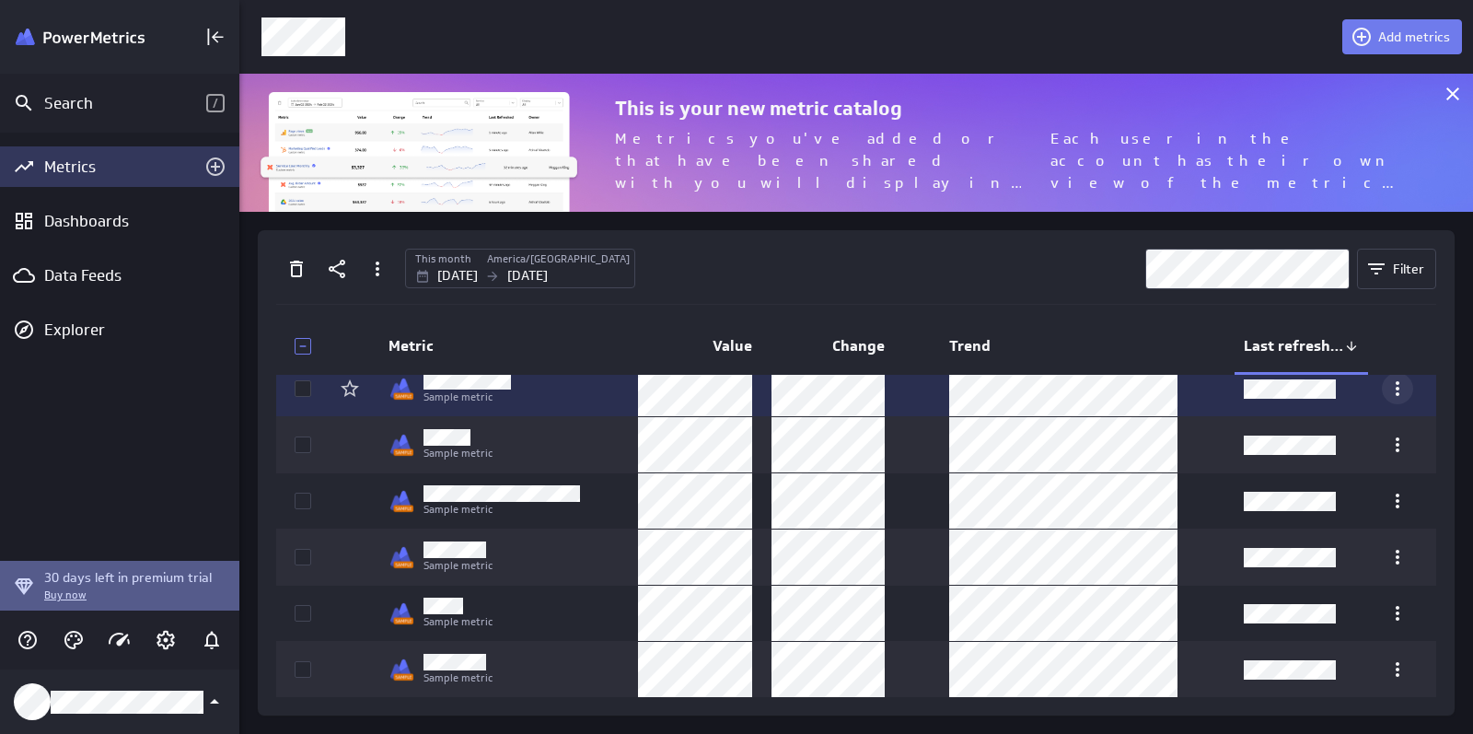
click at [1395, 383] on icon "More actions" at bounding box center [1397, 388] width 4 height 15
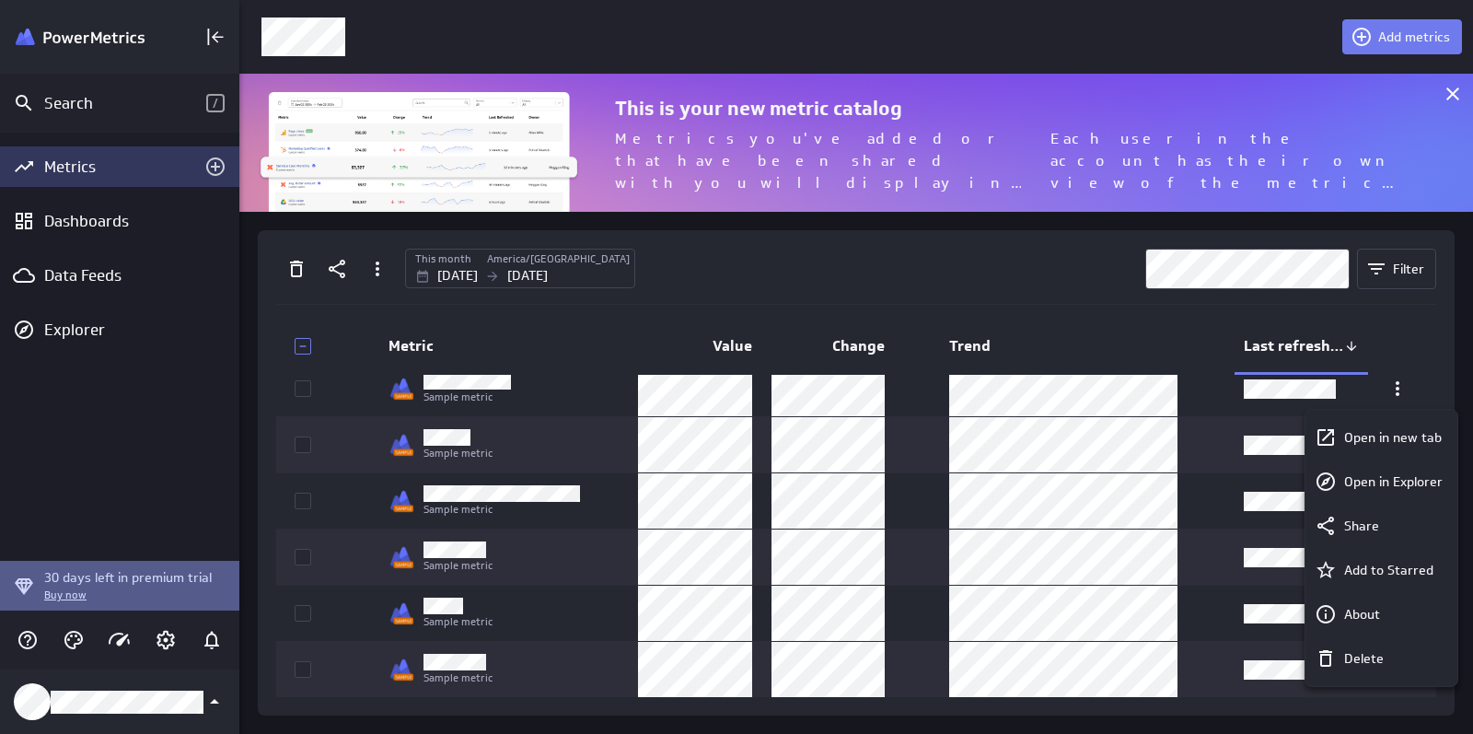
click at [1390, 382] on div at bounding box center [736, 367] width 1473 height 734
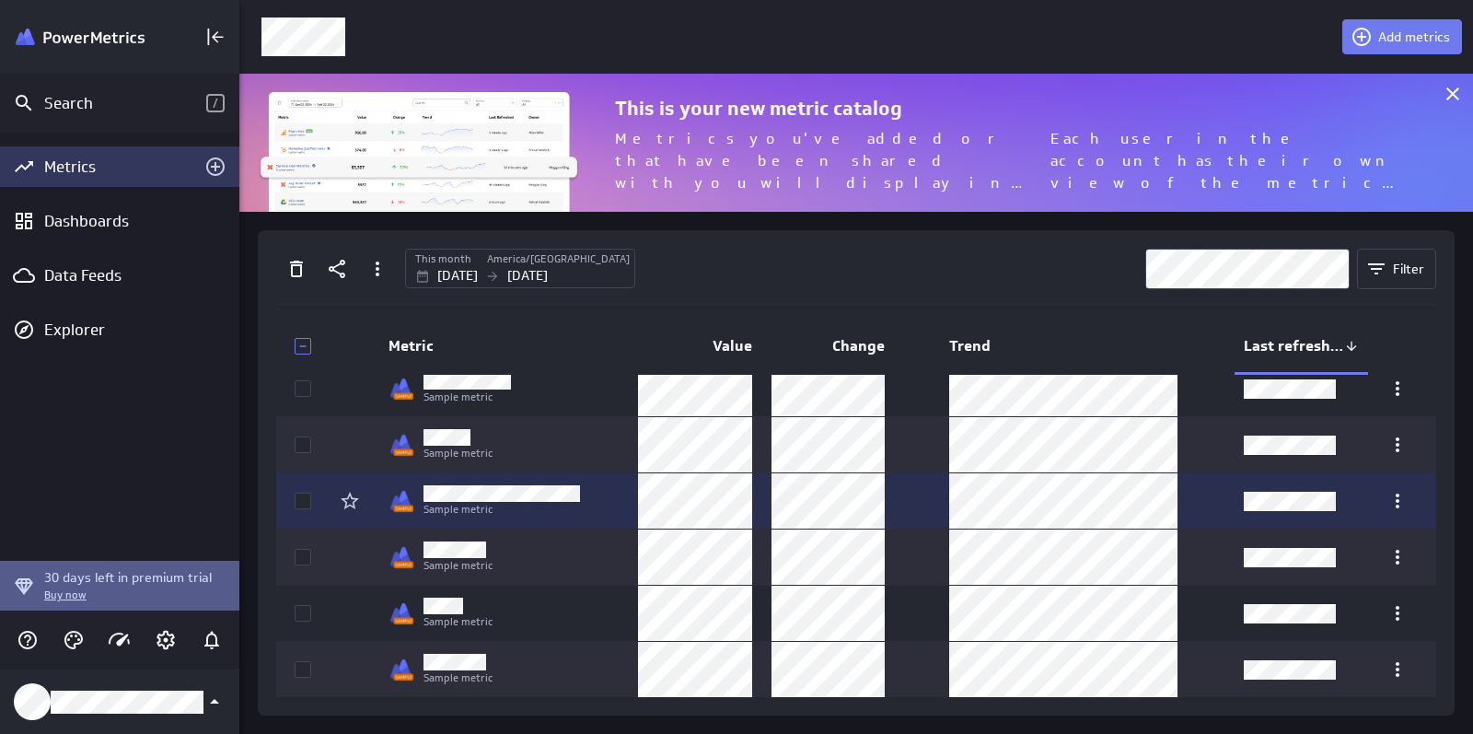
scroll to position [64, 0]
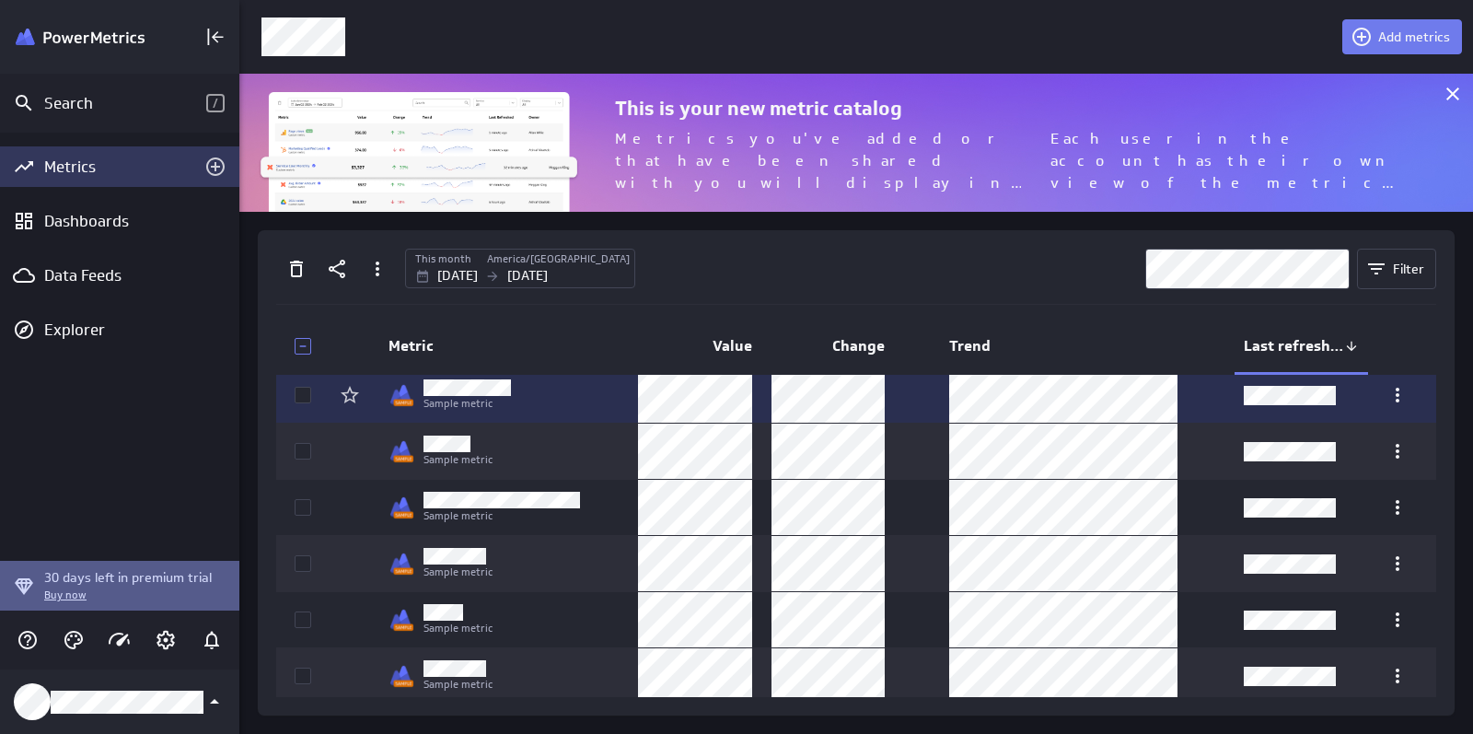
click at [305, 393] on icon at bounding box center [302, 394] width 15 height 15
click at [0, 0] on input "checkbox" at bounding box center [0, 0] width 0 height 0
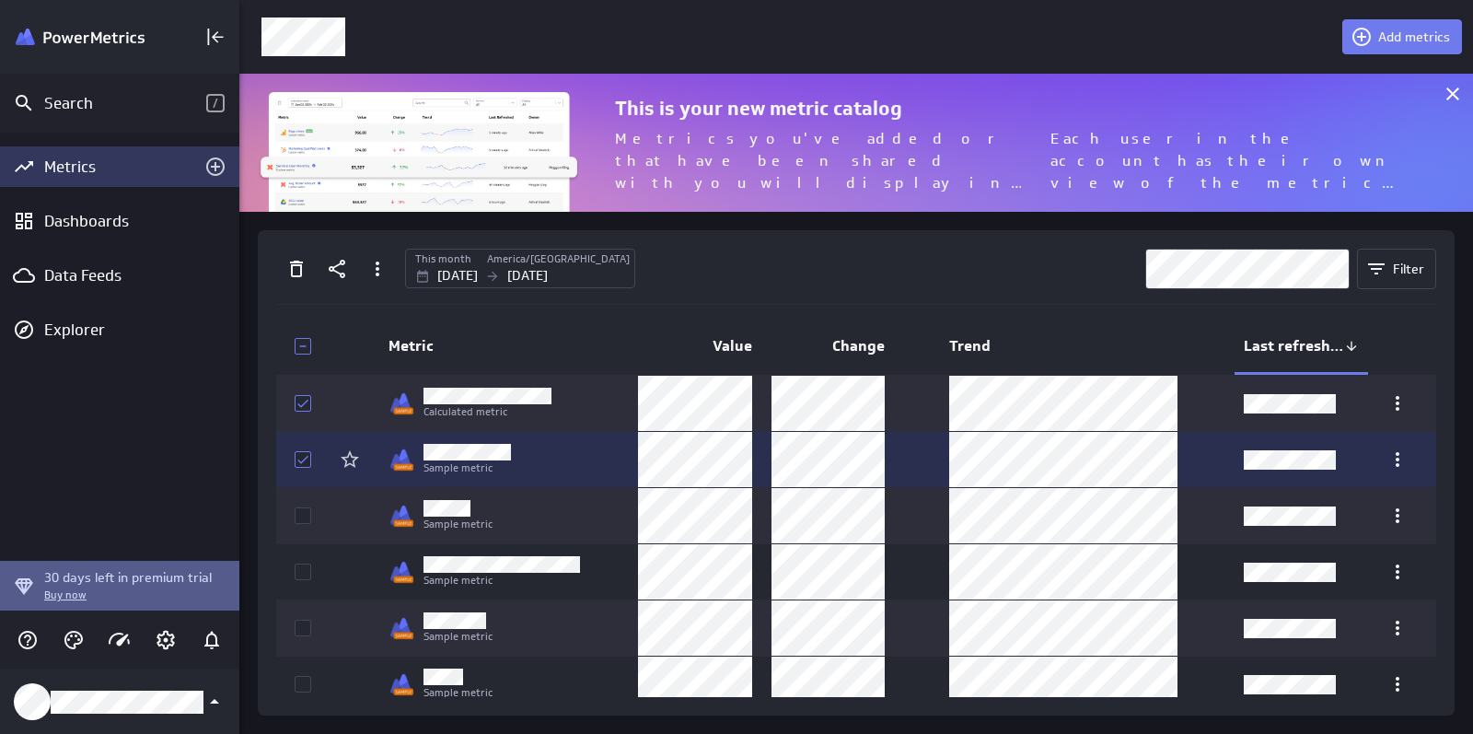
scroll to position [0, 0]
click at [300, 464] on icon at bounding box center [302, 459] width 15 height 15
click at [0, 0] on input "checkbox" at bounding box center [0, 0] width 0 height 0
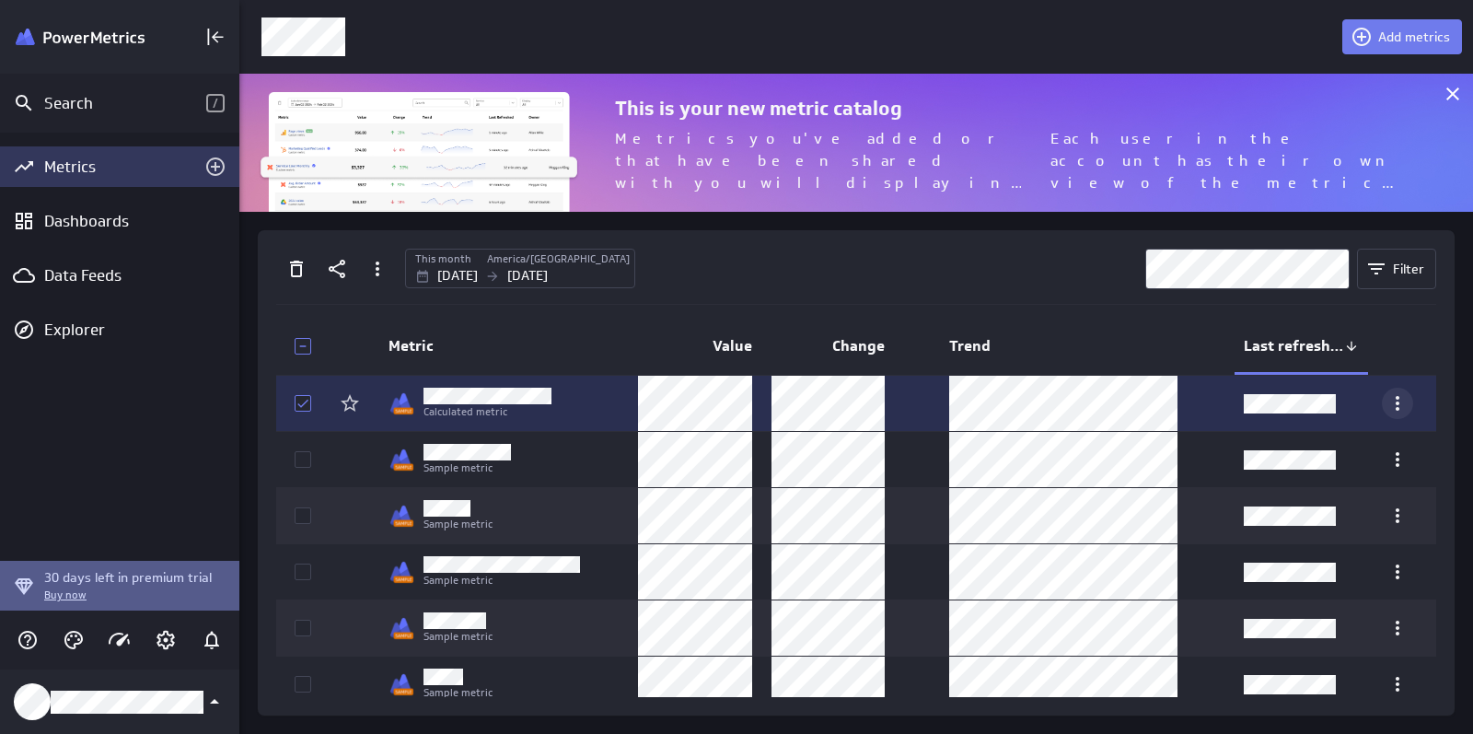
click at [1392, 400] on icon "More actions" at bounding box center [1397, 403] width 22 height 22
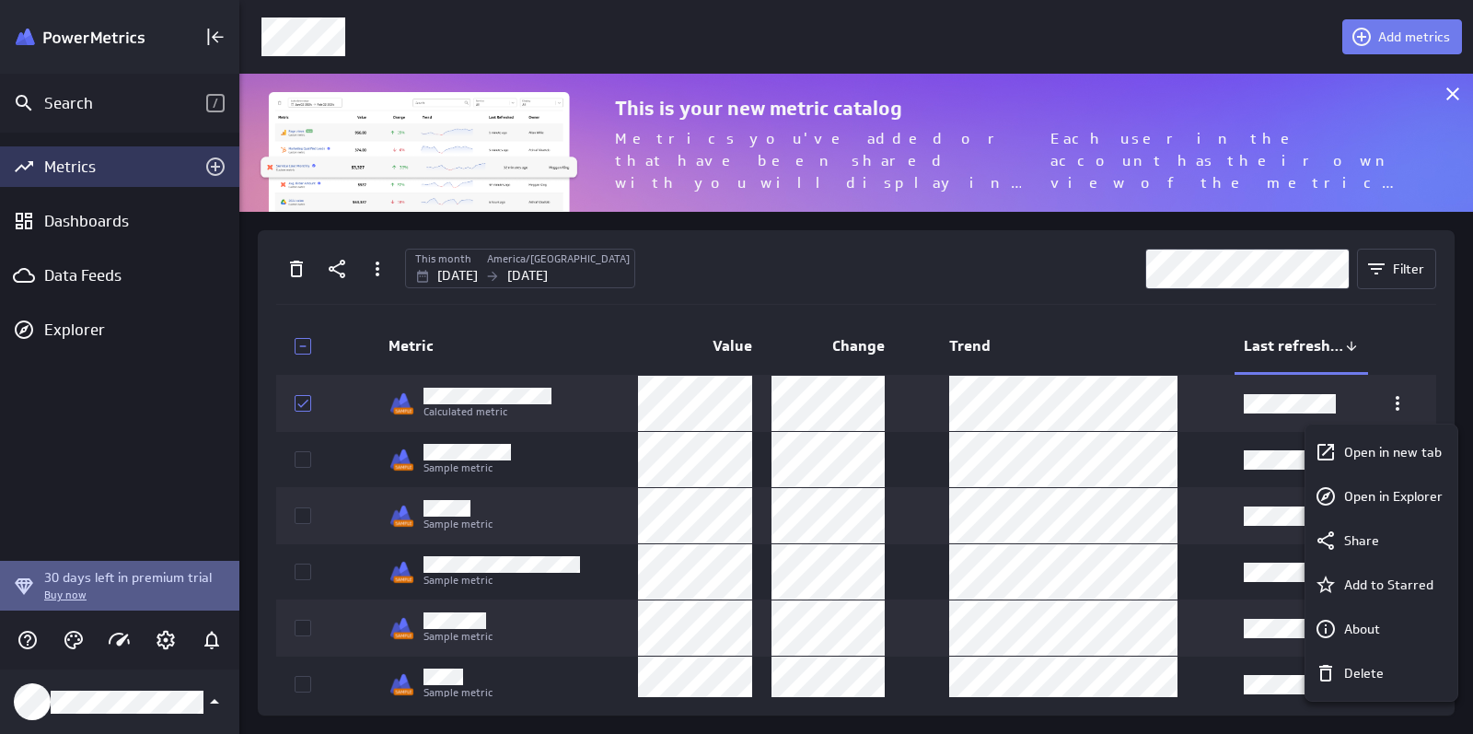
click at [1392, 399] on div at bounding box center [736, 367] width 1473 height 734
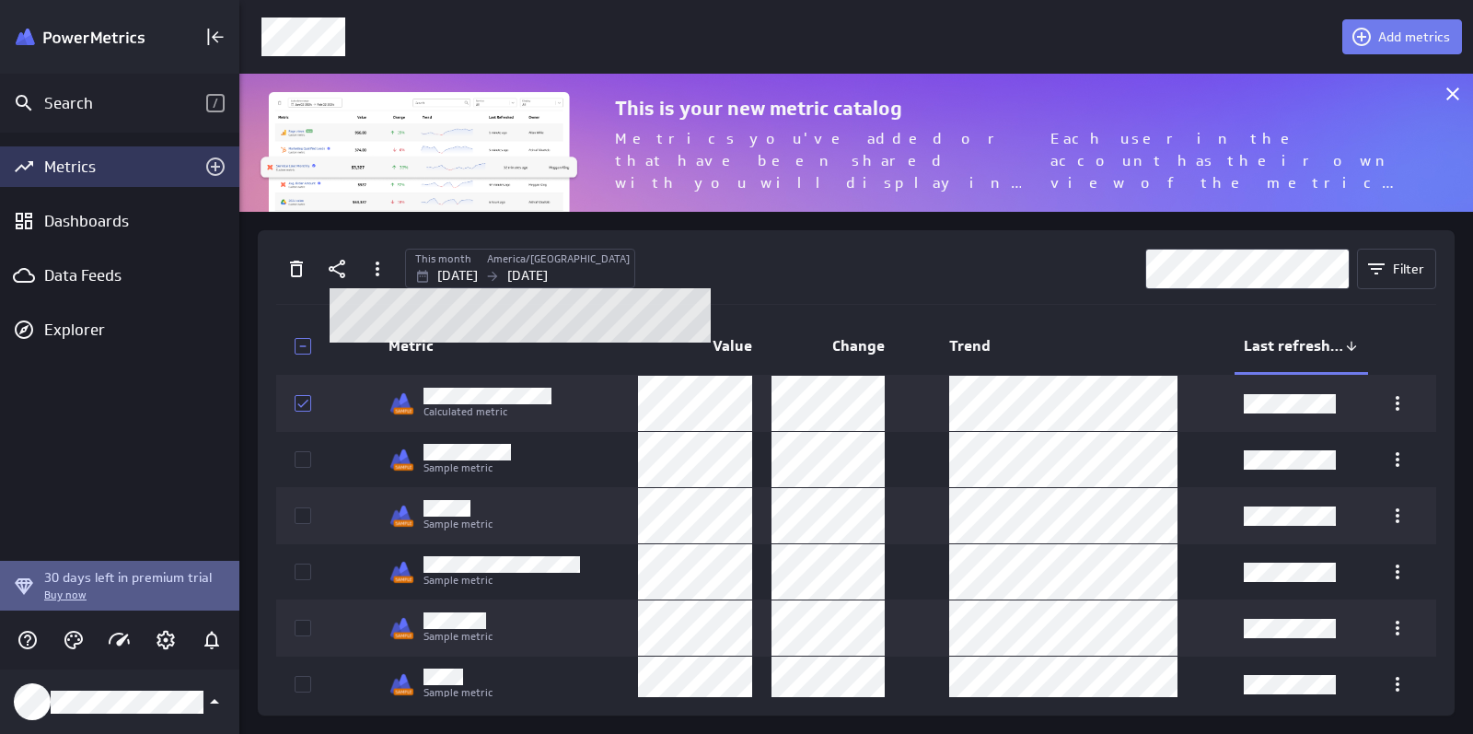
click at [472, 272] on p "[DATE]" at bounding box center [457, 275] width 40 height 19
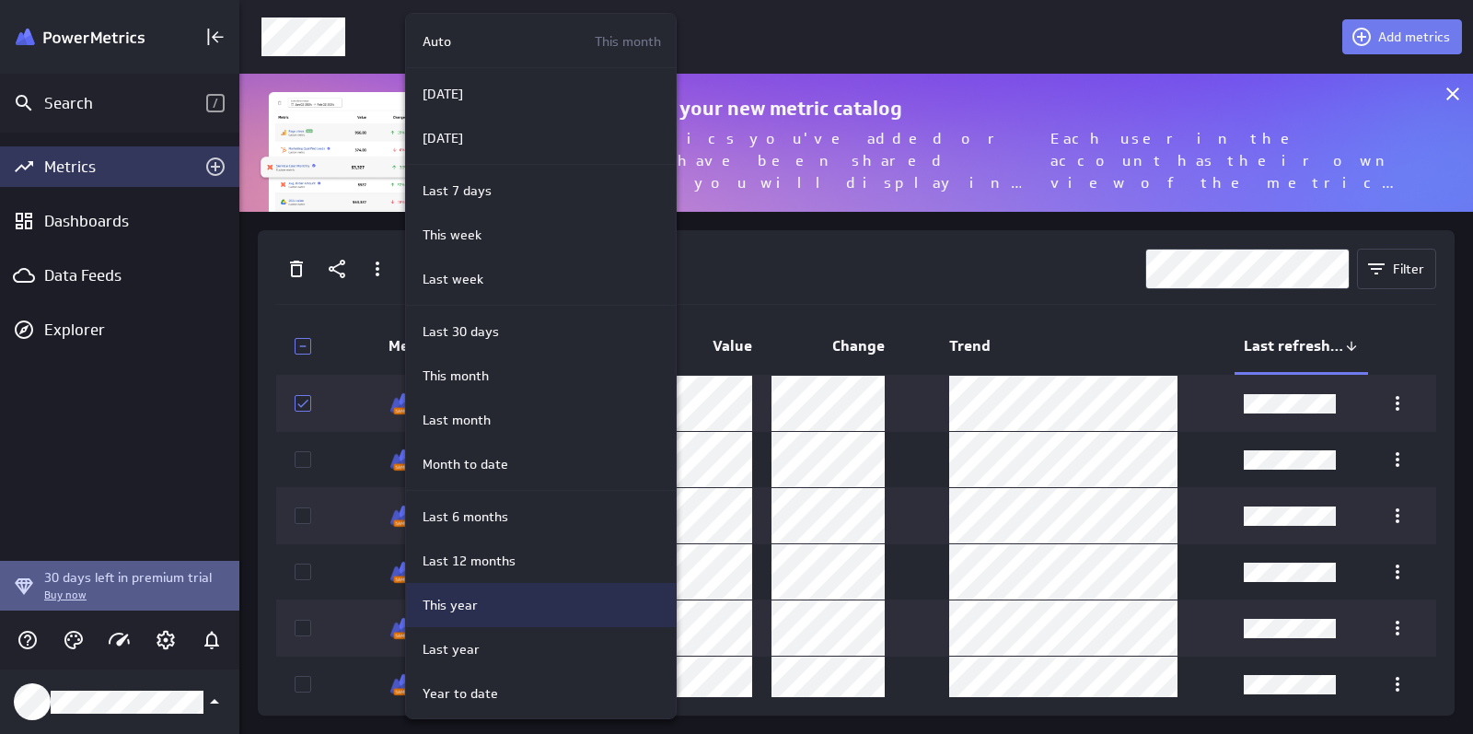
click at [433, 592] on div "This year" at bounding box center [541, 605] width 270 height 44
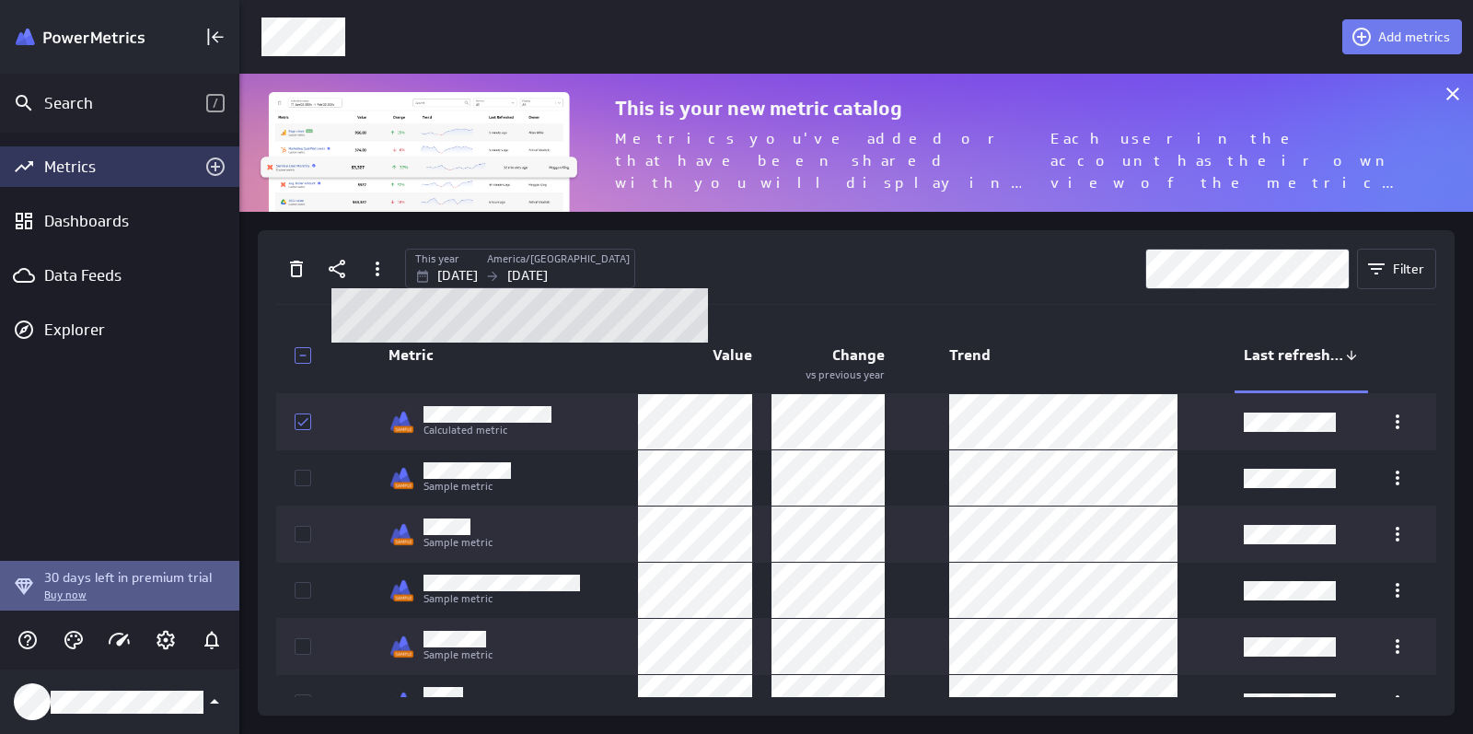
click at [448, 262] on label "This year" at bounding box center [437, 259] width 44 height 16
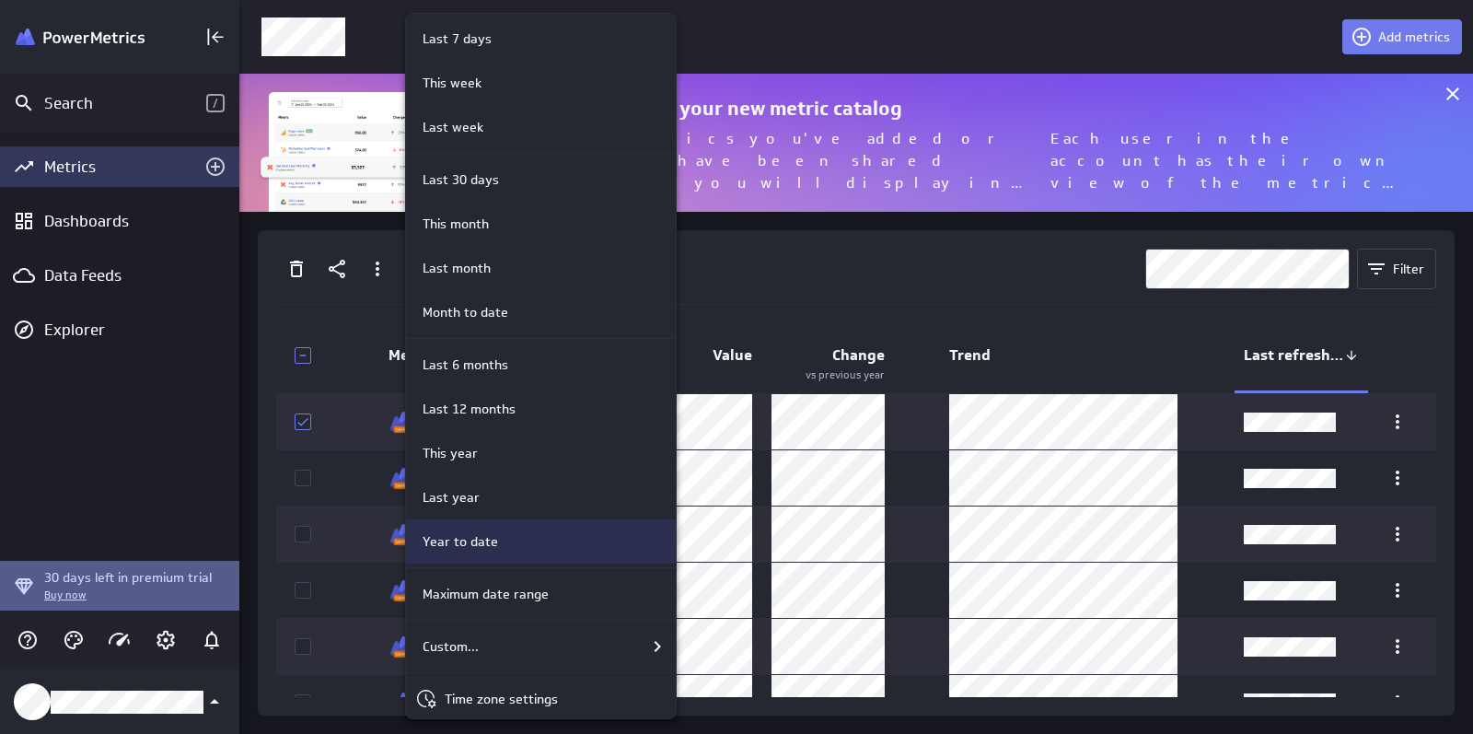
scroll to position [159, 0]
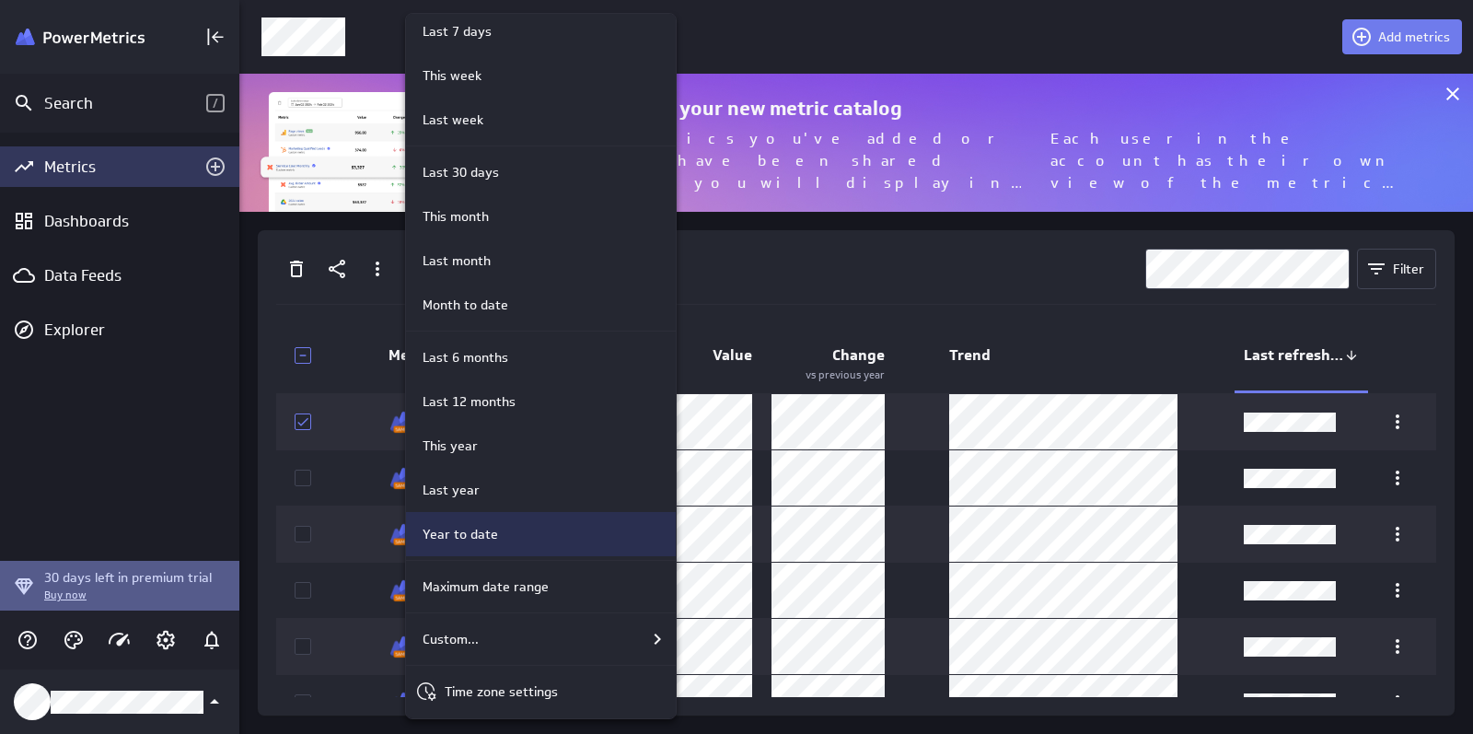
click at [470, 532] on p "Year to date" at bounding box center [459, 534] width 75 height 19
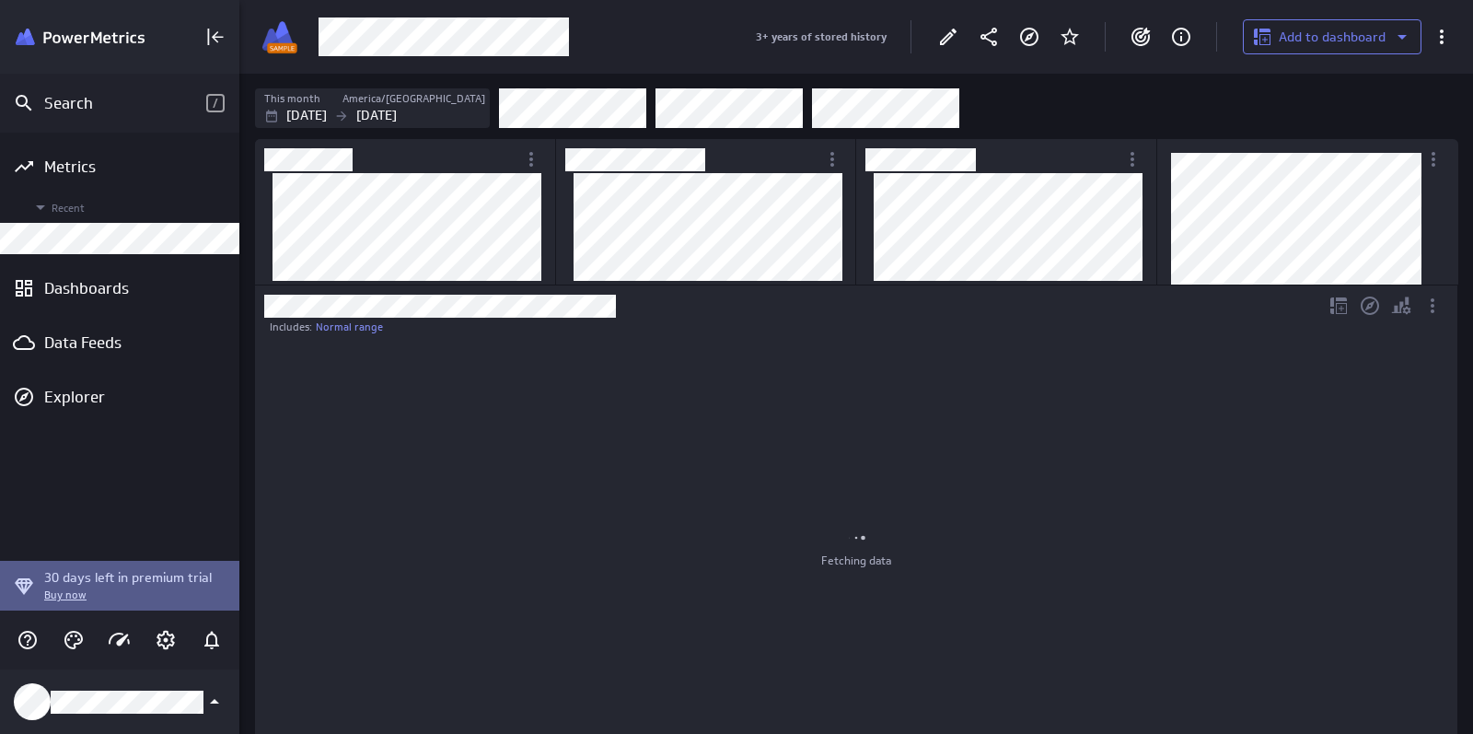
scroll to position [442, 541]
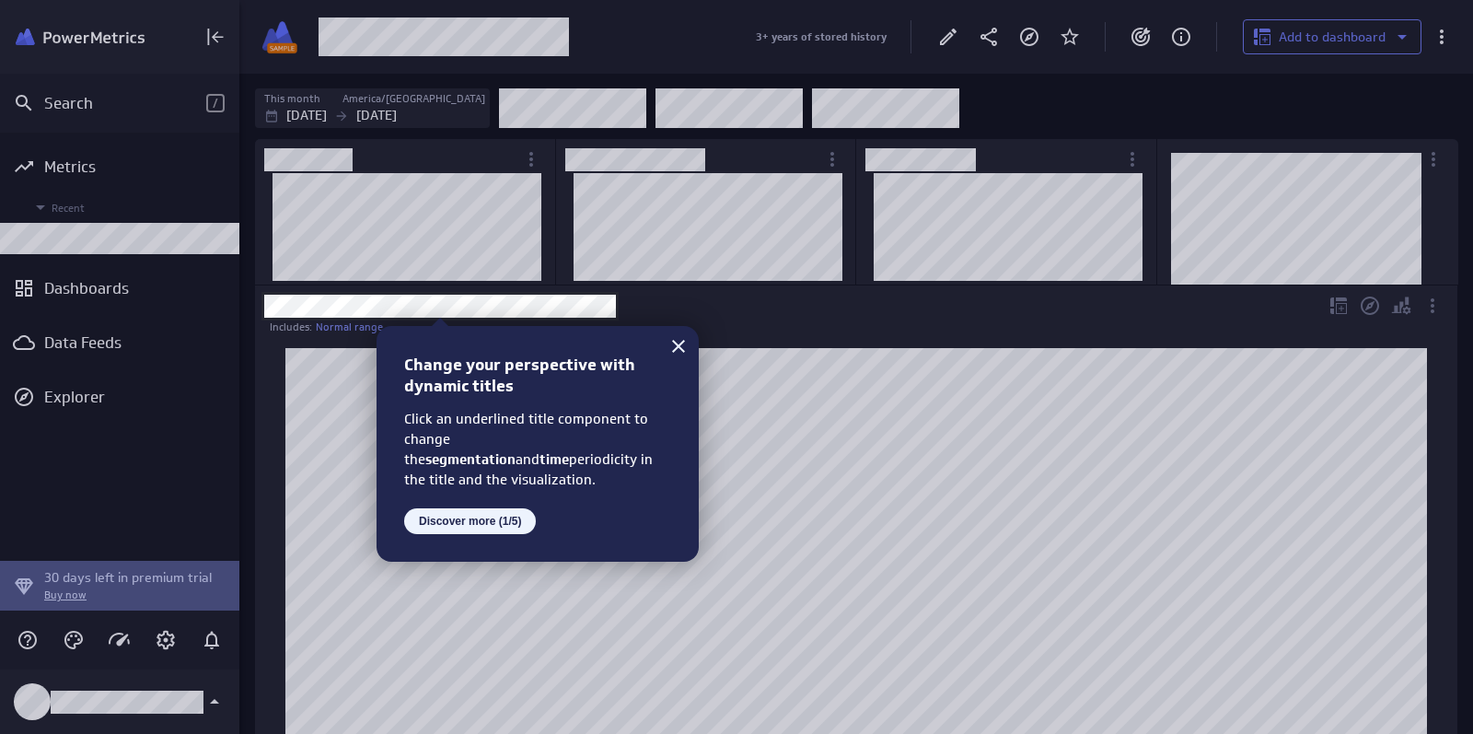
click at [463, 514] on button "Discover more (1/5)" at bounding box center [470, 521] width 132 height 26
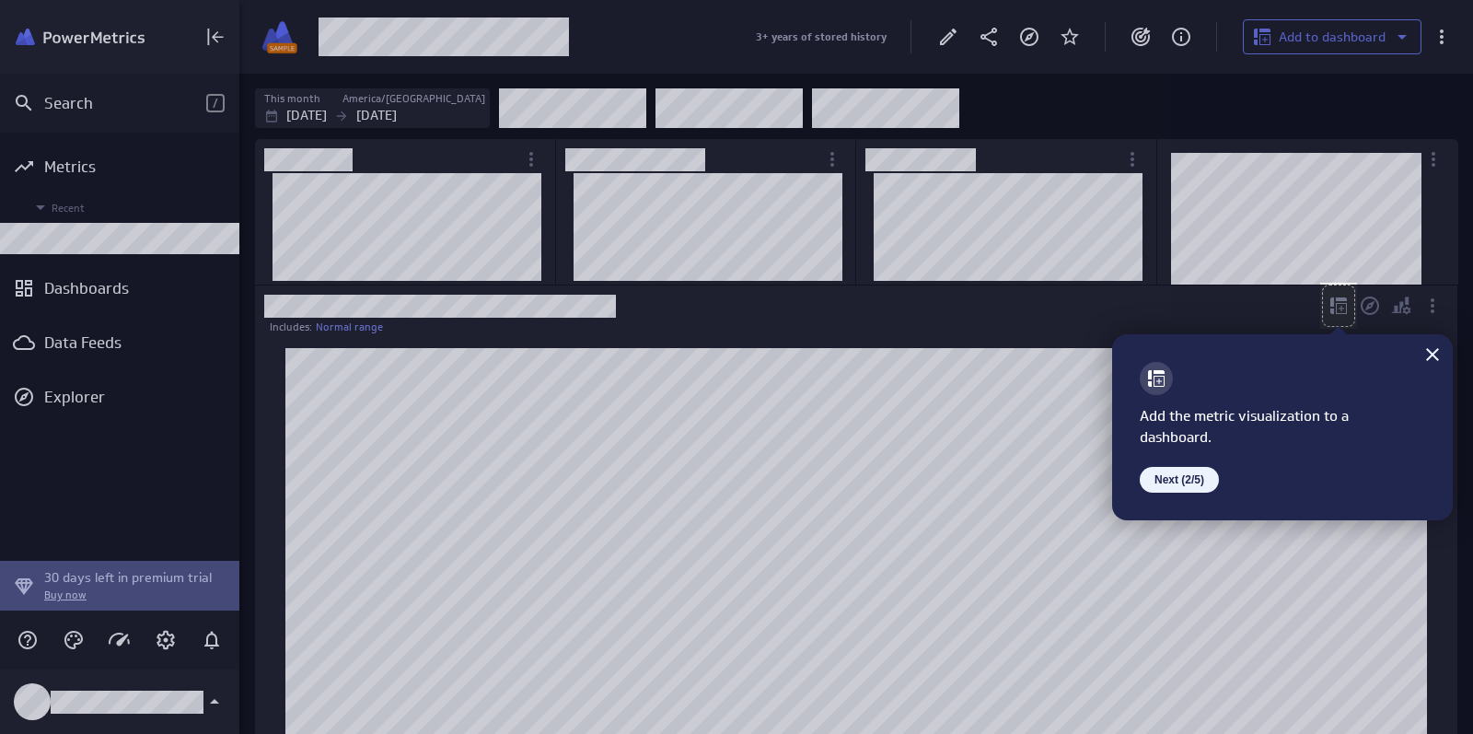
click at [1194, 477] on button "Next (2/5)" at bounding box center [1178, 480] width 79 height 26
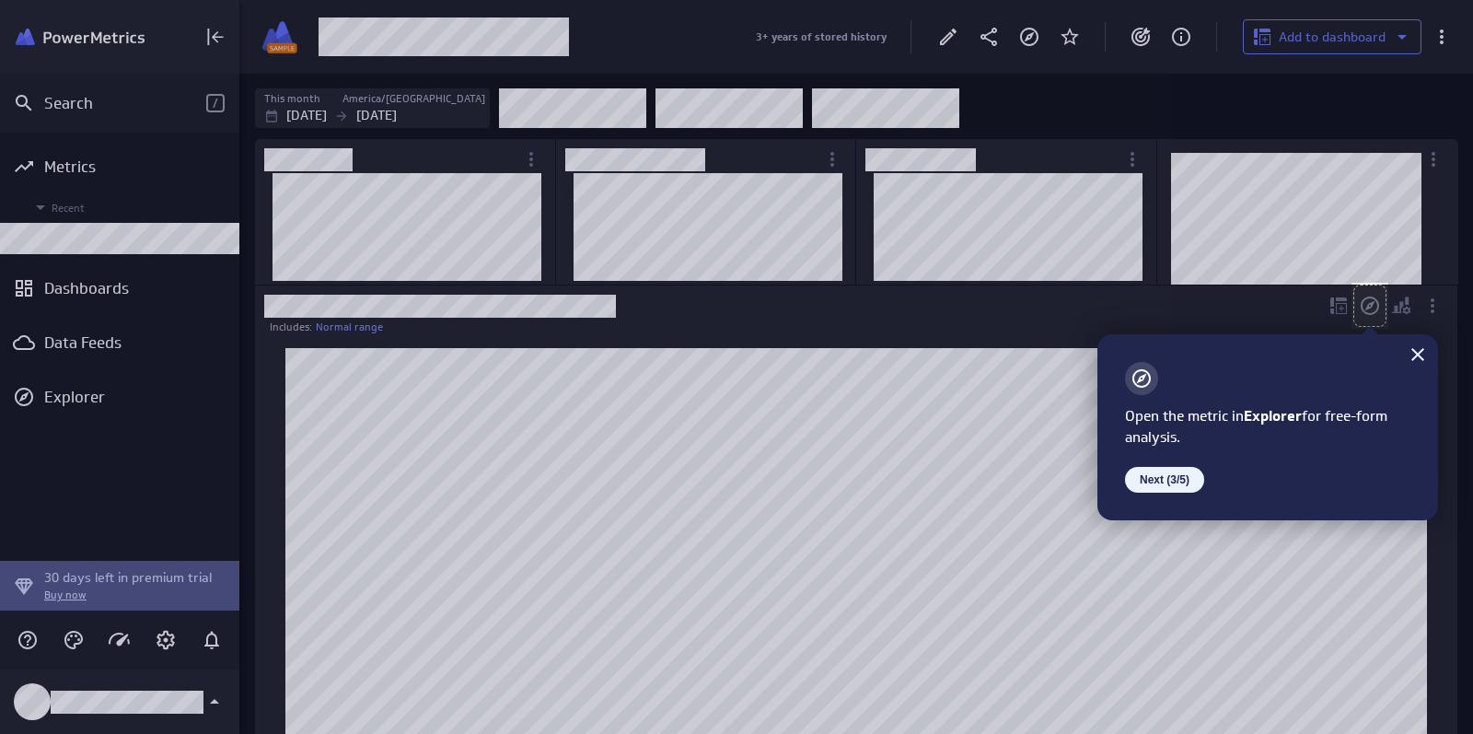
click at [1172, 481] on button "Next (3/5)" at bounding box center [1164, 480] width 79 height 26
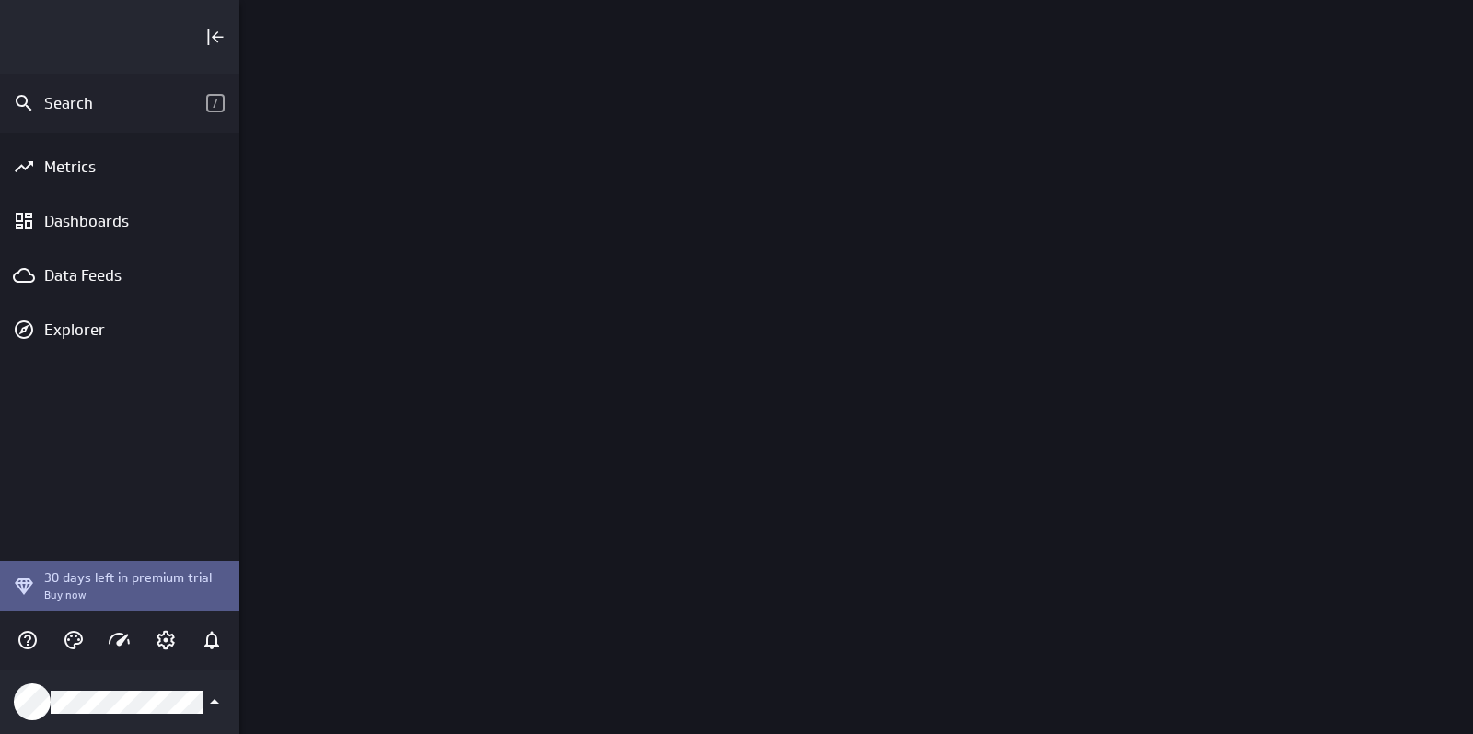
scroll to position [734, 1234]
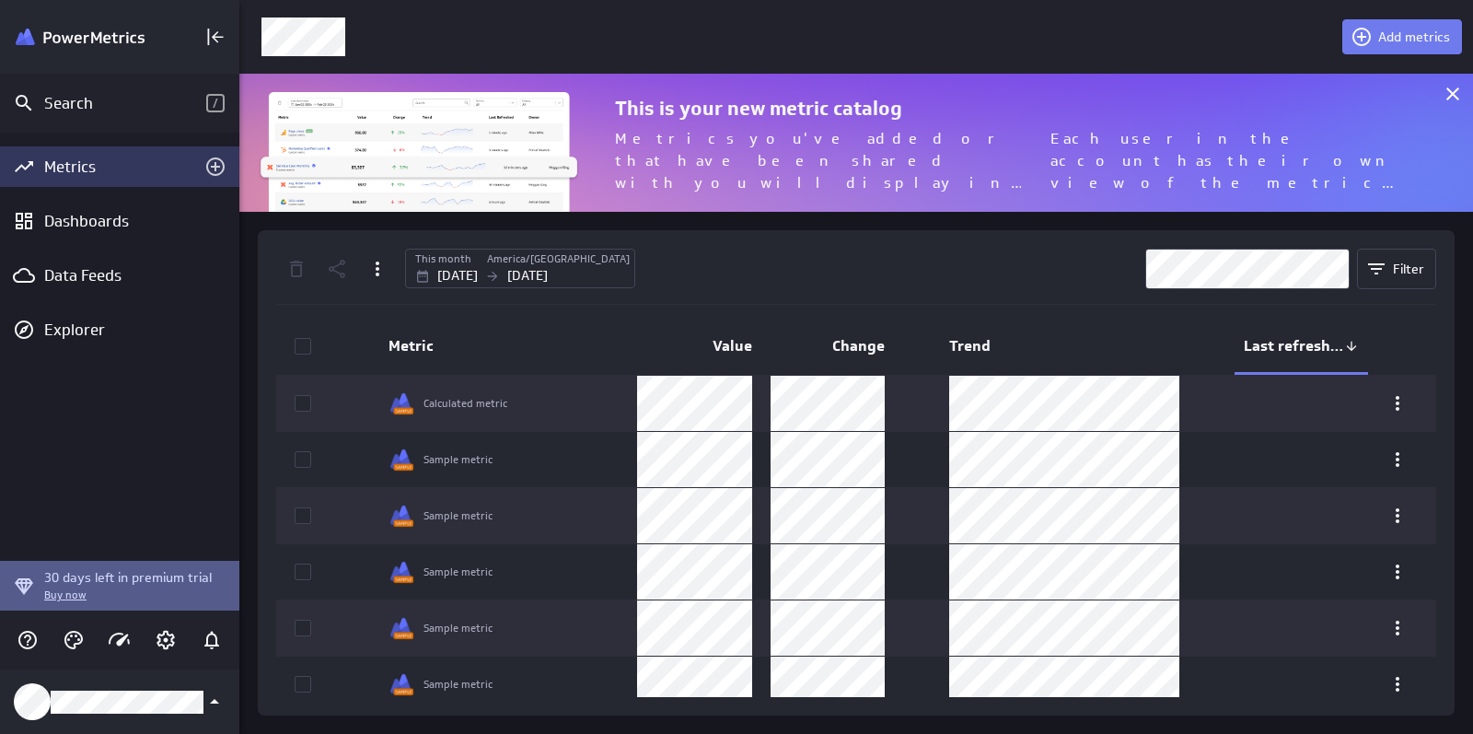
scroll to position [139, 1234]
